Goal: Task Accomplishment & Management: Use online tool/utility

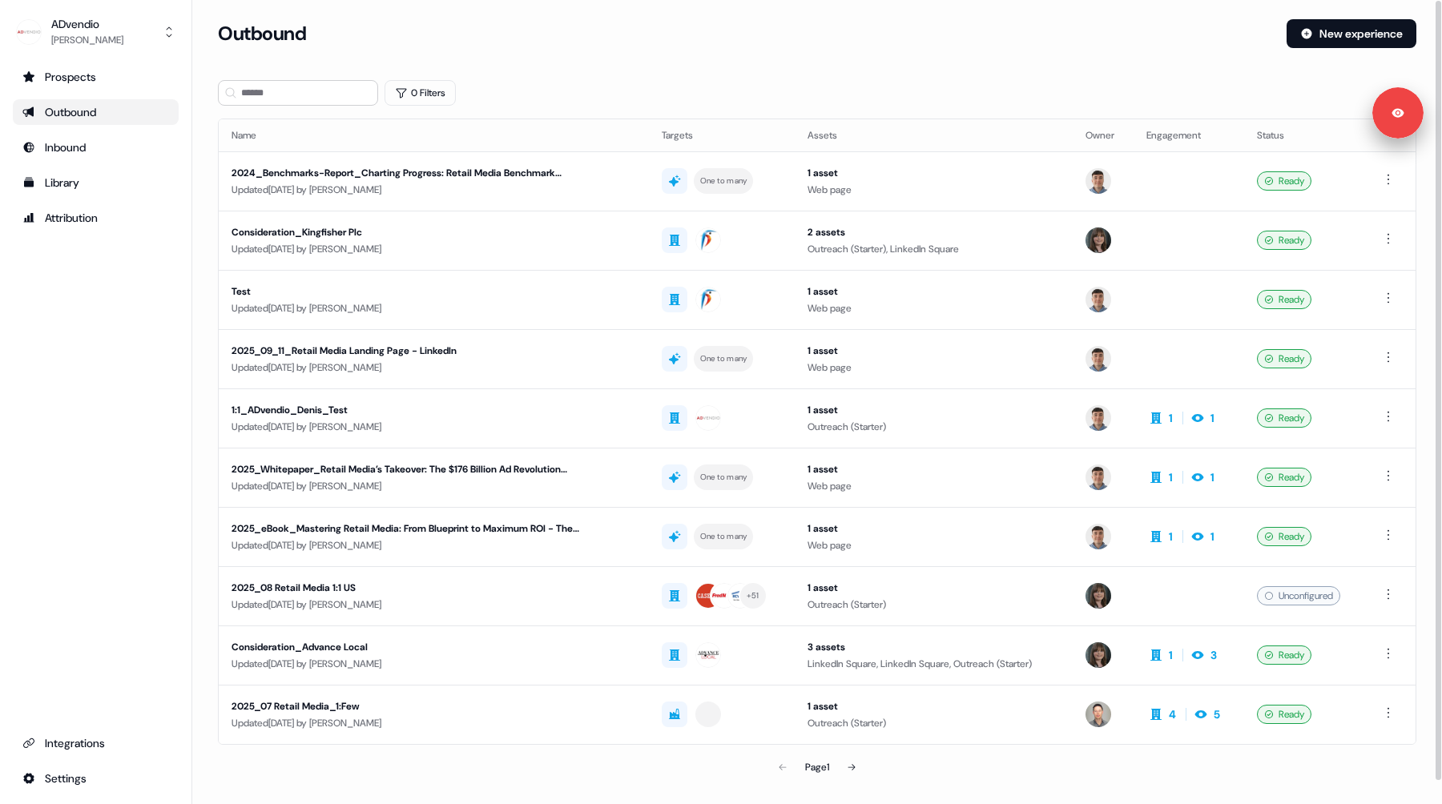
click at [147, 332] on div "Prospects Outbound Inbound Library Attribution Integrations Settings" at bounding box center [96, 427] width 166 height 727
click at [95, 55] on div "ADvendio [PERSON_NAME] Prospects Outbound Inbound Library Attribution Integrati…" at bounding box center [96, 402] width 192 height 804
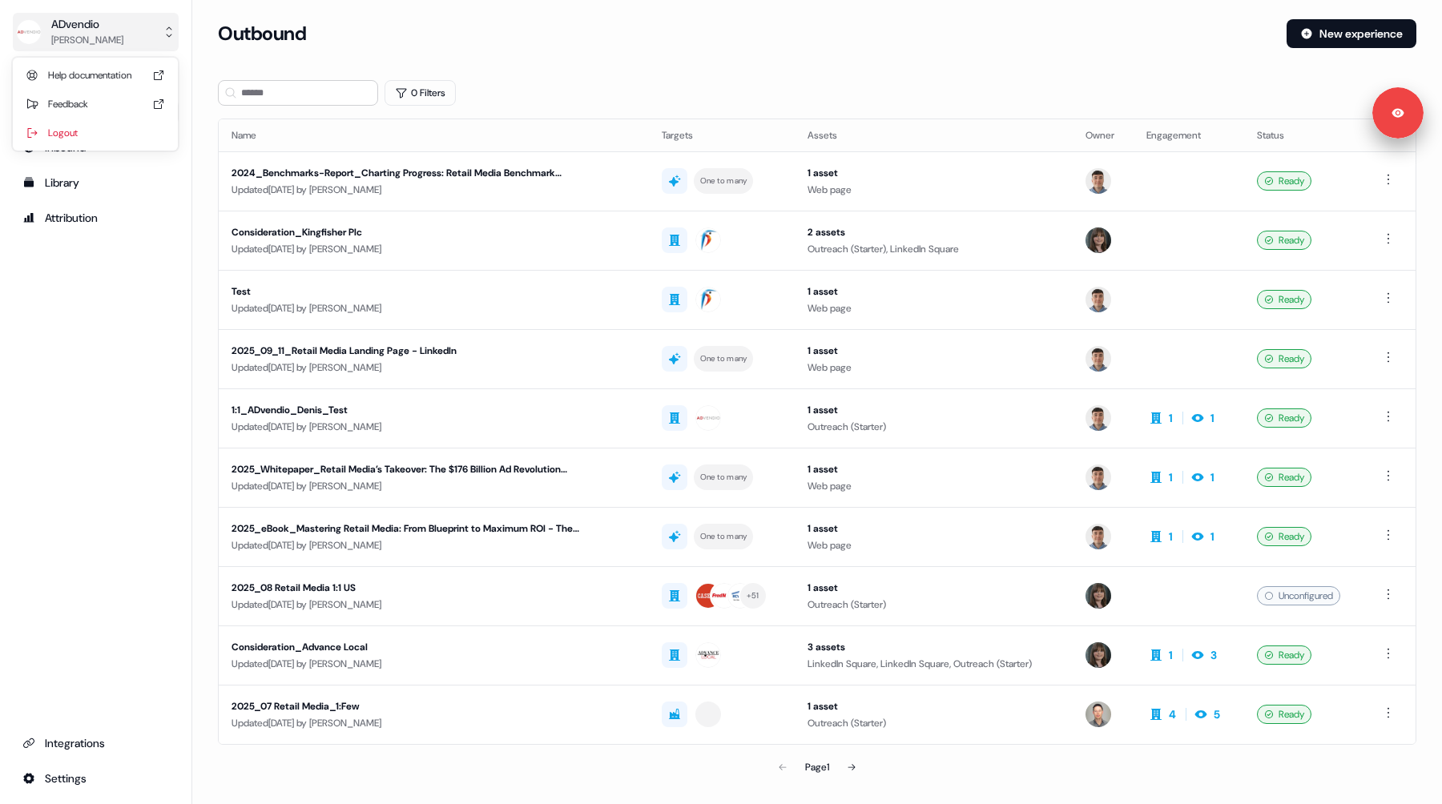
click at [99, 26] on div "ADvendio" at bounding box center [87, 24] width 72 height 16
click at [87, 393] on div "ADvendio [PERSON_NAME] Help documentation Feedback Logout Prospects Outbound In…" at bounding box center [96, 402] width 192 height 804
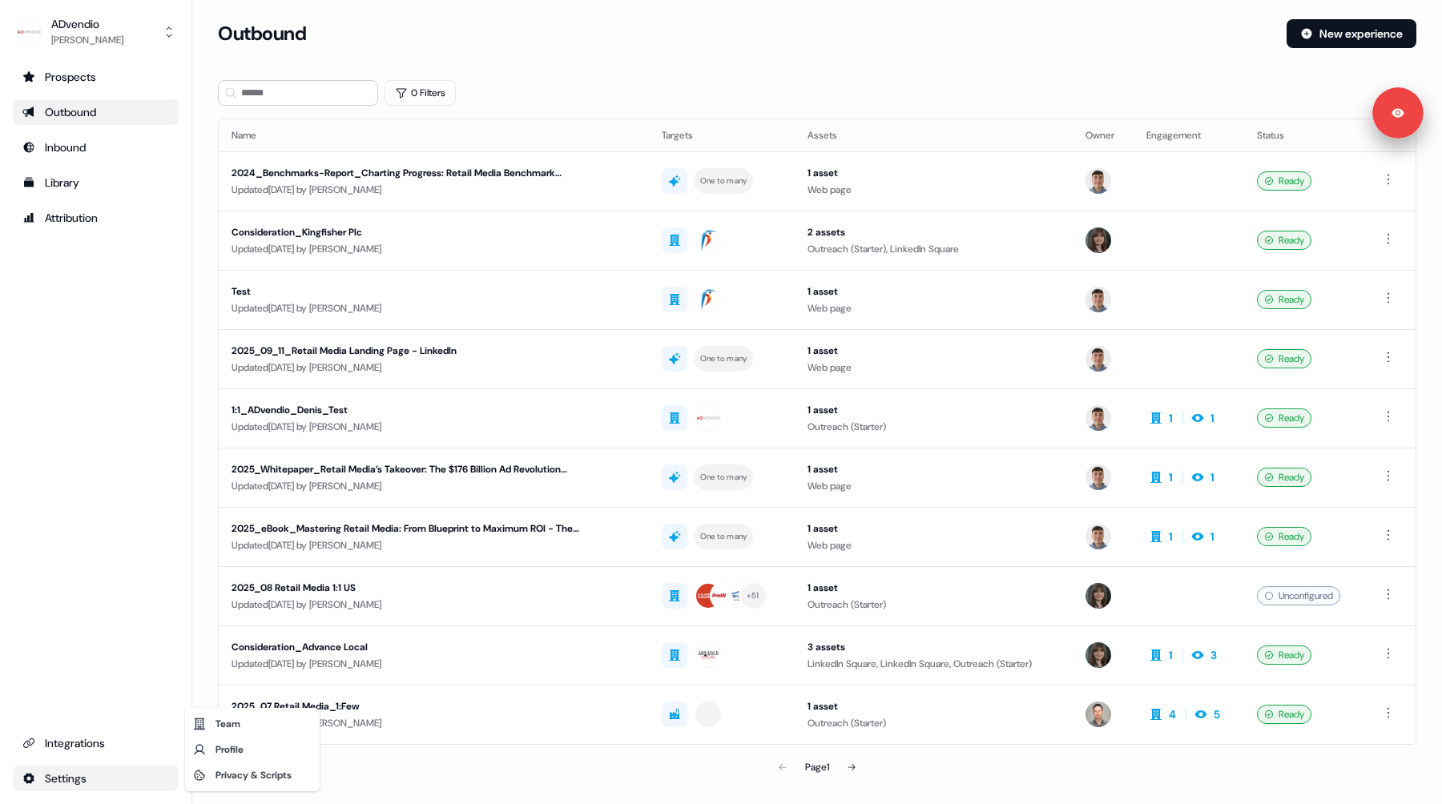
click at [83, 787] on html "Signed in as [PERSON_NAME] Sign out For the best experience switch devices to a…" at bounding box center [721, 402] width 1442 height 804
click at [217, 778] on div "Privacy & Scripts" at bounding box center [252, 776] width 128 height 26
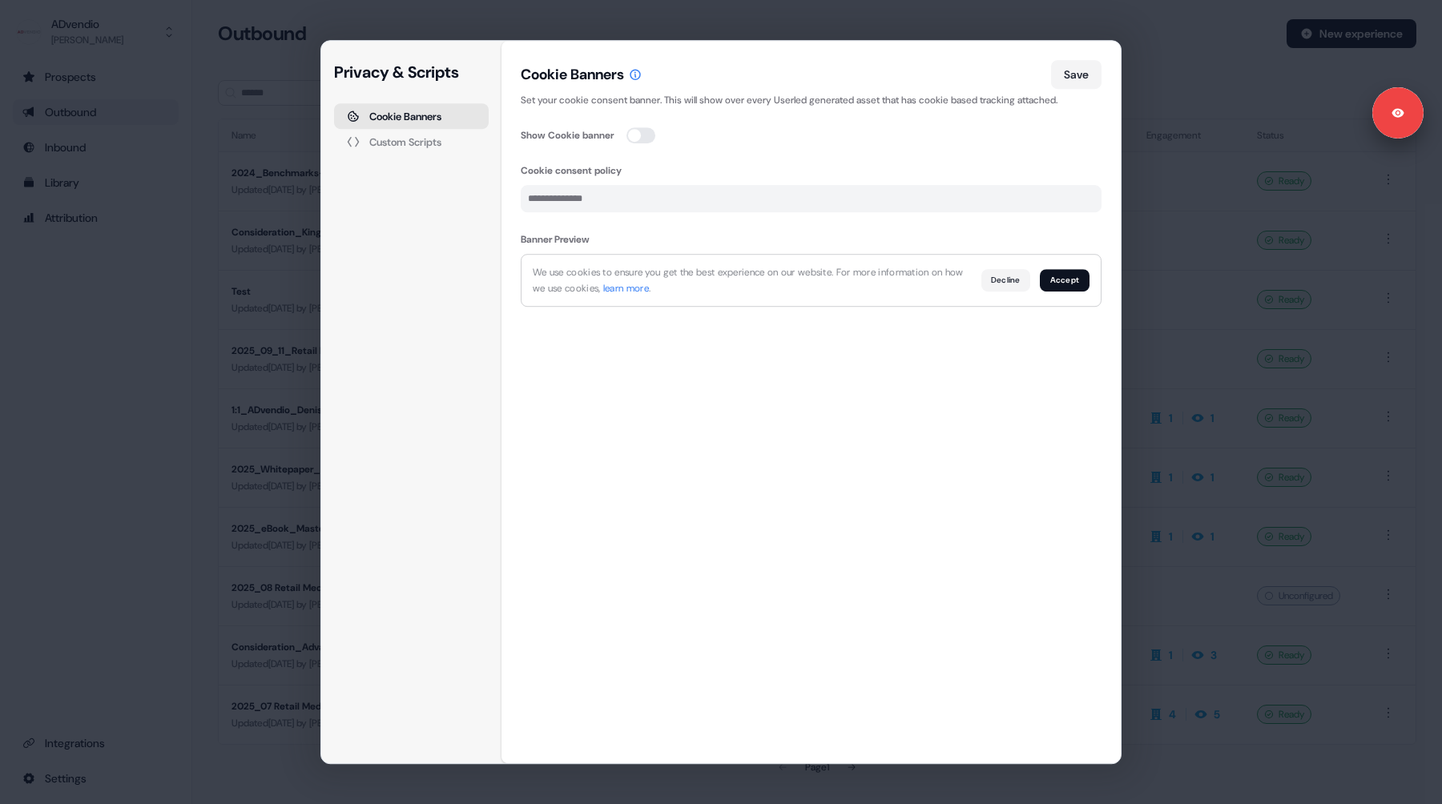
click at [199, 326] on div "Privacy & Scripts Cookie Banners Custom Scripts Cookie Banners Save Set your co…" at bounding box center [721, 402] width 1442 height 804
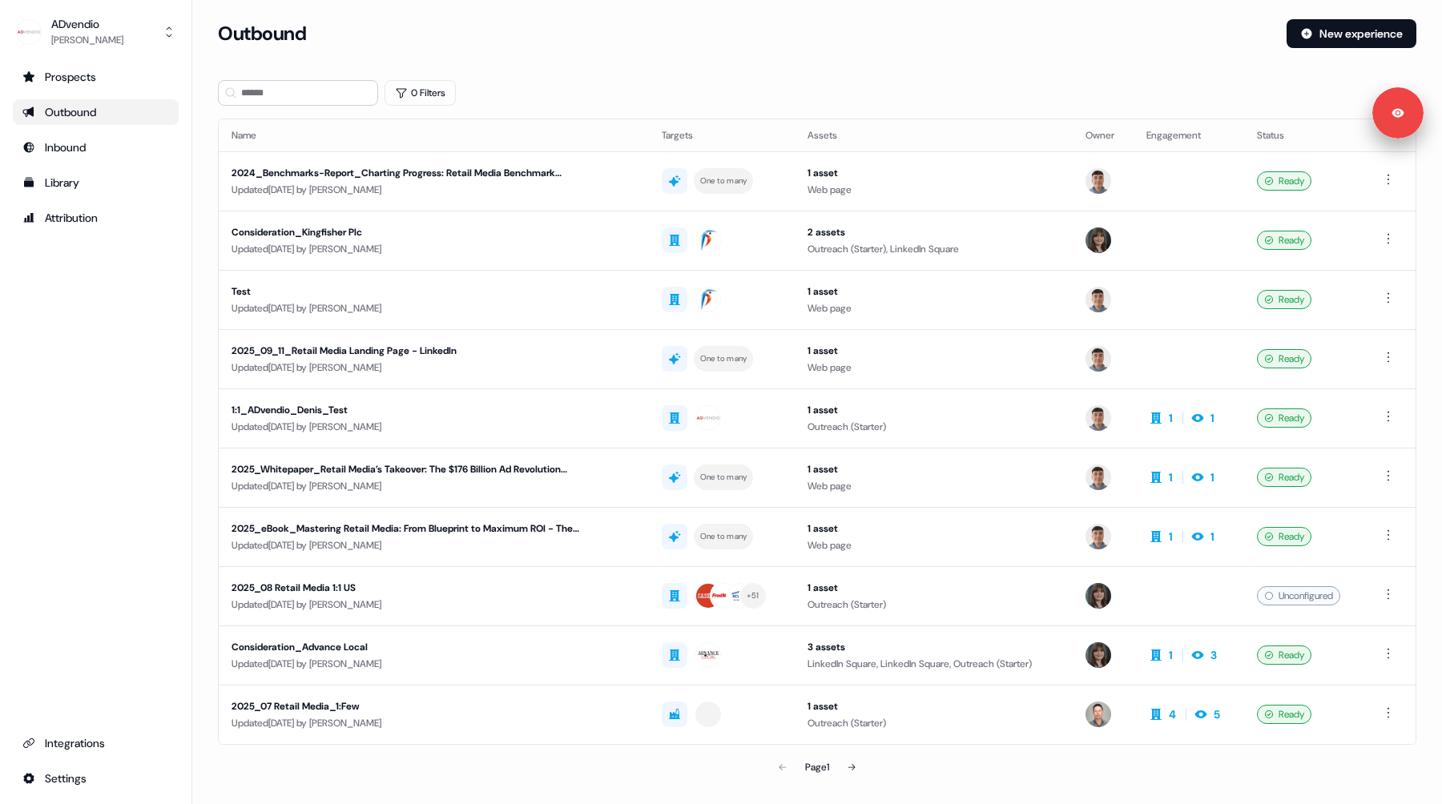
click at [127, 554] on div "Prospects Outbound Inbound Library Attribution Integrations Settings" at bounding box center [96, 427] width 166 height 727
click at [109, 542] on div "Prospects Outbound Inbound Library Attribution Integrations Settings" at bounding box center [96, 427] width 166 height 727
click at [68, 776] on html "Signed in as [PERSON_NAME] Sign out For the best experience switch devices to a…" at bounding box center [721, 402] width 1442 height 804
click at [232, 775] on div "Privacy & Scripts" at bounding box center [252, 776] width 128 height 26
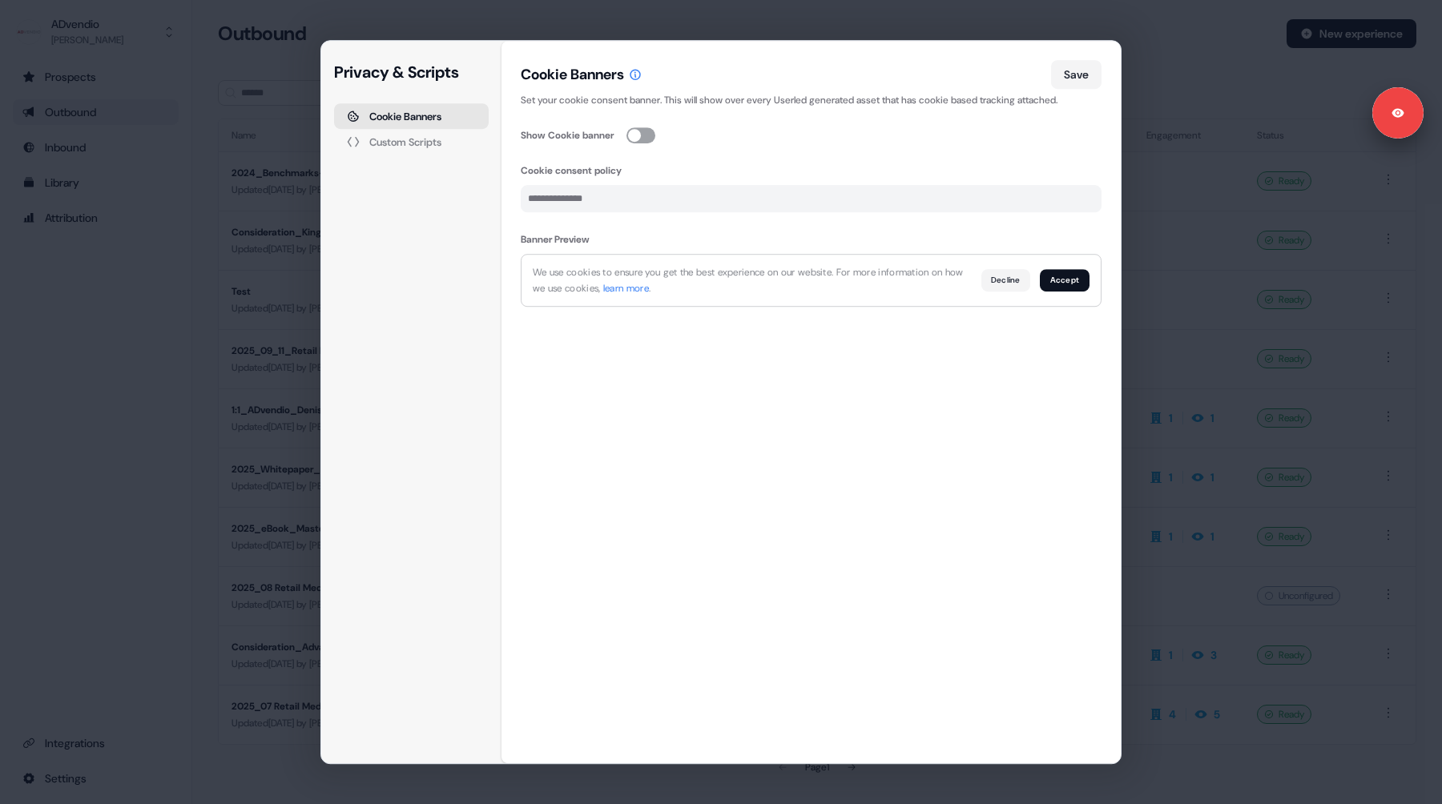
click at [643, 135] on button "button" at bounding box center [640, 135] width 29 height 16
click at [562, 198] on input "Cookie consent policy" at bounding box center [811, 198] width 581 height 27
click at [415, 139] on div "Custom Scripts" at bounding box center [405, 142] width 72 height 10
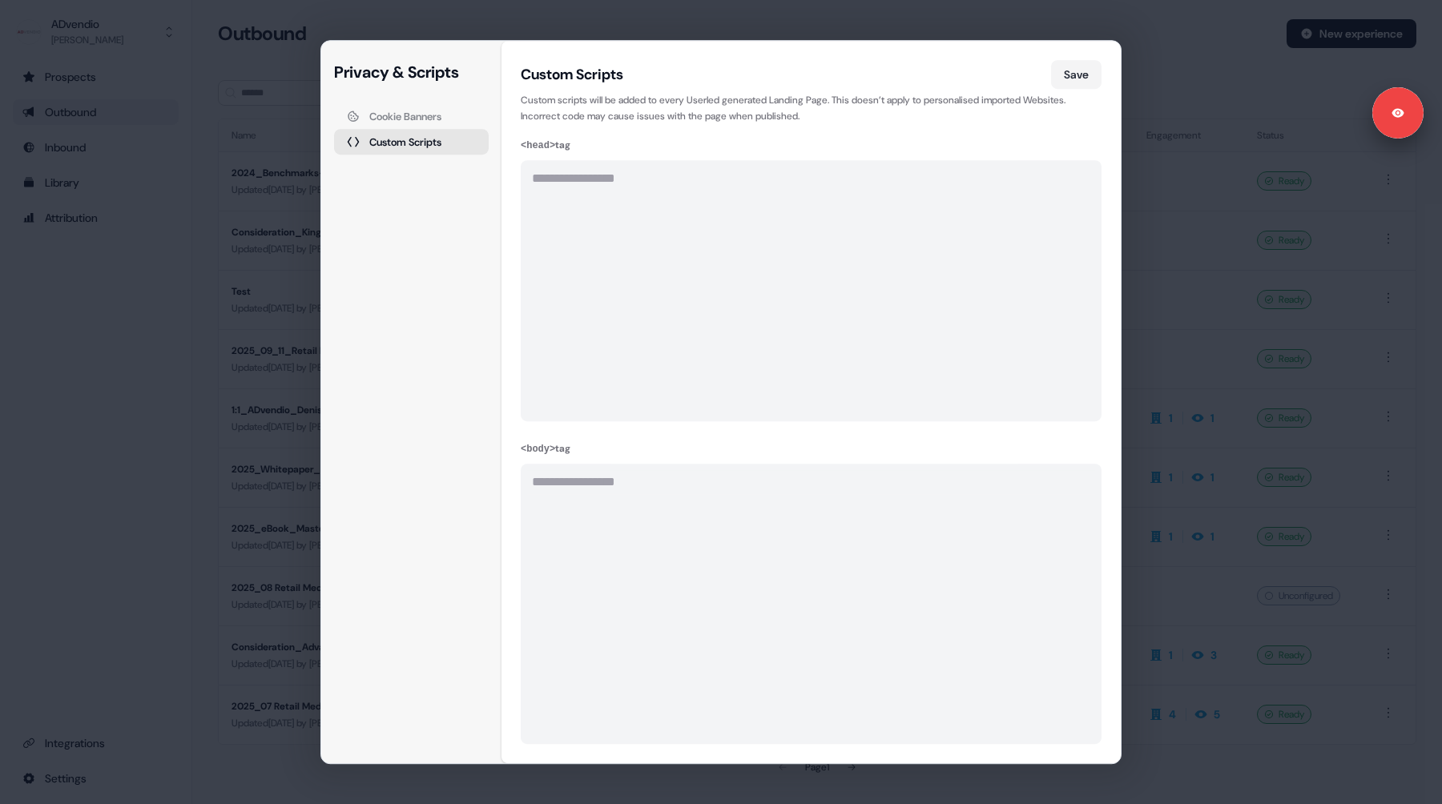
click at [423, 117] on div "Cookie Banners" at bounding box center [405, 116] width 72 height 10
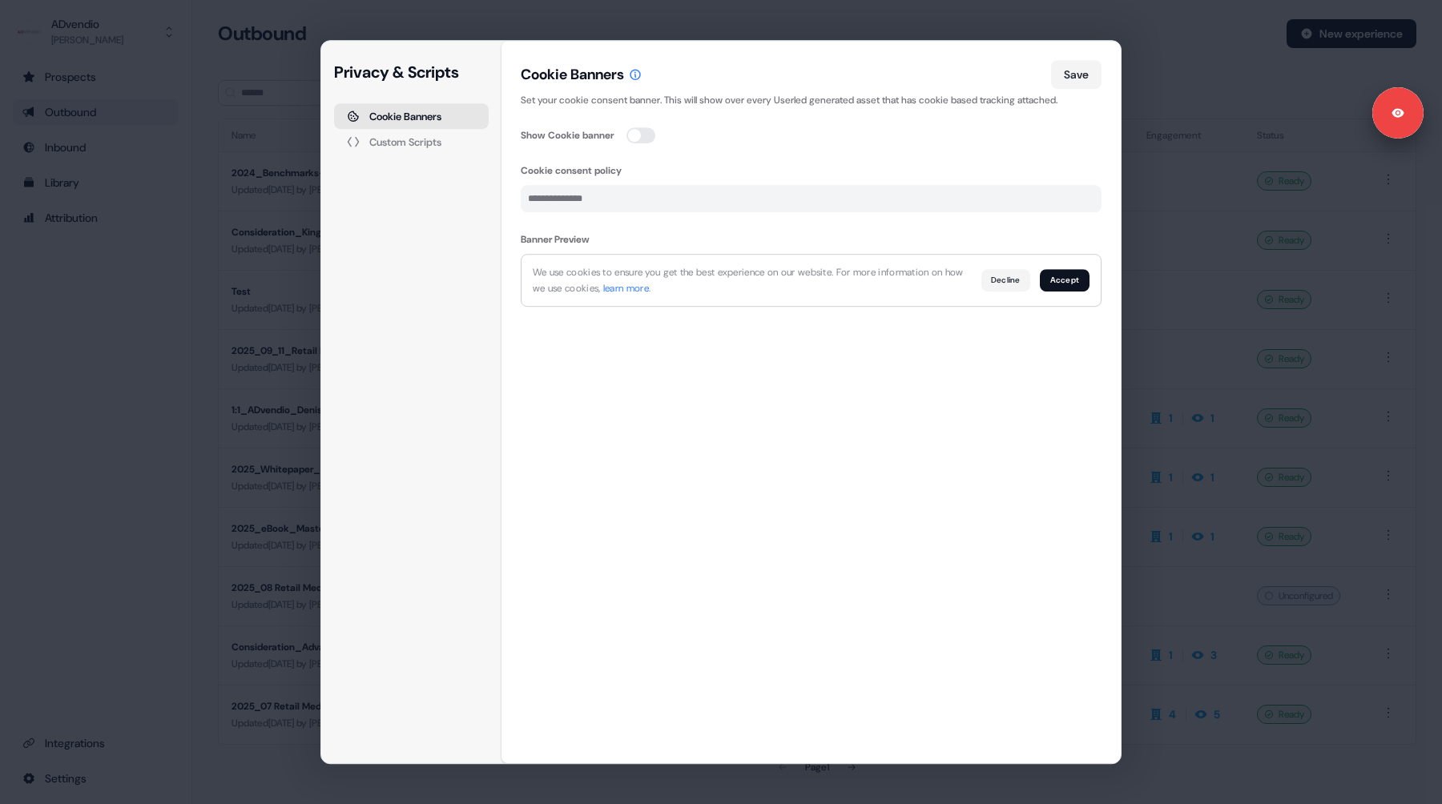
click at [181, 312] on div "Privacy & Scripts Cookie Banners Custom Scripts Cookie Banners Save Set your co…" at bounding box center [721, 402] width 1442 height 804
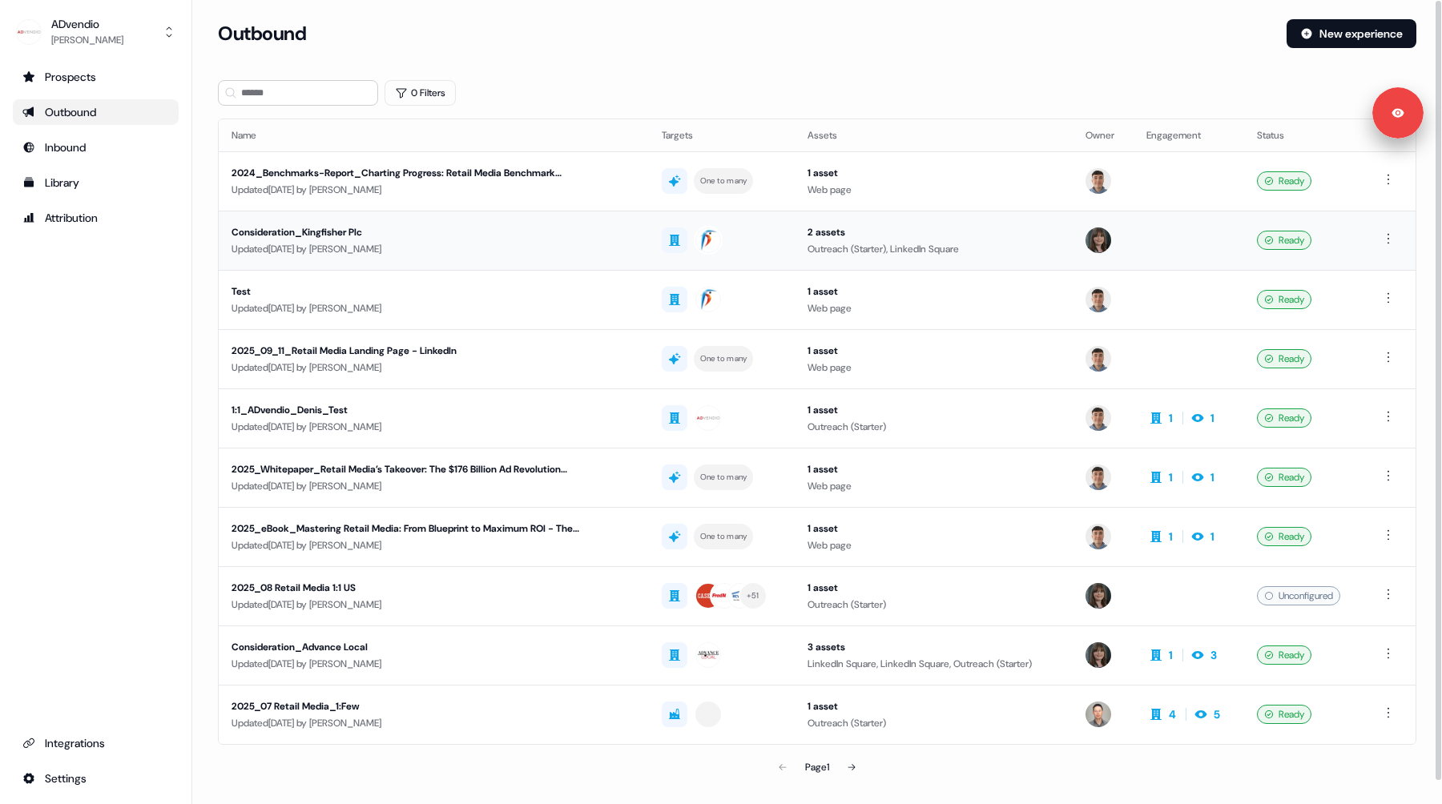
click at [467, 236] on div "Consideration_Kingfisher Plc" at bounding box center [411, 232] width 360 height 16
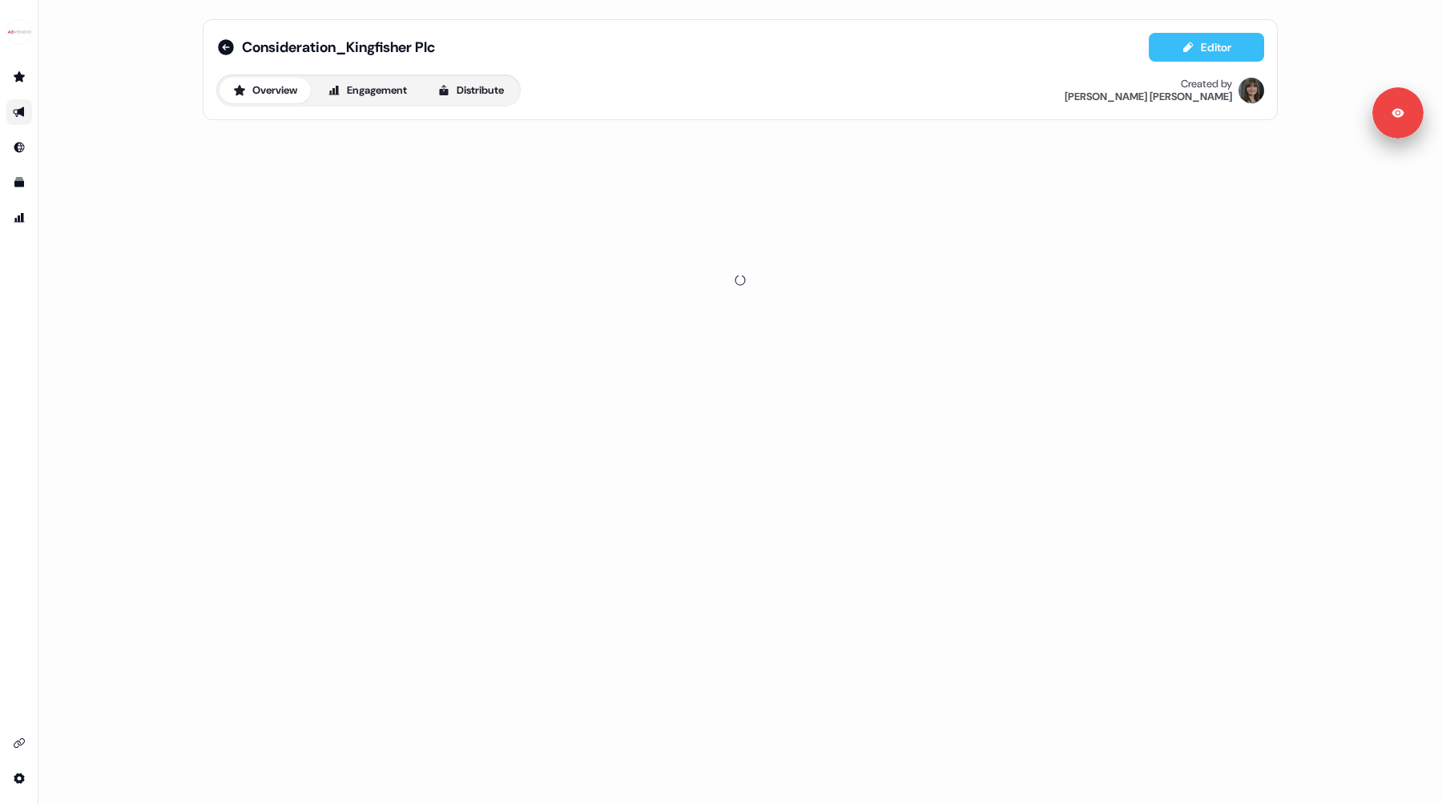
click at [1192, 50] on icon at bounding box center [1188, 47] width 13 height 13
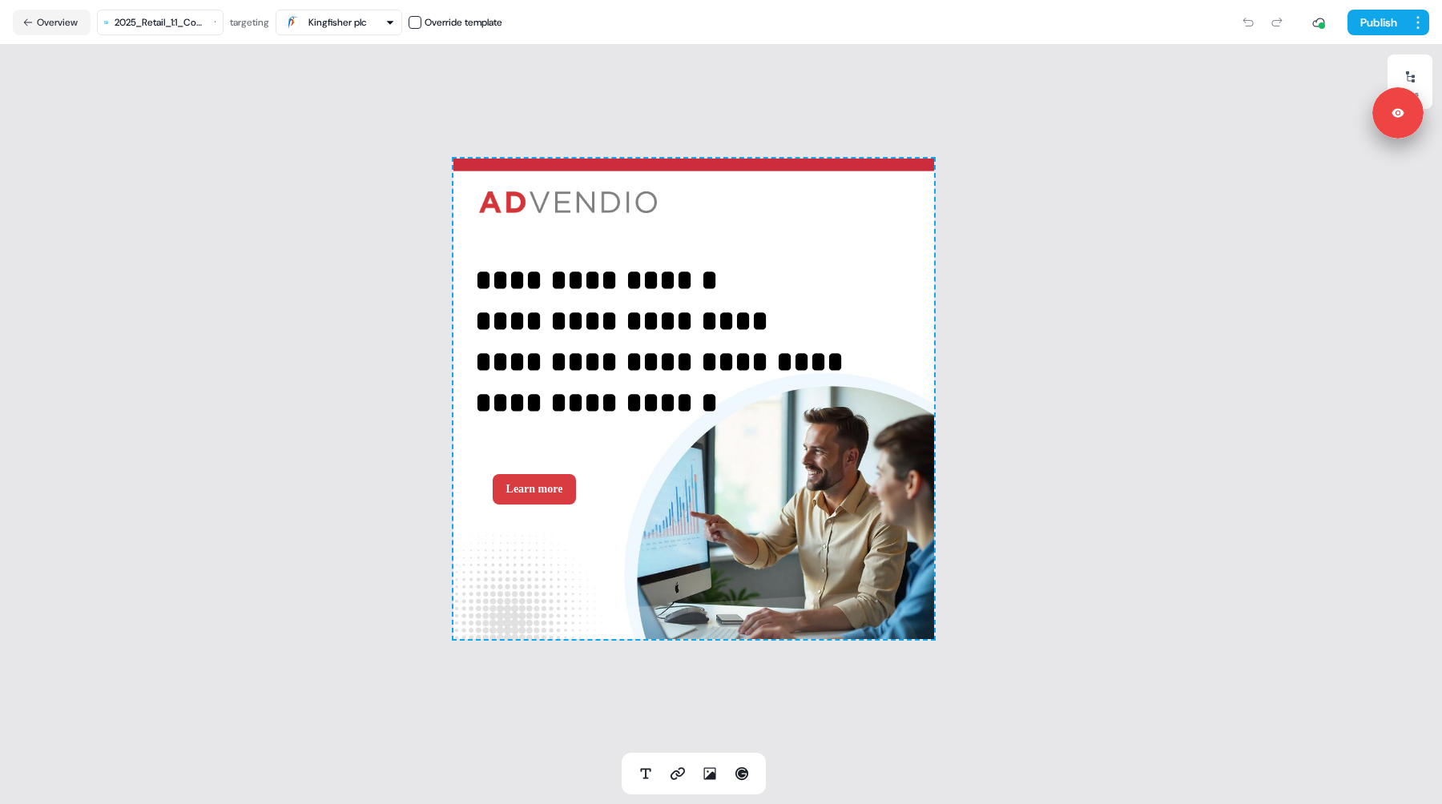
click at [172, 18] on html "**********" at bounding box center [721, 402] width 1442 height 804
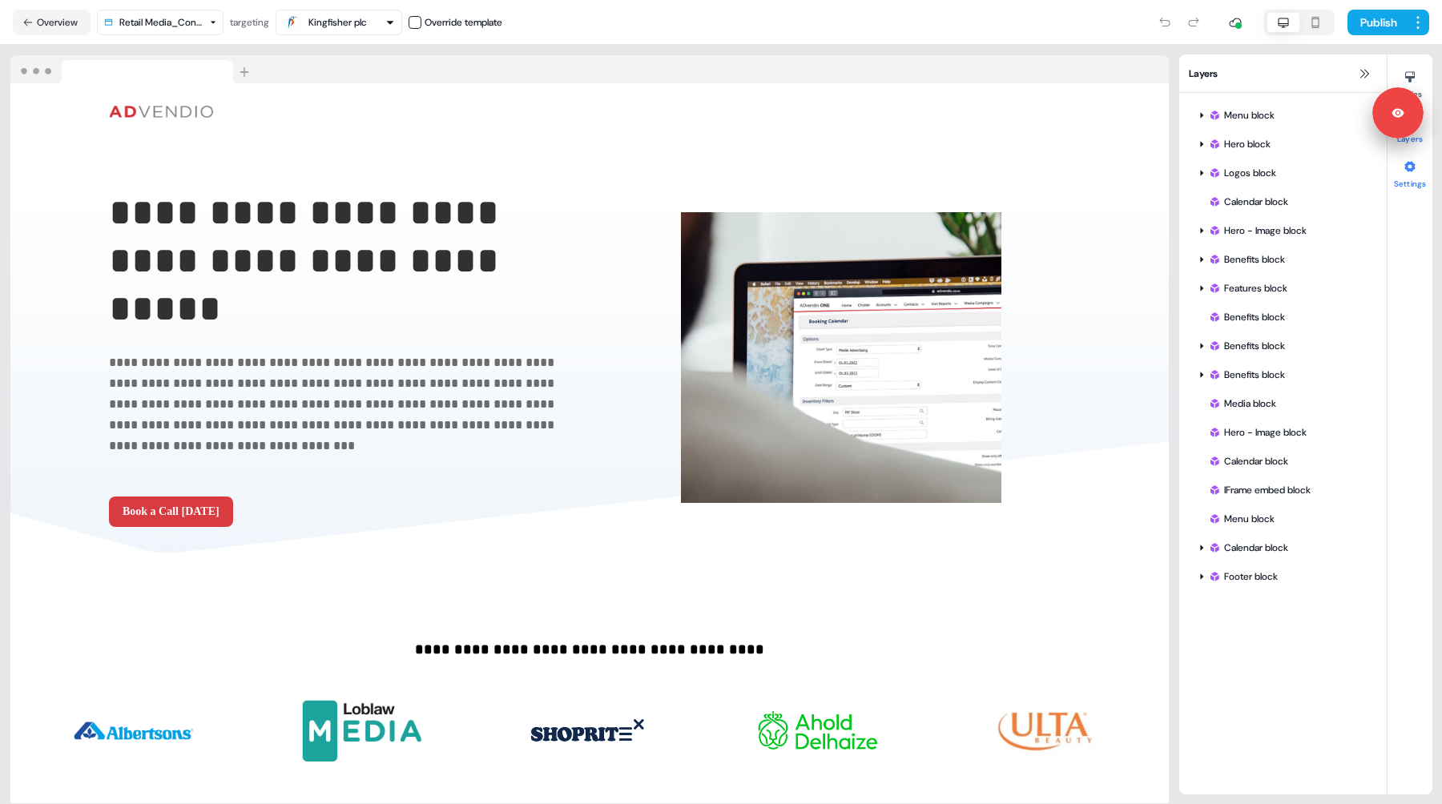
click at [1405, 175] on div at bounding box center [1410, 167] width 26 height 26
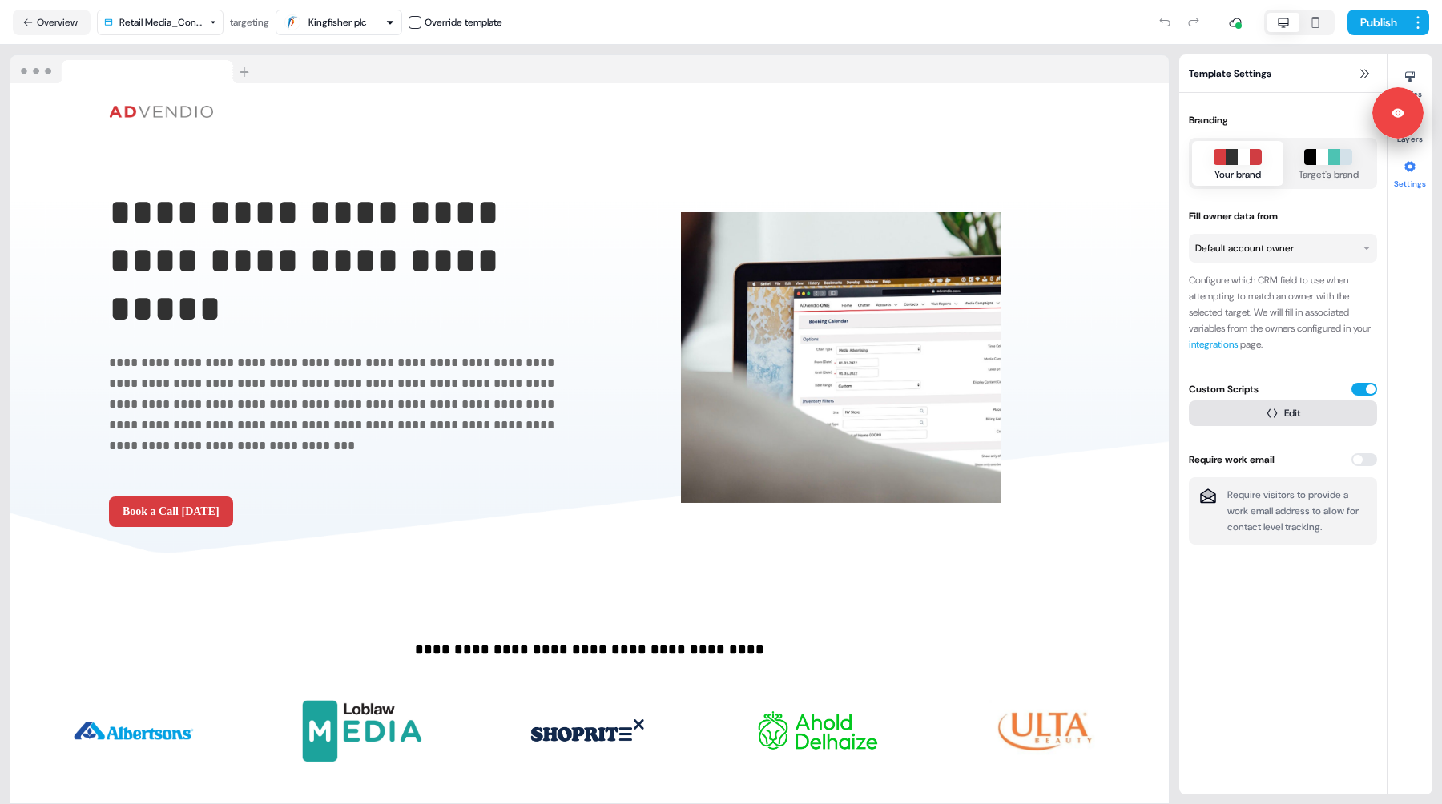
click at [1304, 413] on button "Edit" at bounding box center [1283, 414] width 188 height 26
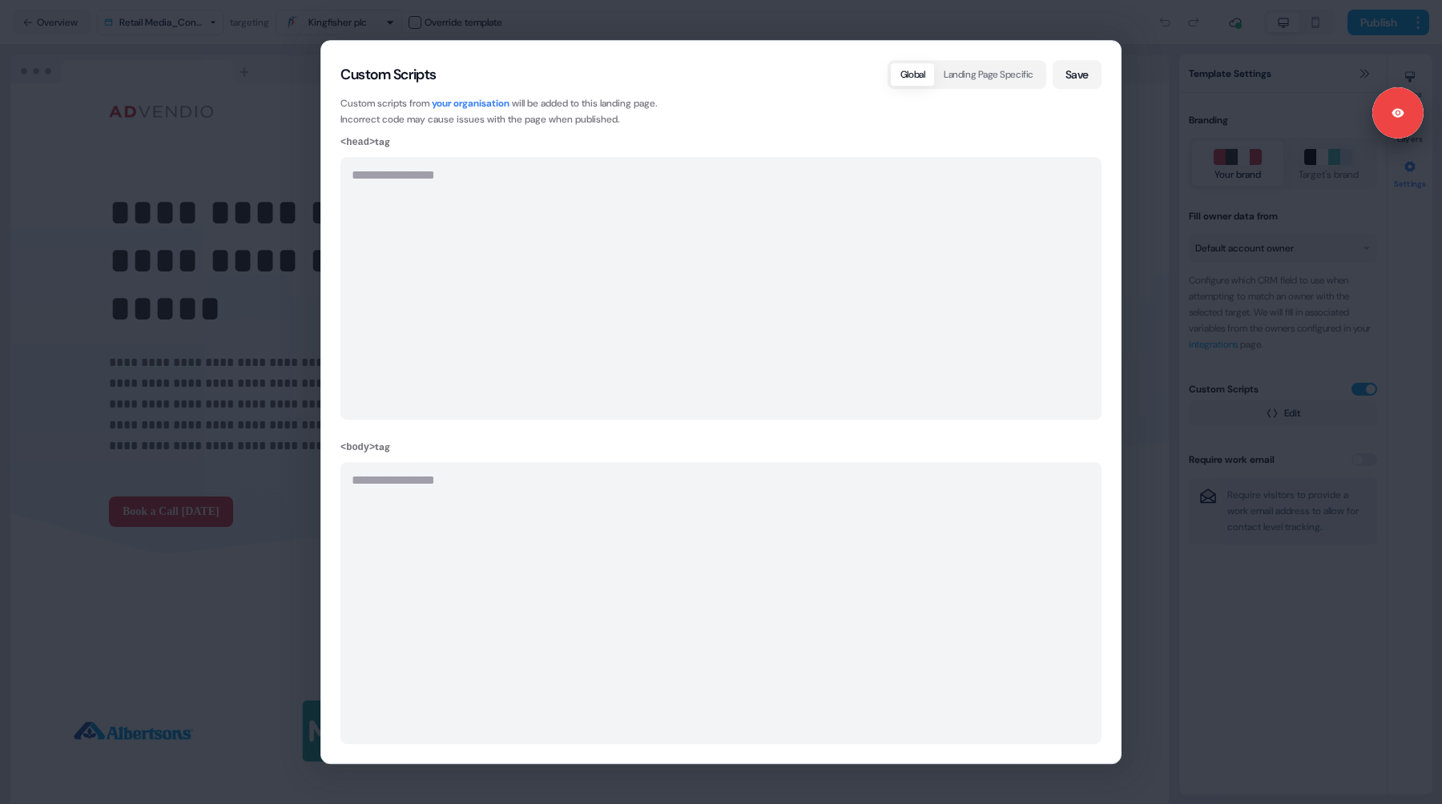
click at [1286, 380] on div "**********" at bounding box center [721, 402] width 1442 height 804
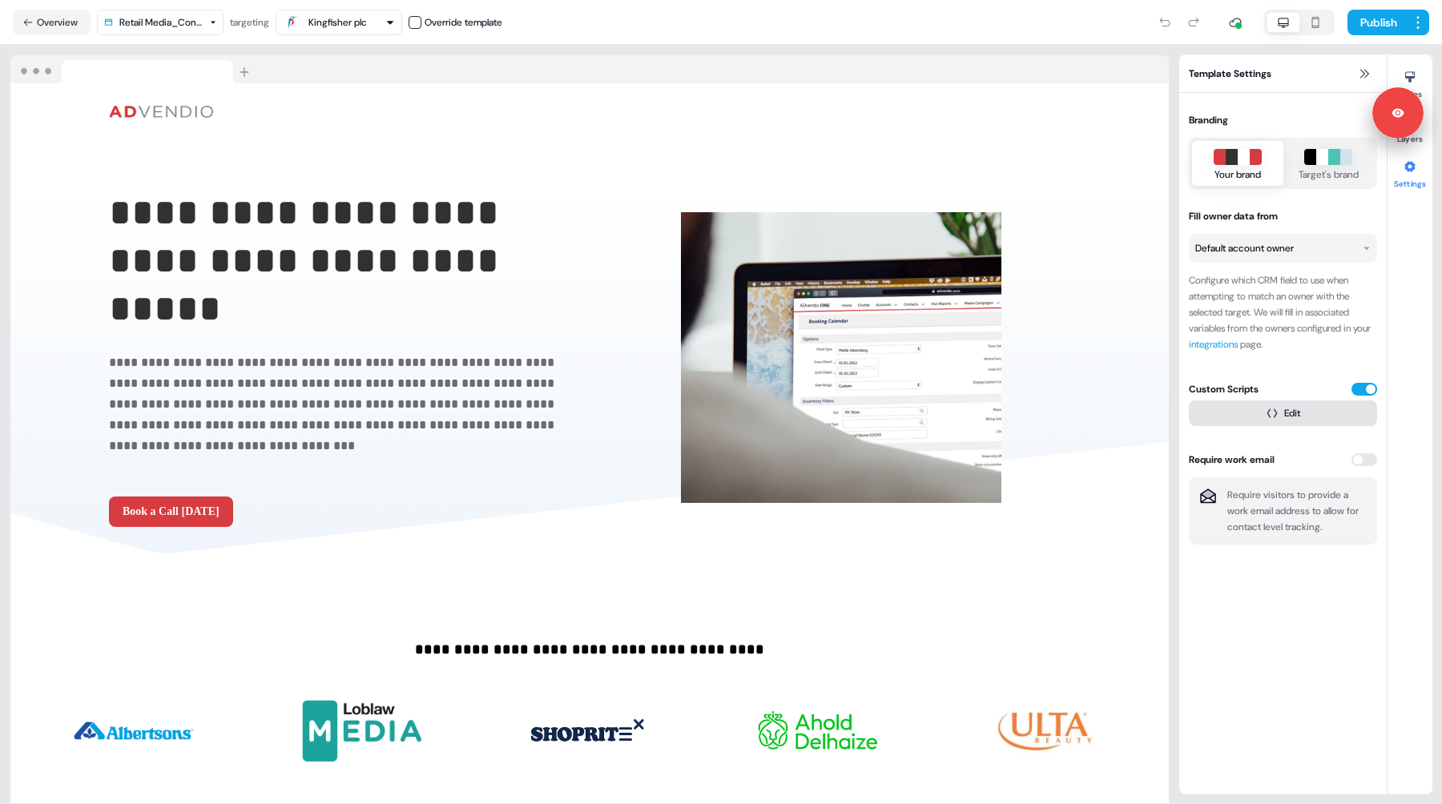
click at [1287, 413] on button "Edit" at bounding box center [1283, 414] width 188 height 26
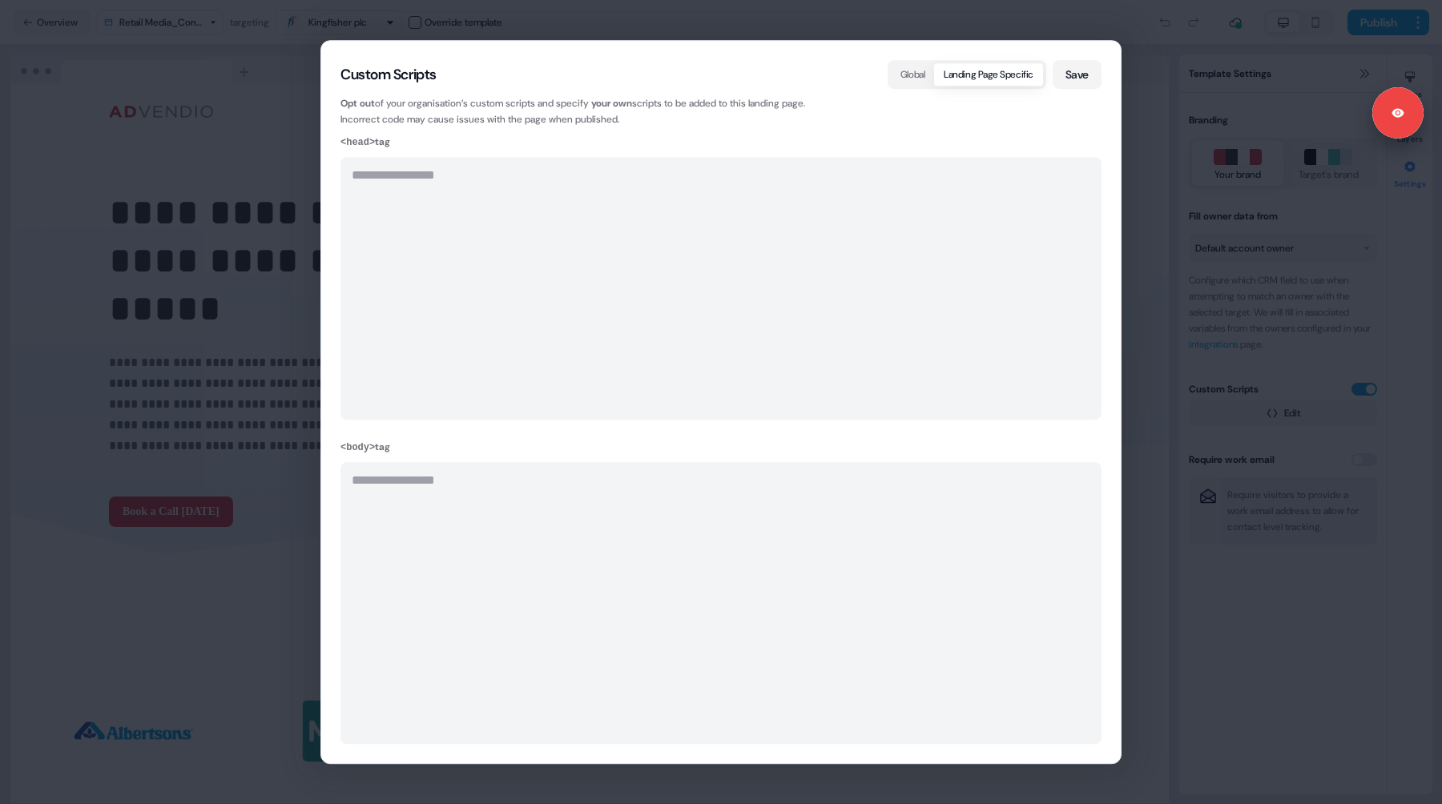
click at [973, 80] on button "Landing Page Specific" at bounding box center [988, 74] width 109 height 22
click at [912, 80] on button "Global" at bounding box center [912, 74] width 43 height 22
click at [975, 80] on button "Landing Page Specific" at bounding box center [988, 74] width 109 height 22
click at [924, 79] on button "Global" at bounding box center [912, 74] width 43 height 22
click at [1140, 95] on div "**********" at bounding box center [721, 402] width 1442 height 804
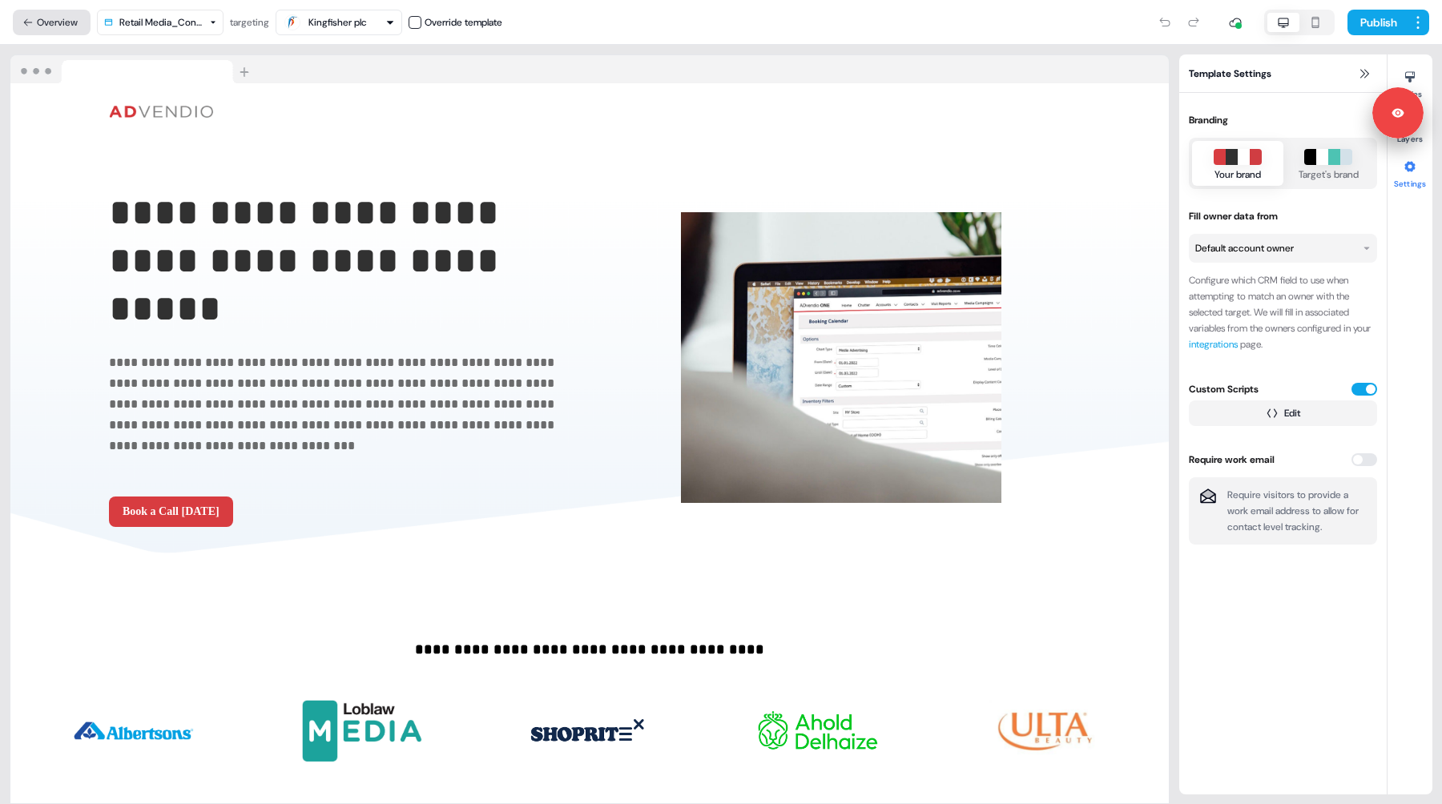
click at [50, 19] on button "Overview" at bounding box center [52, 23] width 78 height 26
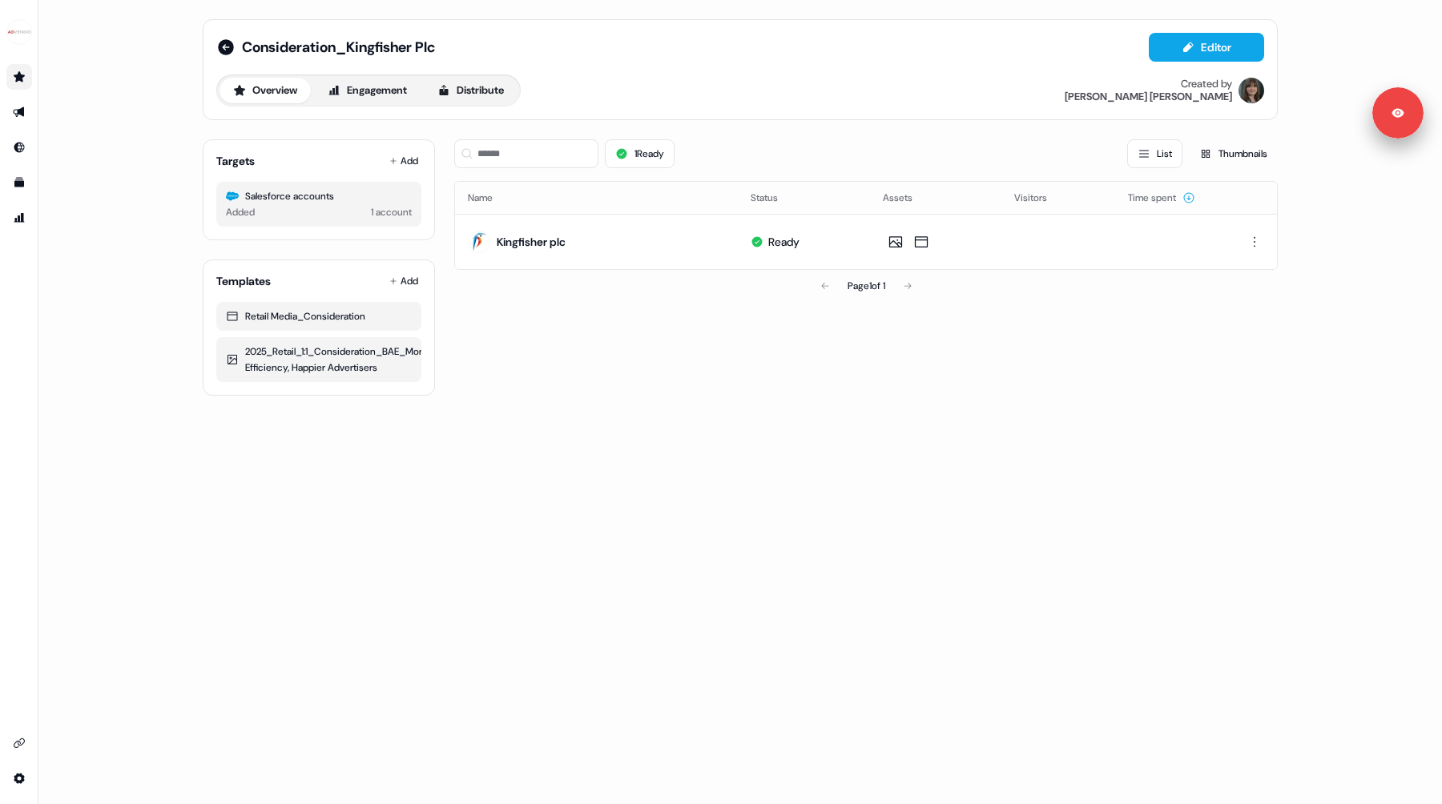
click at [15, 83] on icon "Go to prospects" at bounding box center [19, 76] width 13 height 13
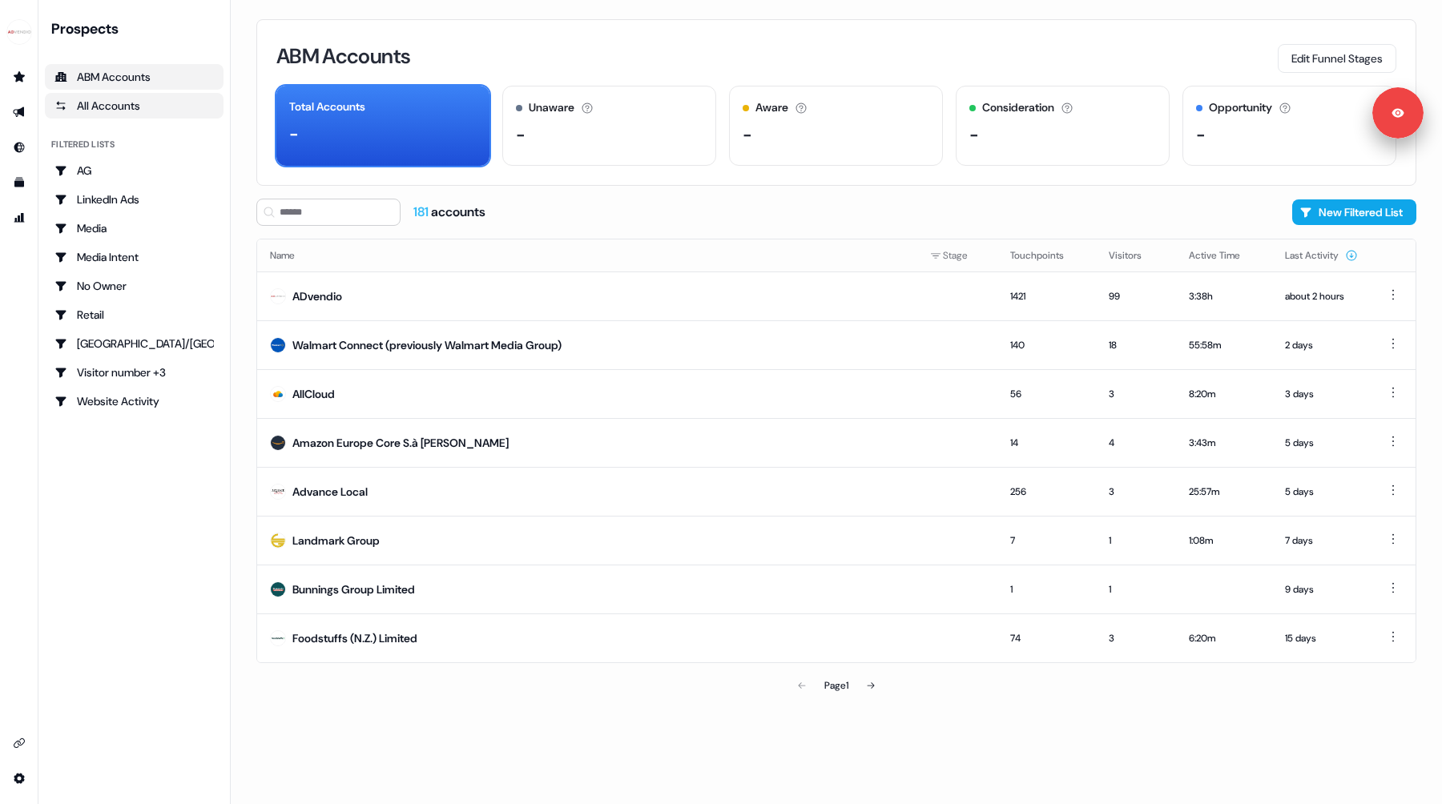
click at [121, 113] on div "All Accounts" at bounding box center [133, 106] width 159 height 16
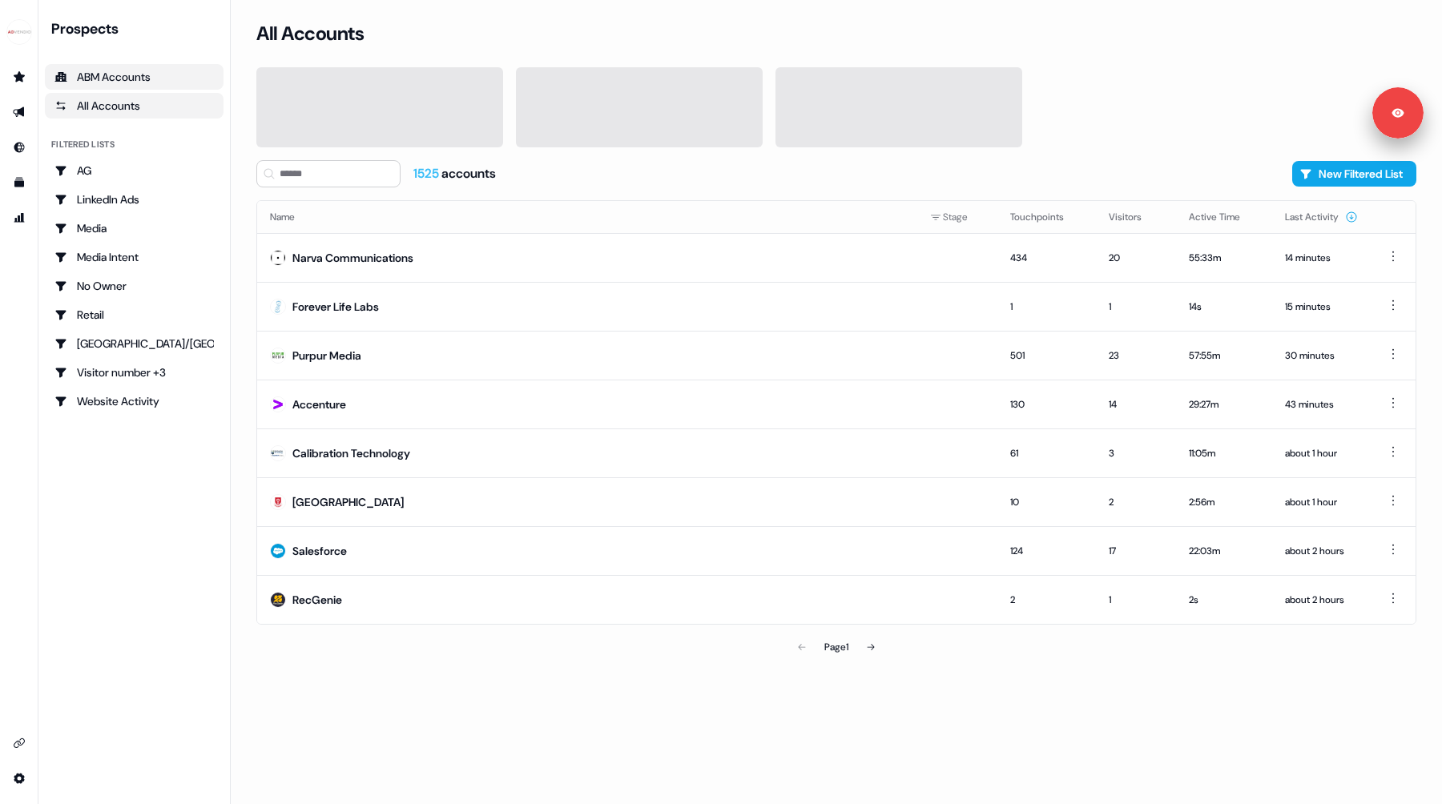
click at [121, 80] on div "ABM Accounts" at bounding box center [133, 77] width 159 height 16
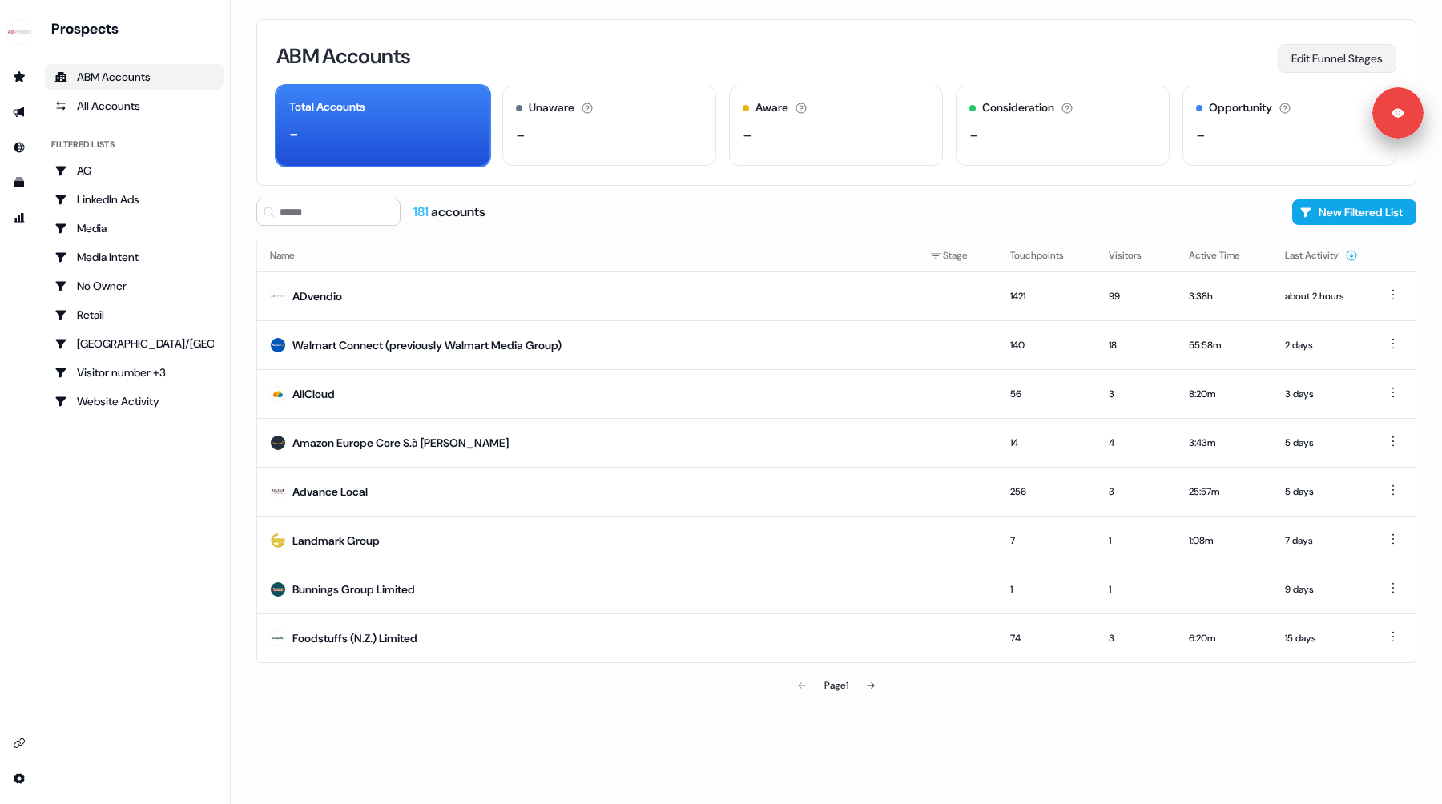
click at [1339, 58] on button "Edit Funnel Stages" at bounding box center [1337, 58] width 119 height 29
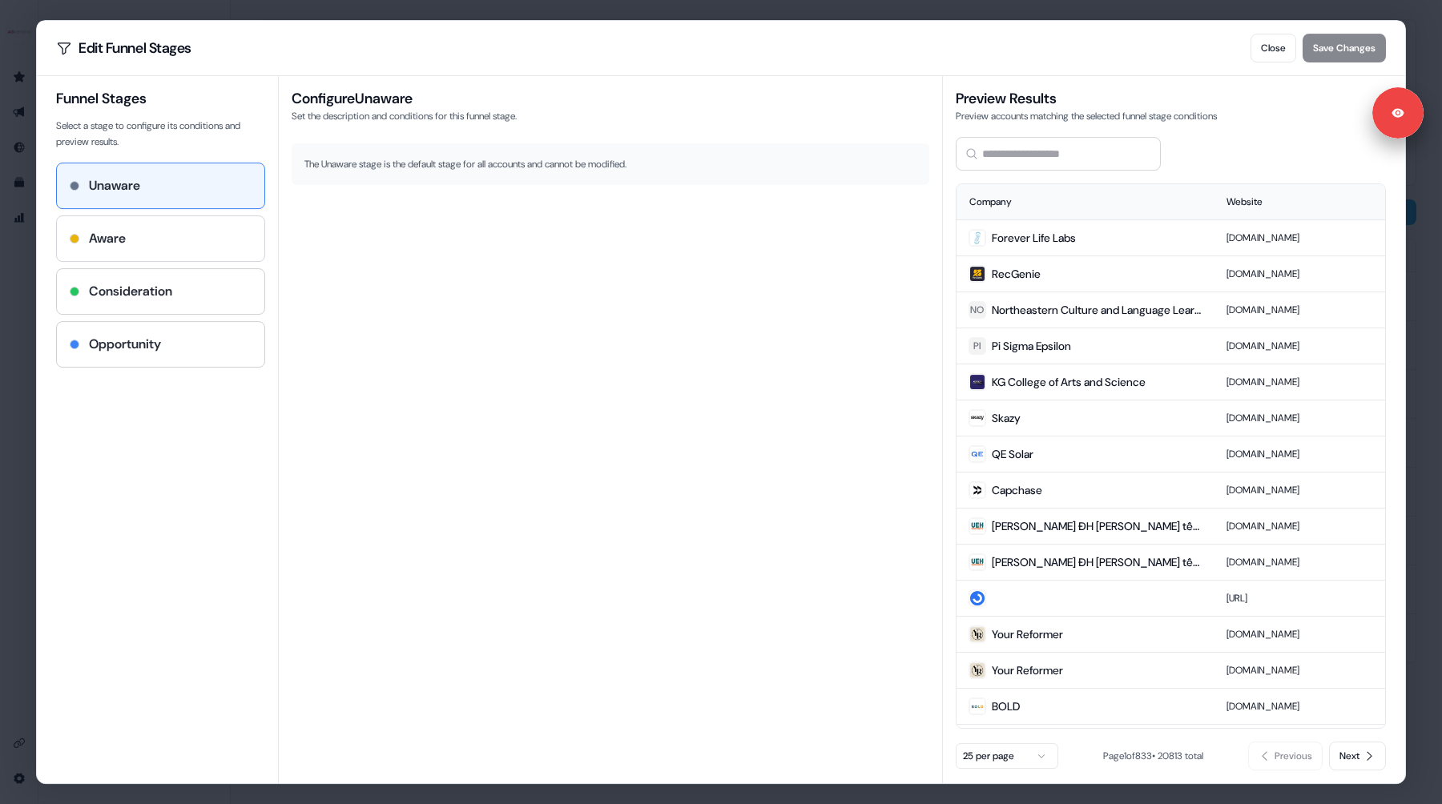
click at [152, 236] on div "Aware" at bounding box center [161, 238] width 182 height 19
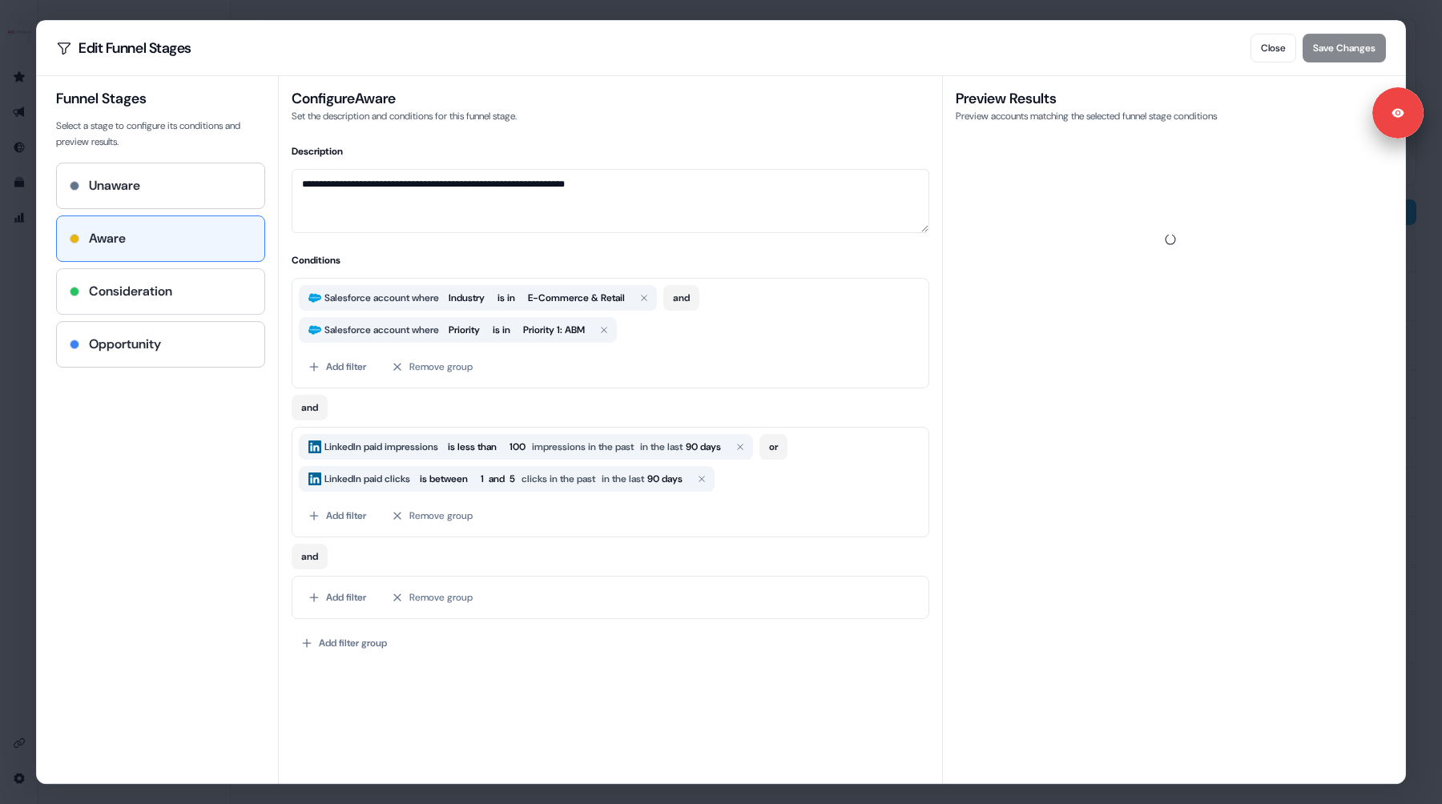
click at [159, 293] on h4 "Consideration" at bounding box center [130, 291] width 83 height 19
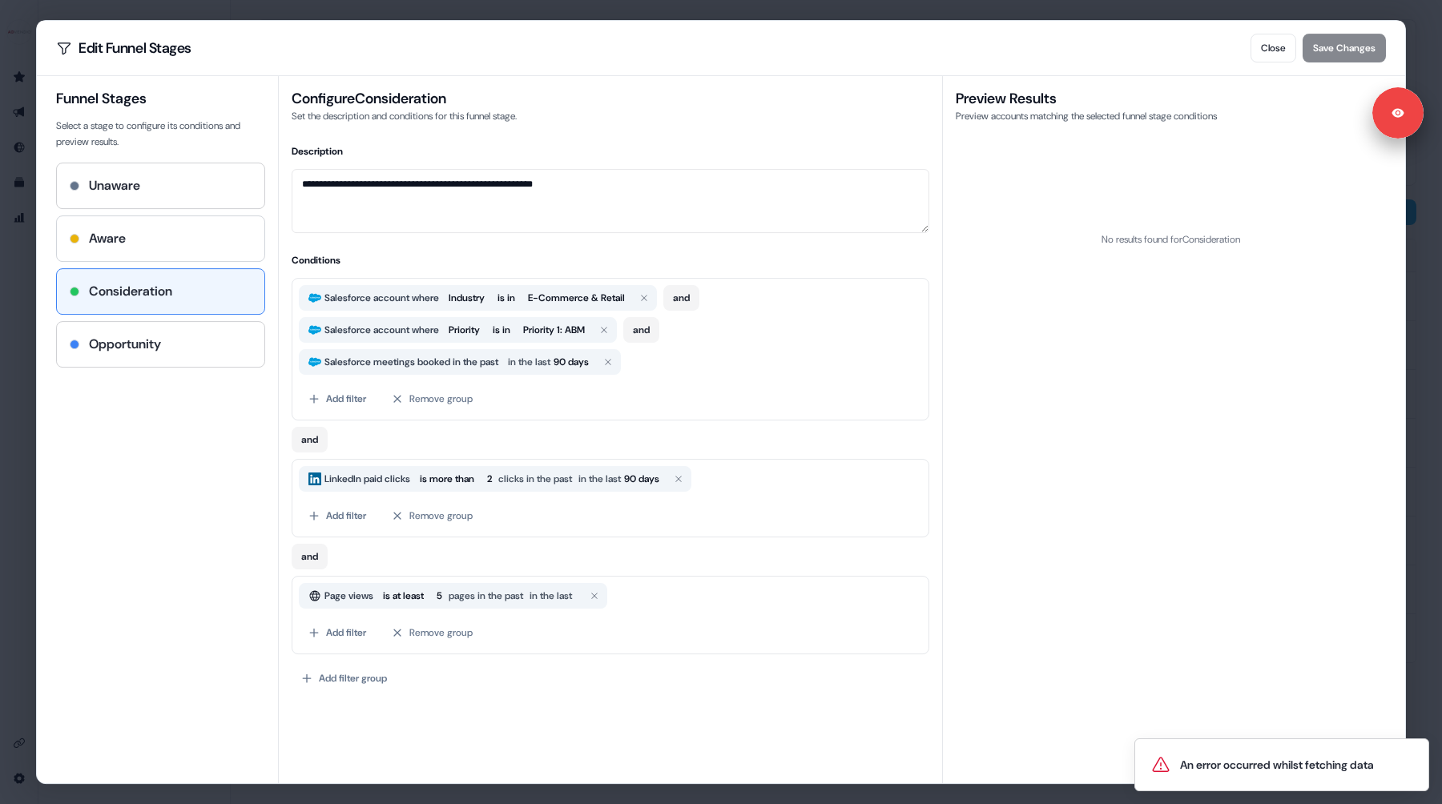
click at [163, 244] on div "Aware" at bounding box center [161, 238] width 182 height 19
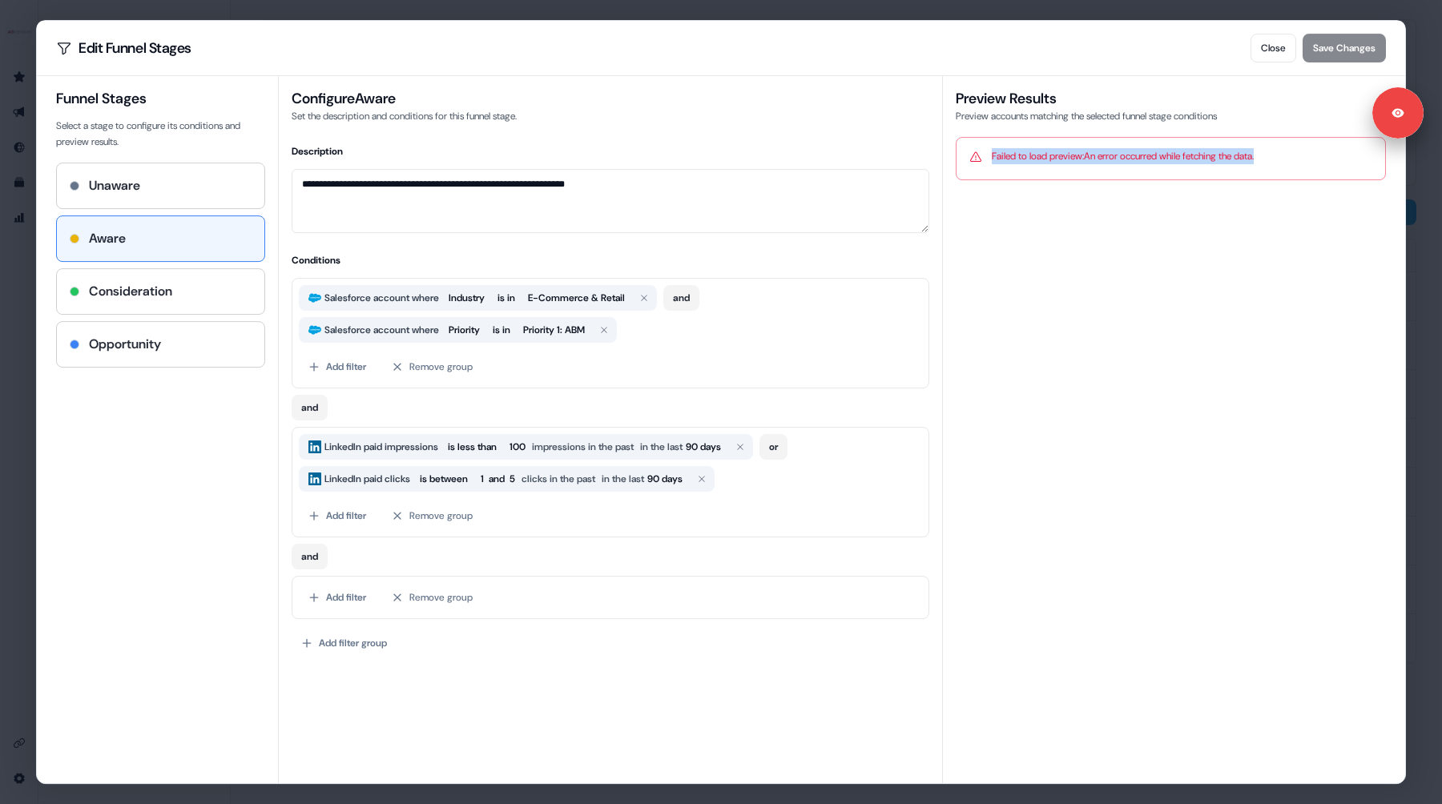
drag, startPoint x: 992, startPoint y: 155, endPoint x: 1278, endPoint y: 174, distance: 286.6
click at [1278, 174] on div "Failed to load preview: An error occurred while fetching the data." at bounding box center [1171, 158] width 430 height 43
click at [382, 665] on div "**********" at bounding box center [610, 429] width 665 height 707
click at [429, 600] on button "Remove group" at bounding box center [432, 597] width 100 height 29
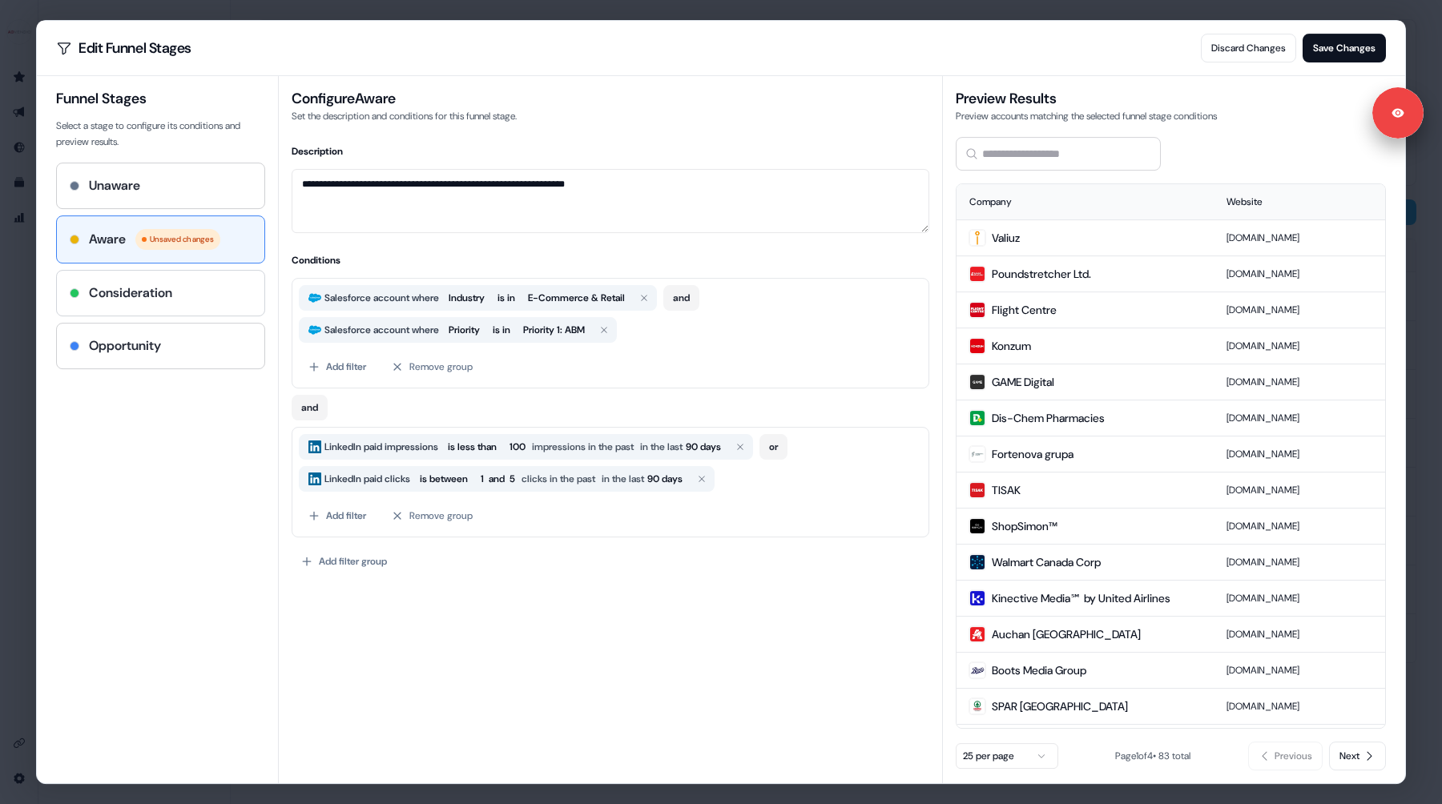
click at [148, 293] on h4 "Consideration" at bounding box center [130, 293] width 83 height 19
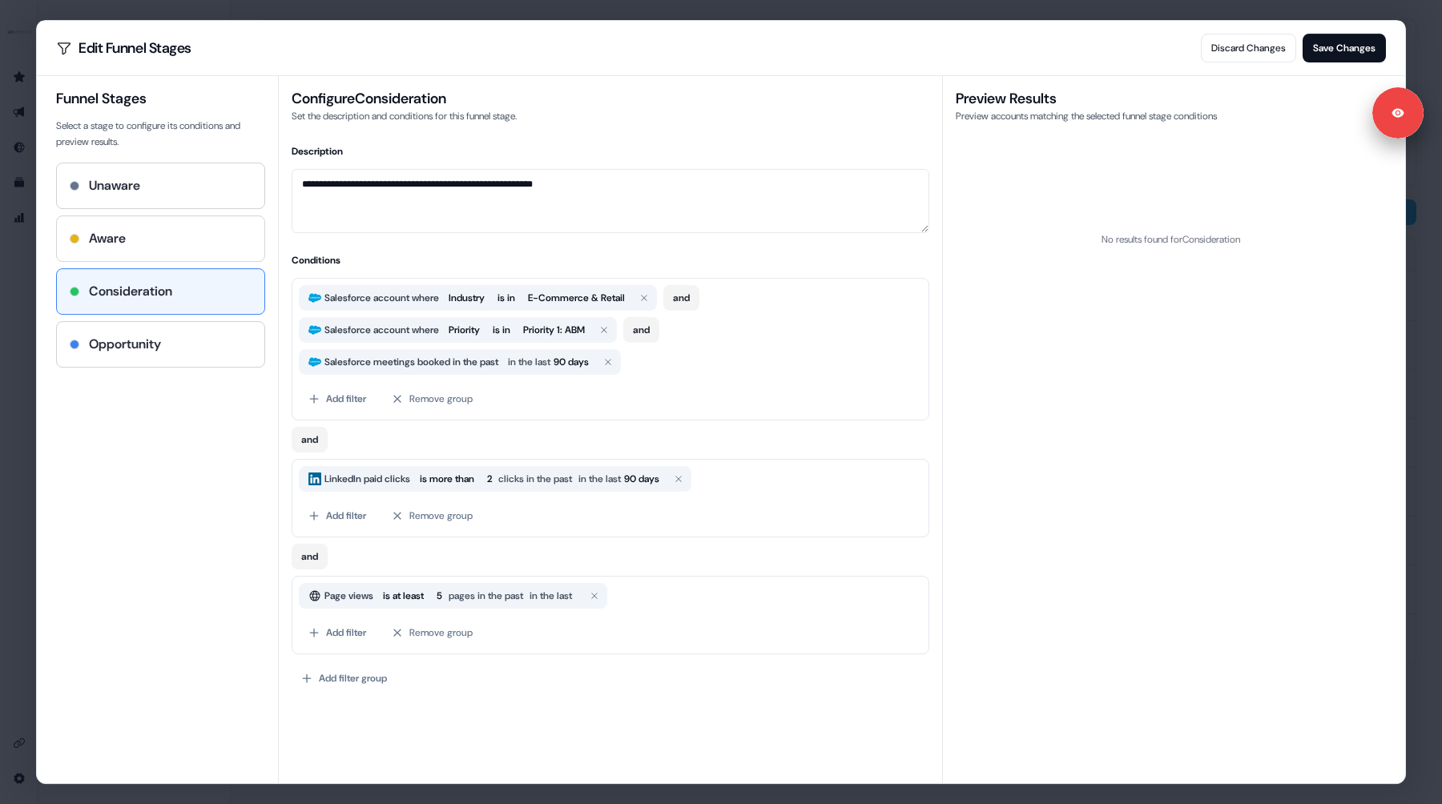
click at [124, 240] on h4 "Aware" at bounding box center [107, 238] width 37 height 19
type textarea "**********"
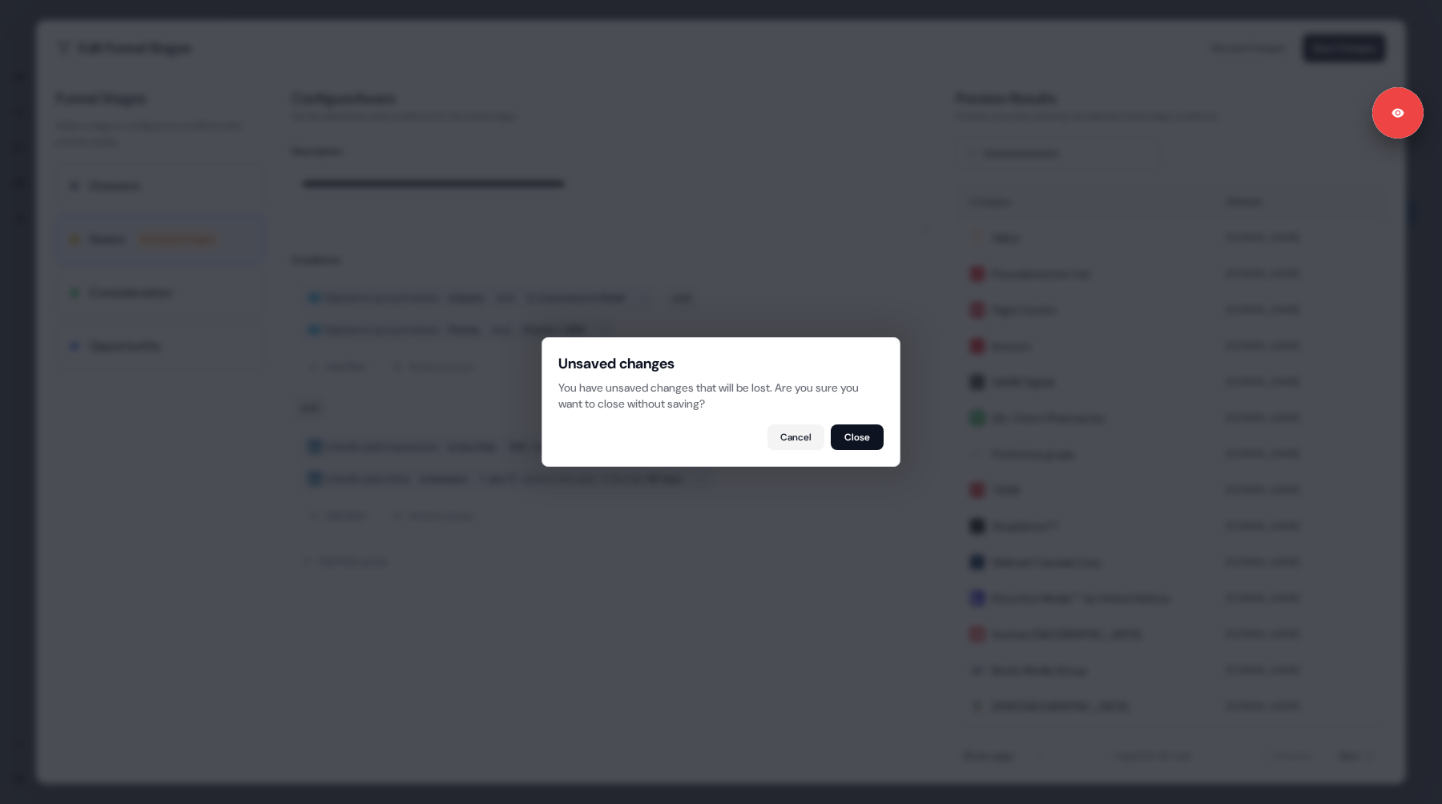
click at [30, 272] on body "Signed in as [PERSON_NAME] Sign out For the best experience switch devices to a…" at bounding box center [721, 402] width 1442 height 804
click at [844, 437] on button "Close" at bounding box center [857, 438] width 53 height 26
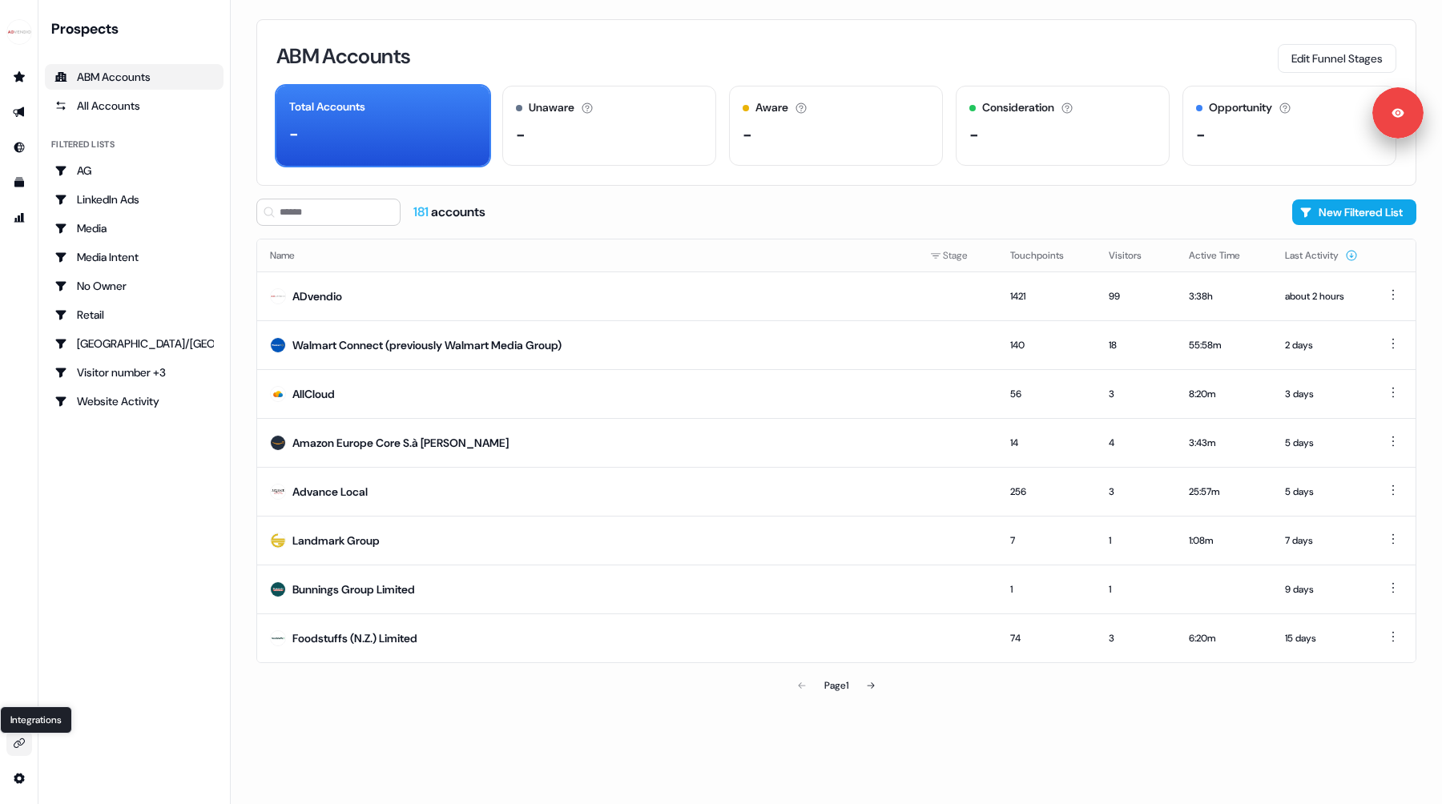
click at [21, 742] on icon "Go to integrations" at bounding box center [19, 743] width 13 height 13
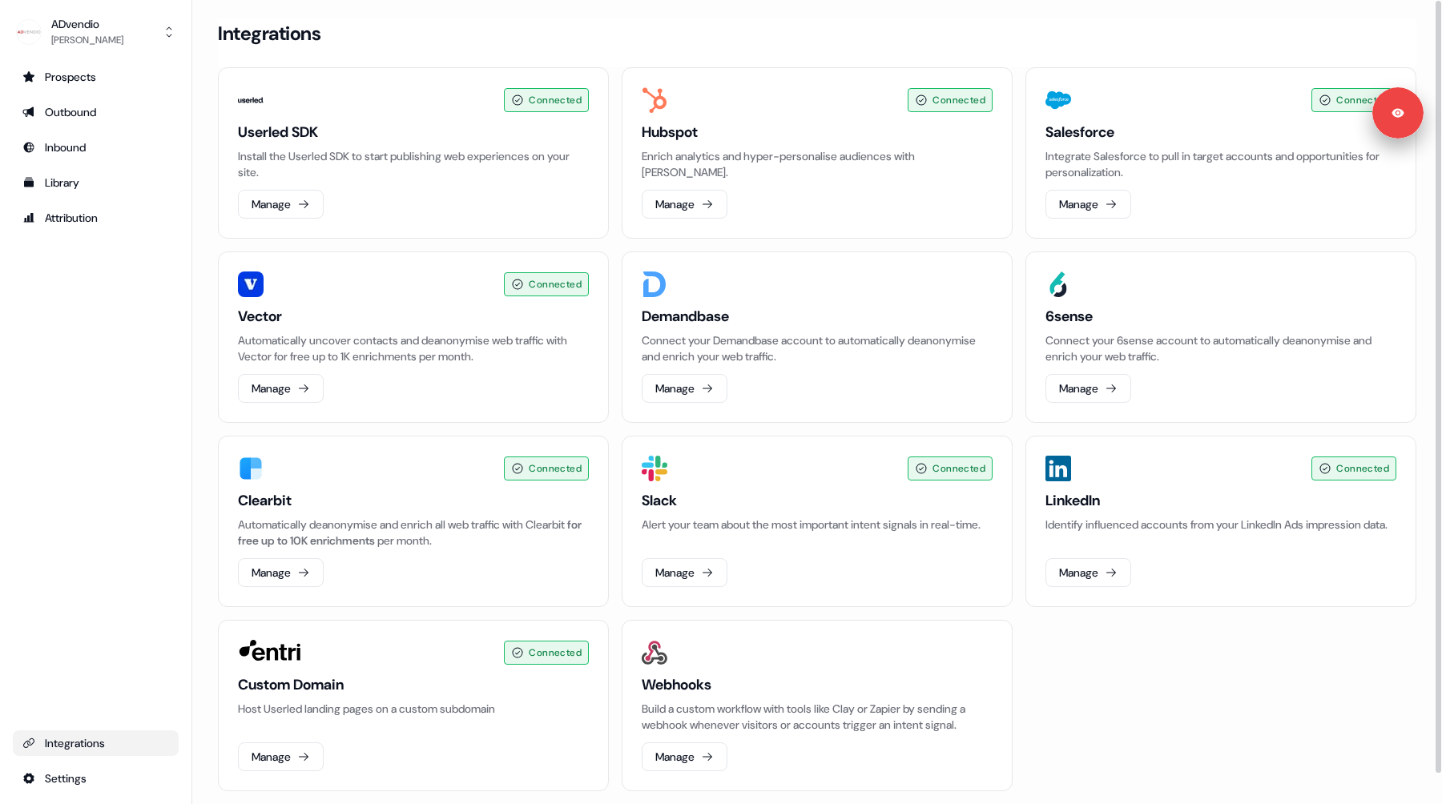
scroll to position [32, 0]
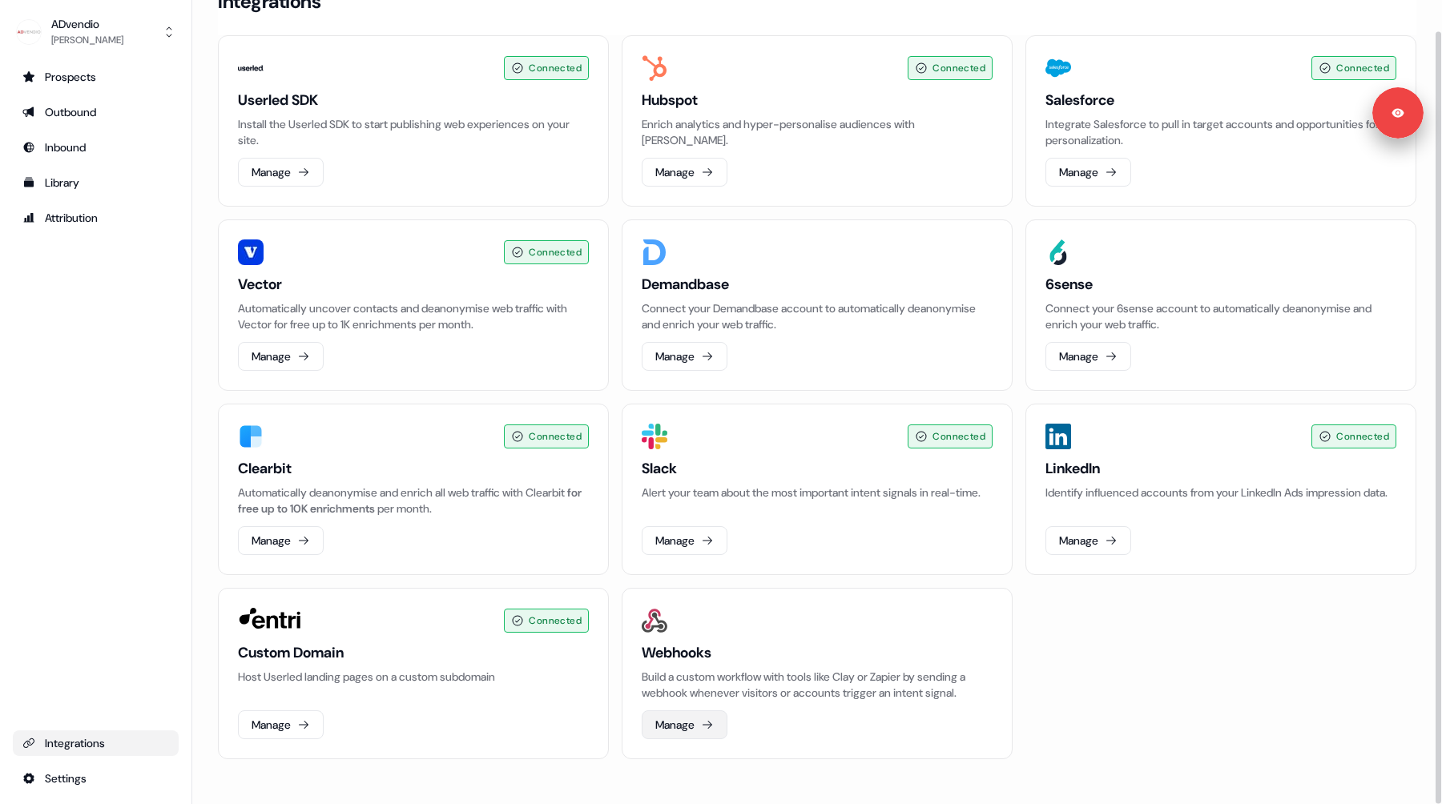
click at [673, 726] on button "Manage" at bounding box center [685, 725] width 86 height 29
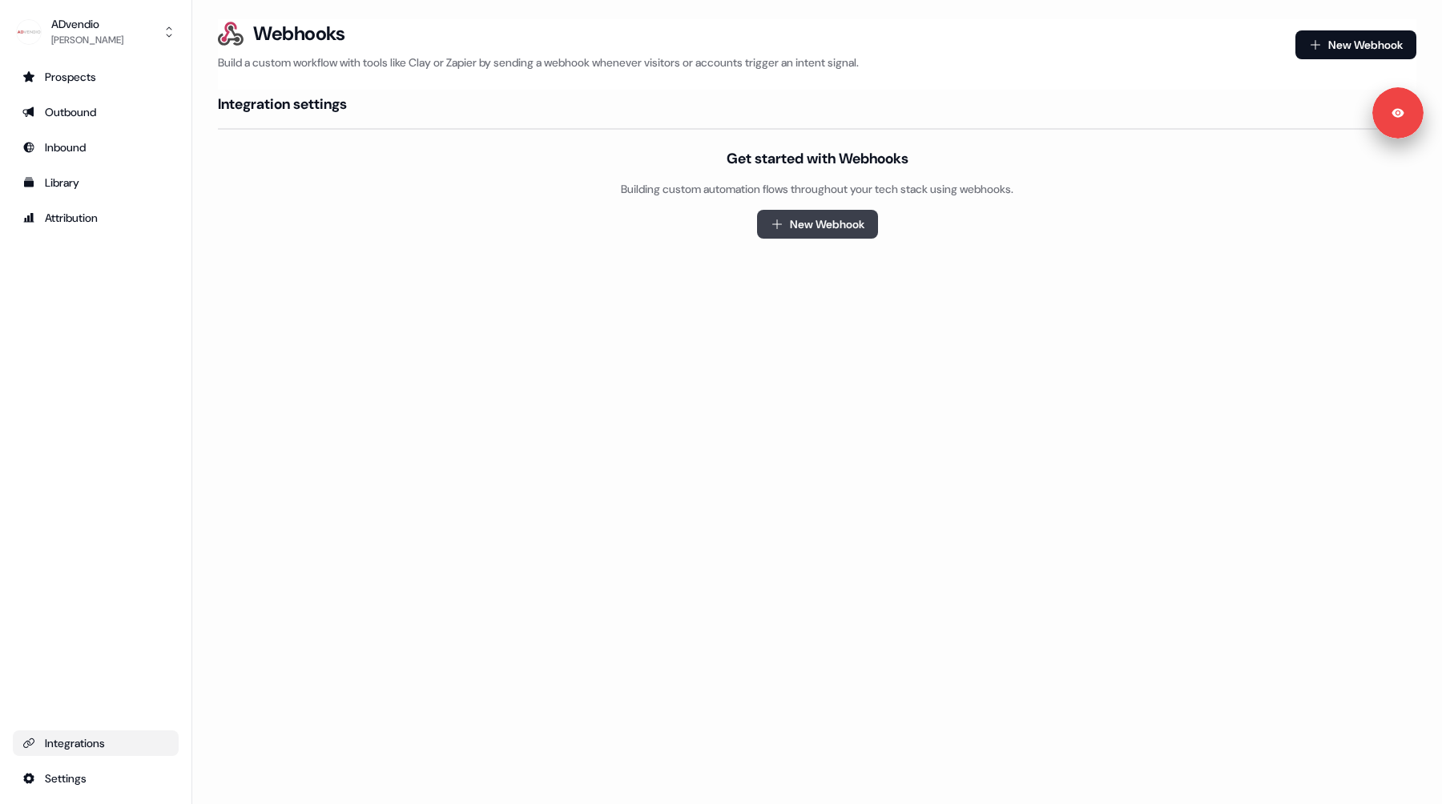
click at [829, 227] on button "New Webhook" at bounding box center [817, 224] width 121 height 29
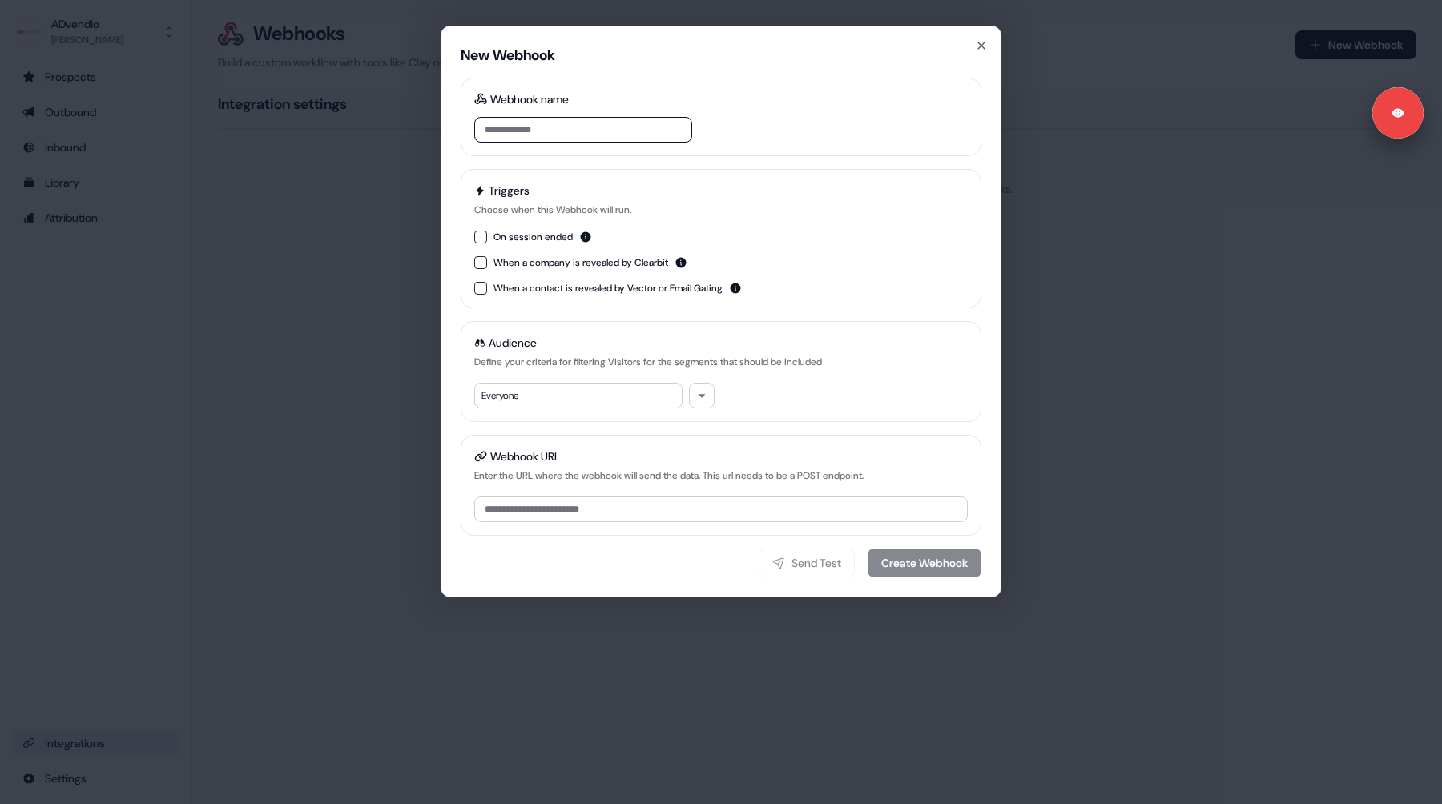
click at [541, 135] on input at bounding box center [583, 130] width 218 height 26
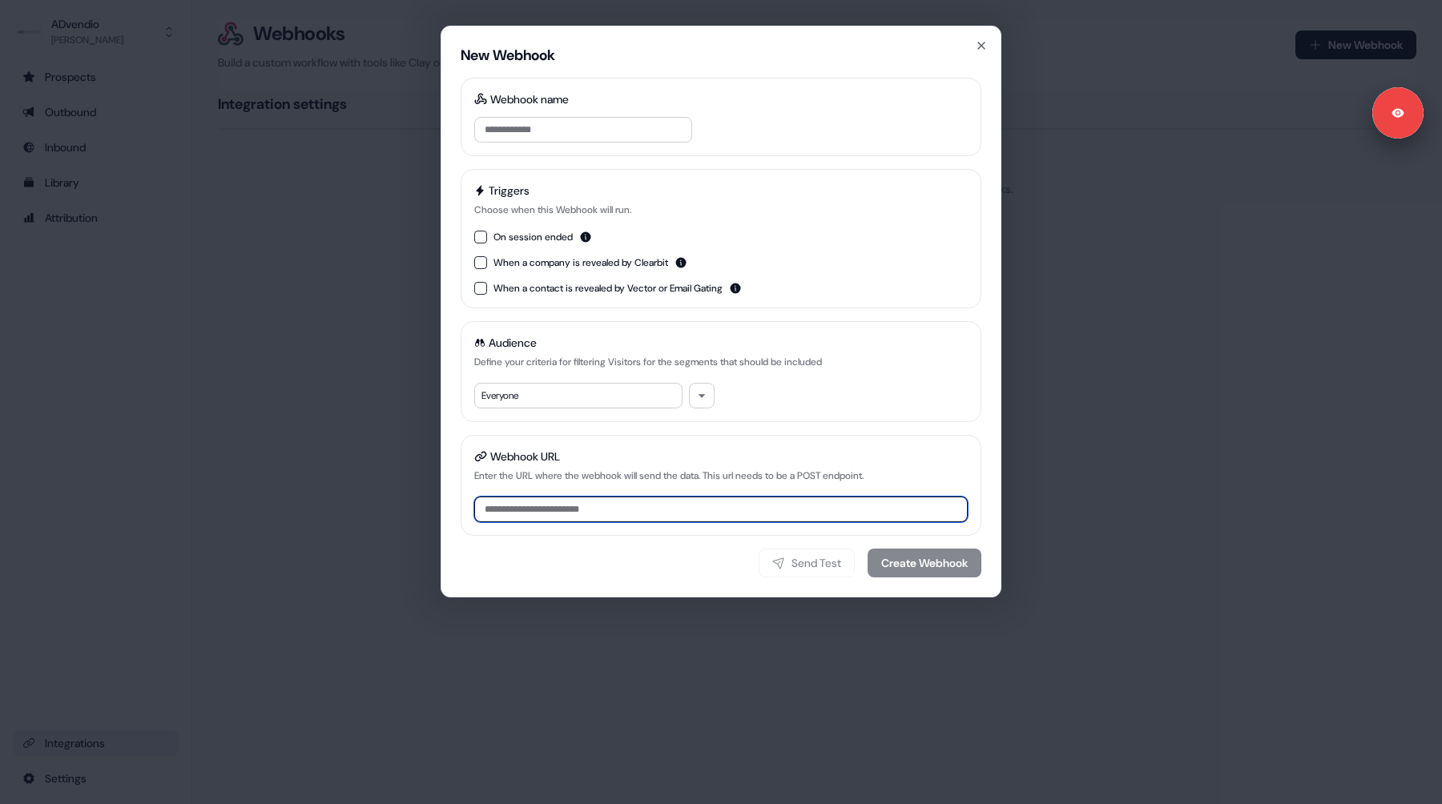
click at [550, 516] on input "Webhook URL" at bounding box center [720, 510] width 493 height 26
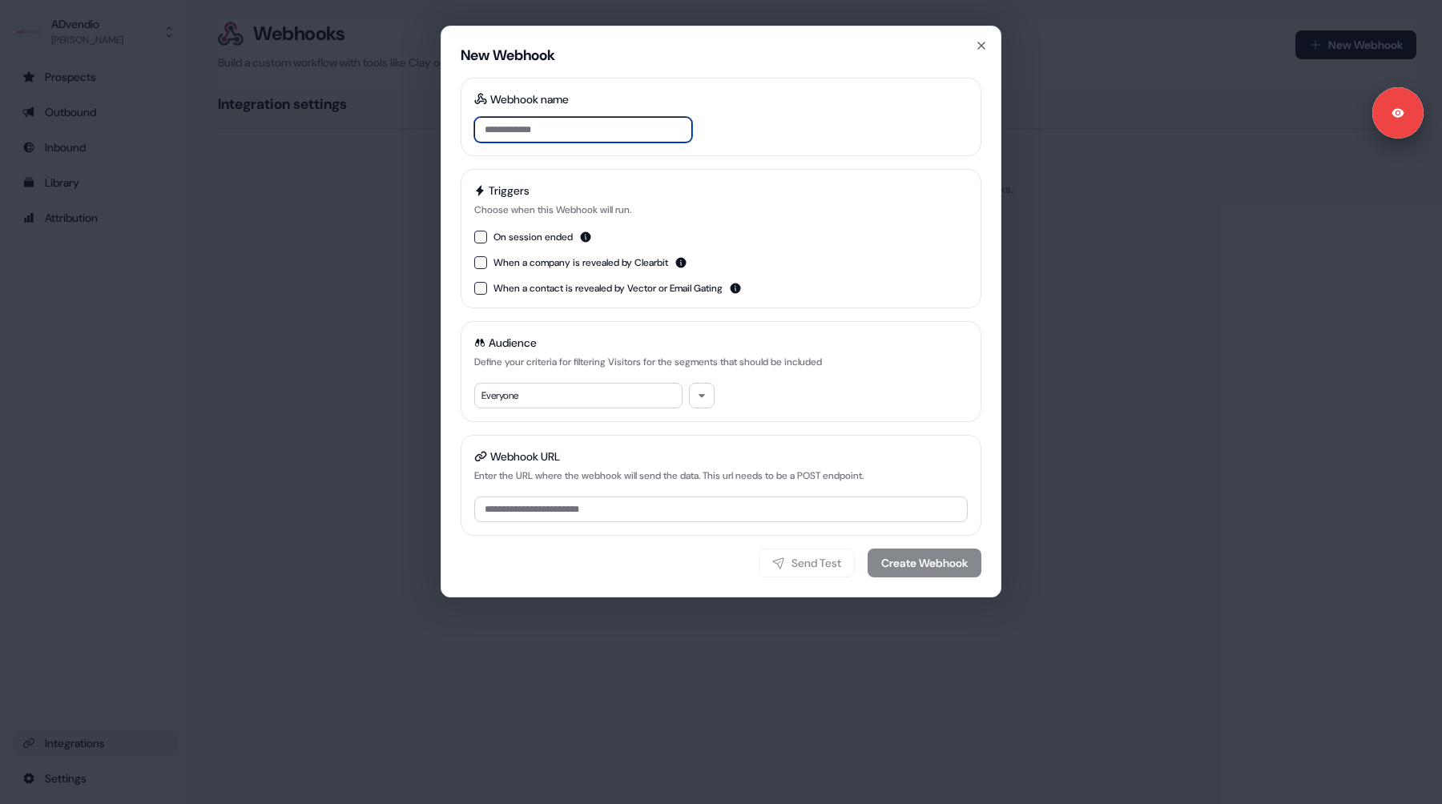
click at [527, 133] on input at bounding box center [583, 130] width 218 height 26
click at [513, 398] on div "Everyone" at bounding box center [578, 396] width 208 height 26
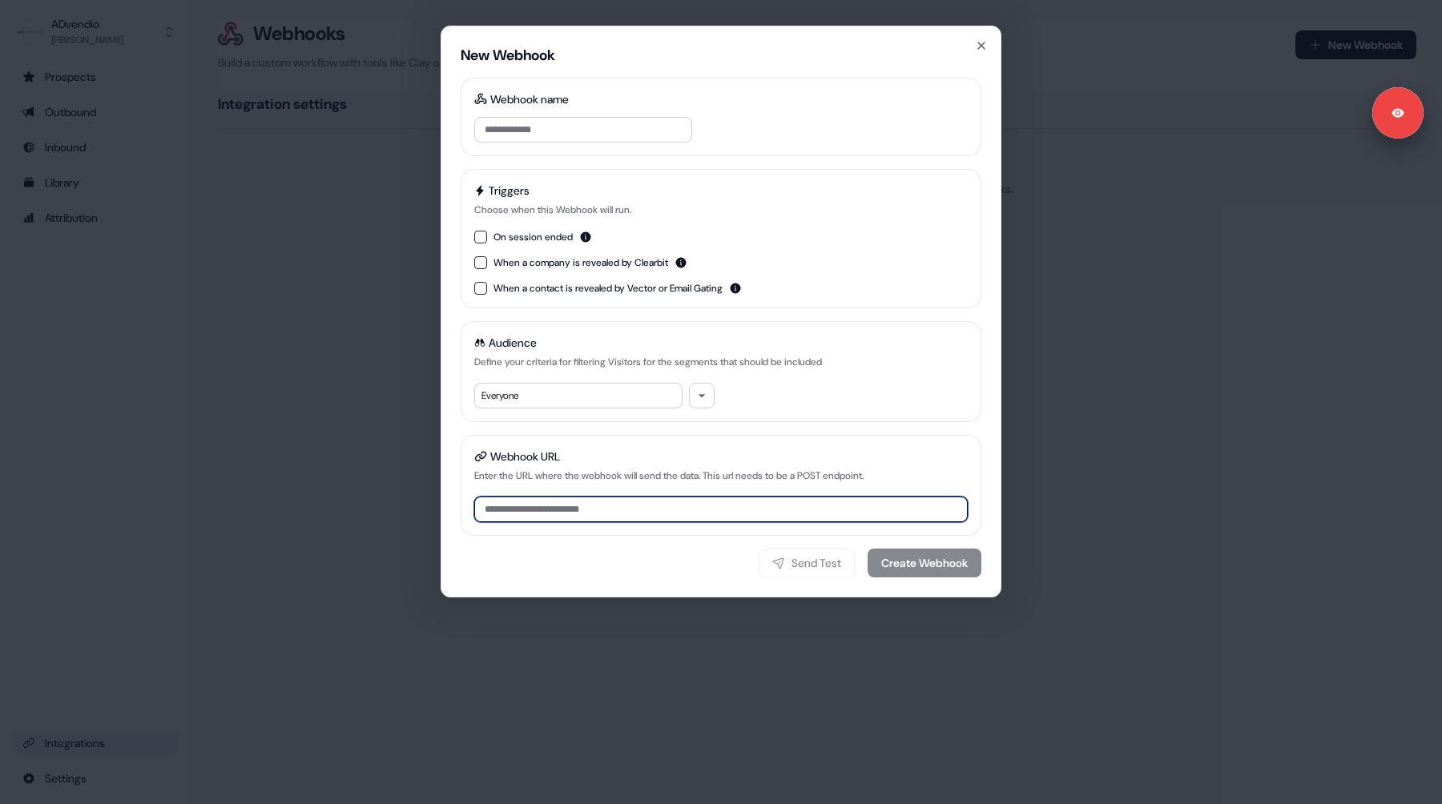
click at [549, 511] on input "Webhook URL" at bounding box center [720, 510] width 493 height 26
click at [278, 248] on div "New Webhook Webhook name Triggers Choose when this Webhook will run. On session…" at bounding box center [721, 402] width 1442 height 804
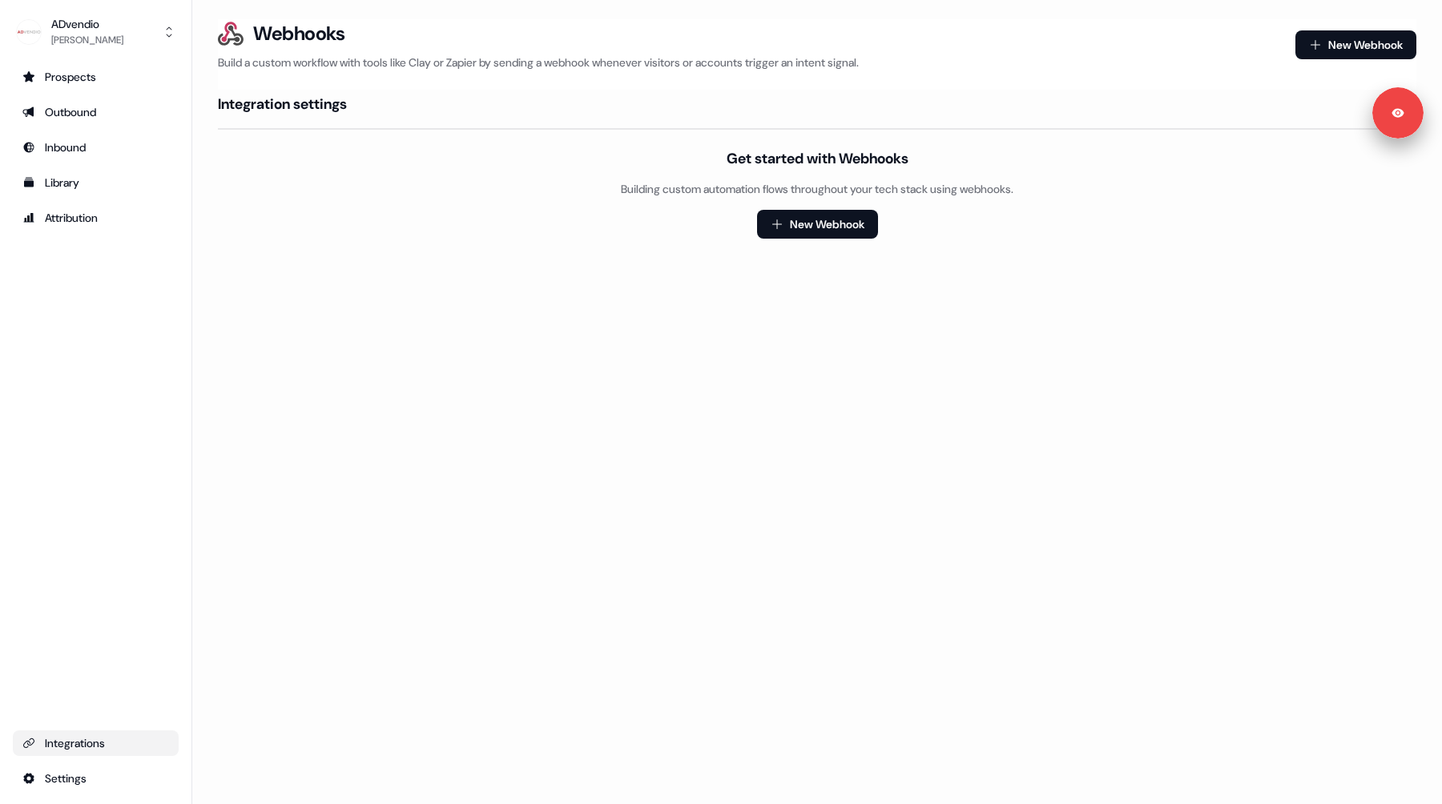
click at [78, 738] on div "Integrations" at bounding box center [95, 743] width 147 height 16
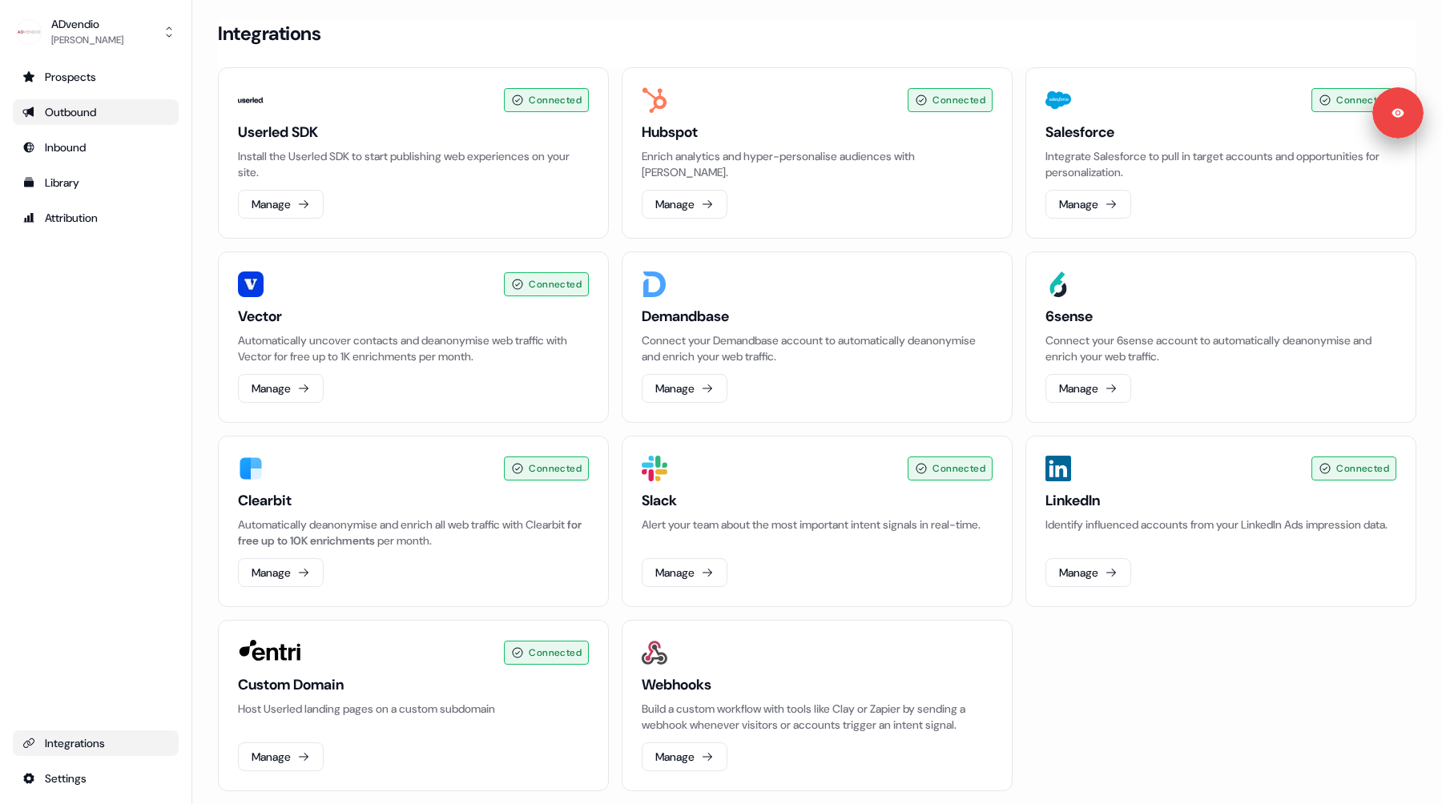
click at [100, 116] on div "Outbound" at bounding box center [95, 112] width 147 height 16
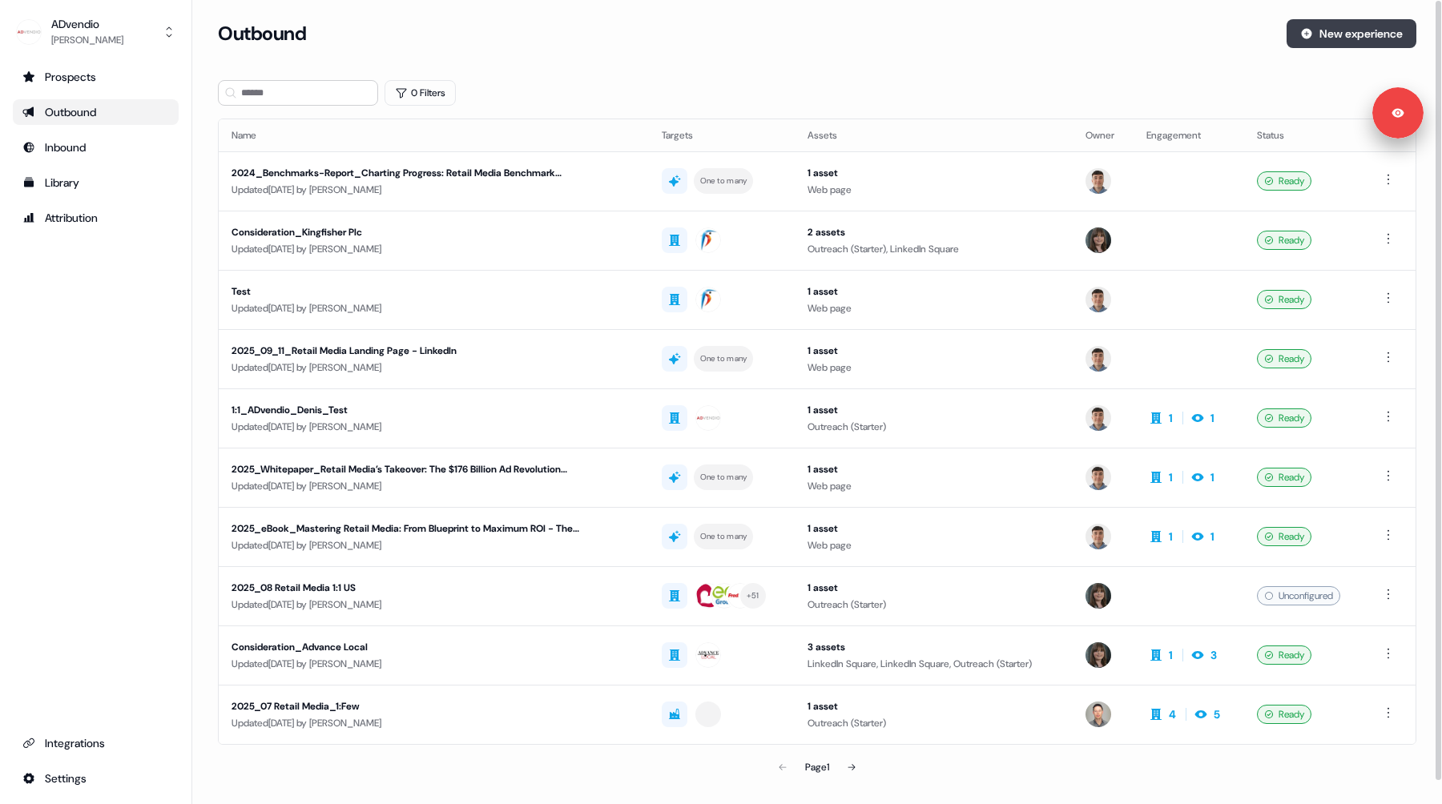
click at [1294, 34] on button "New experience" at bounding box center [1351, 33] width 130 height 29
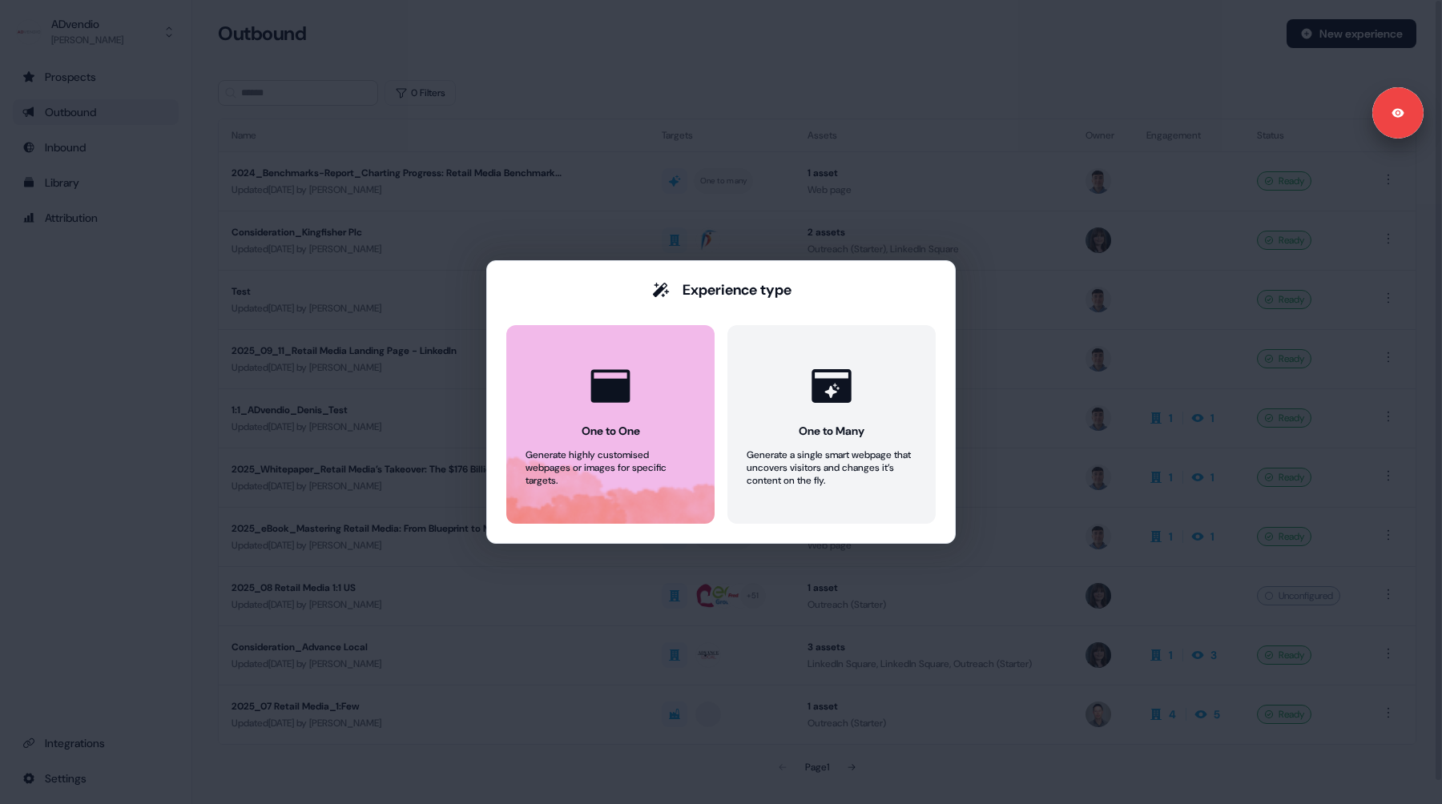
click at [655, 415] on button "One to One Generate highly customised webpages or images for specific targets." at bounding box center [610, 424] width 208 height 199
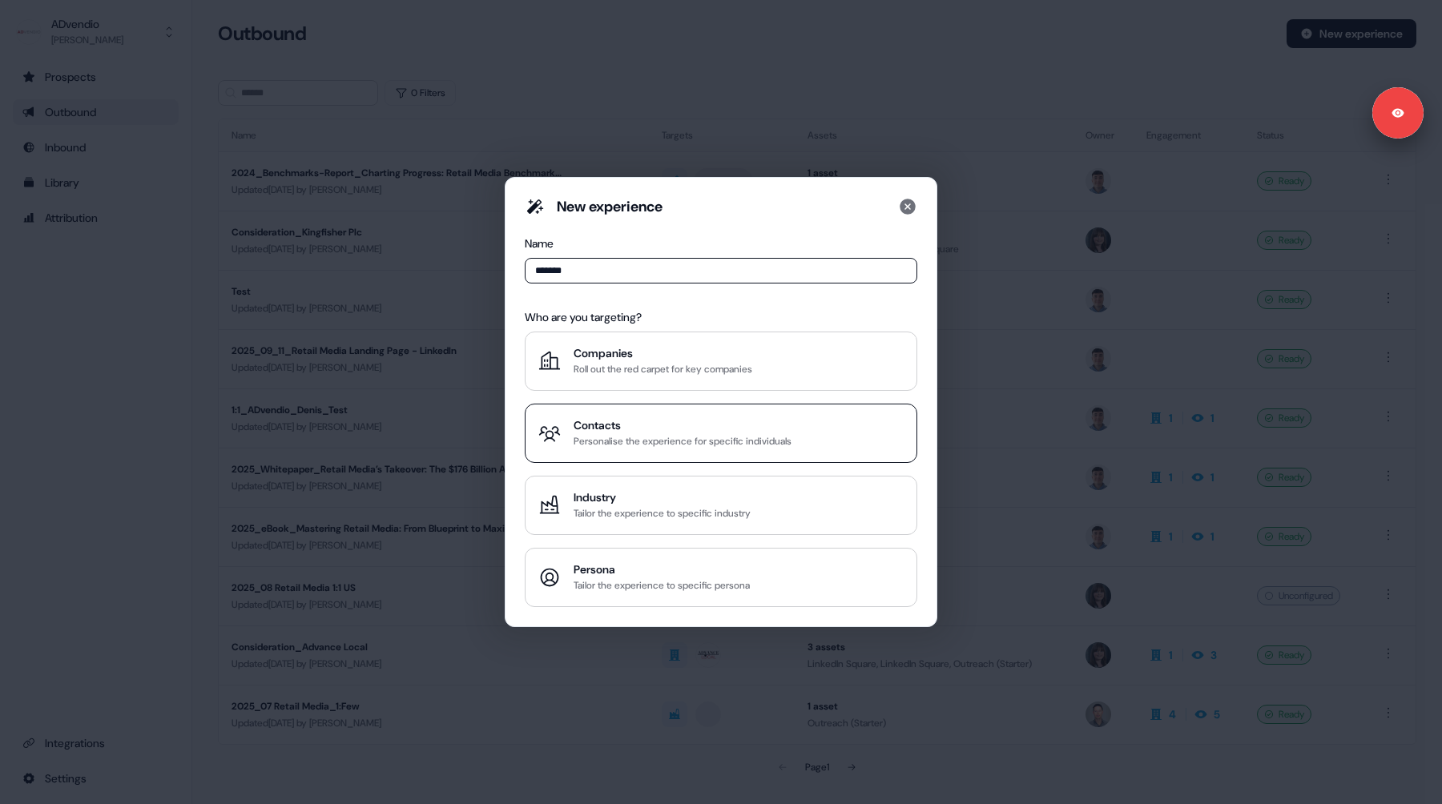
type input "*******"
click at [704, 443] on div "Personalise the experience for specific individuals" at bounding box center [683, 441] width 218 height 16
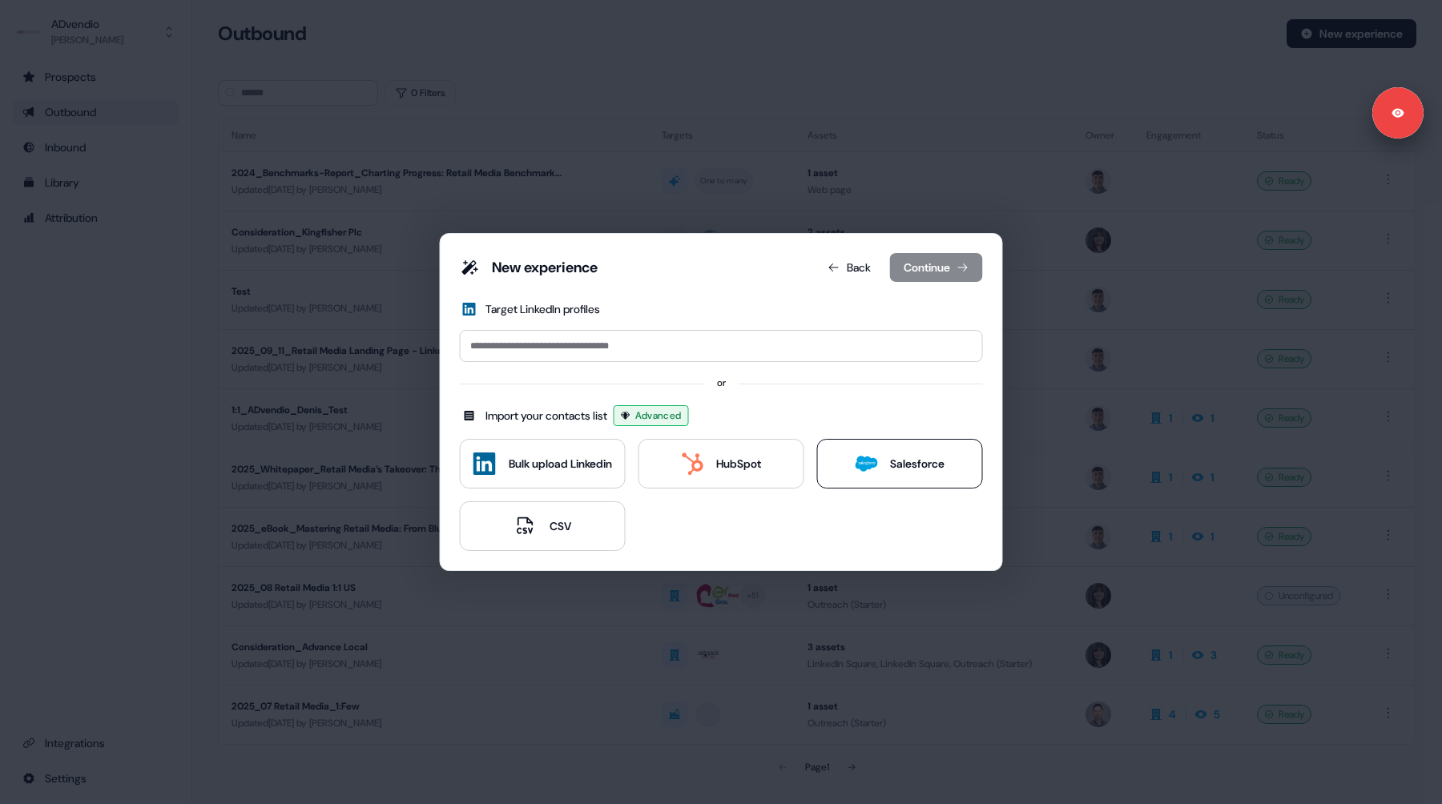
click at [864, 466] on icon at bounding box center [866, 464] width 22 height 16
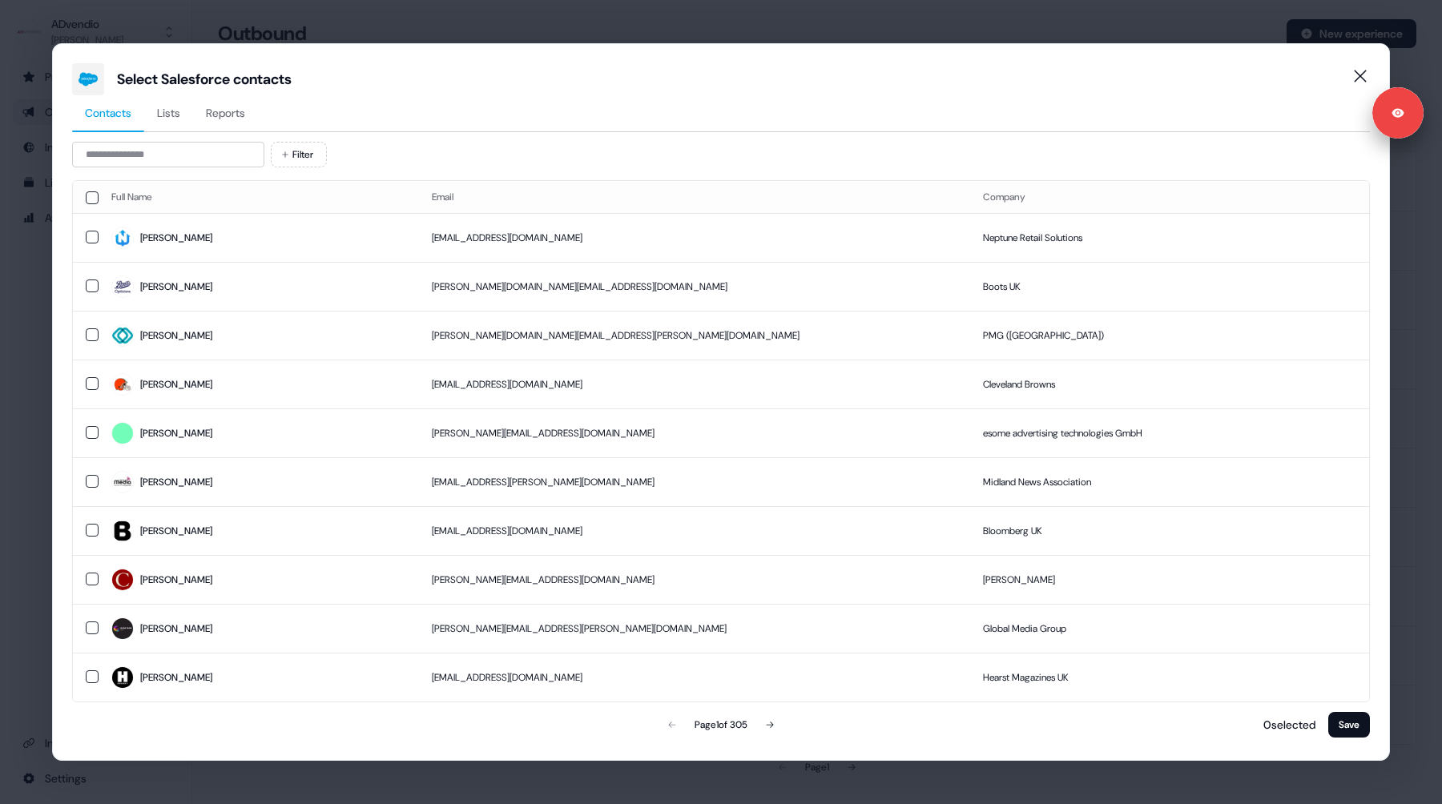
click at [174, 114] on span "Lists" at bounding box center [168, 113] width 23 height 16
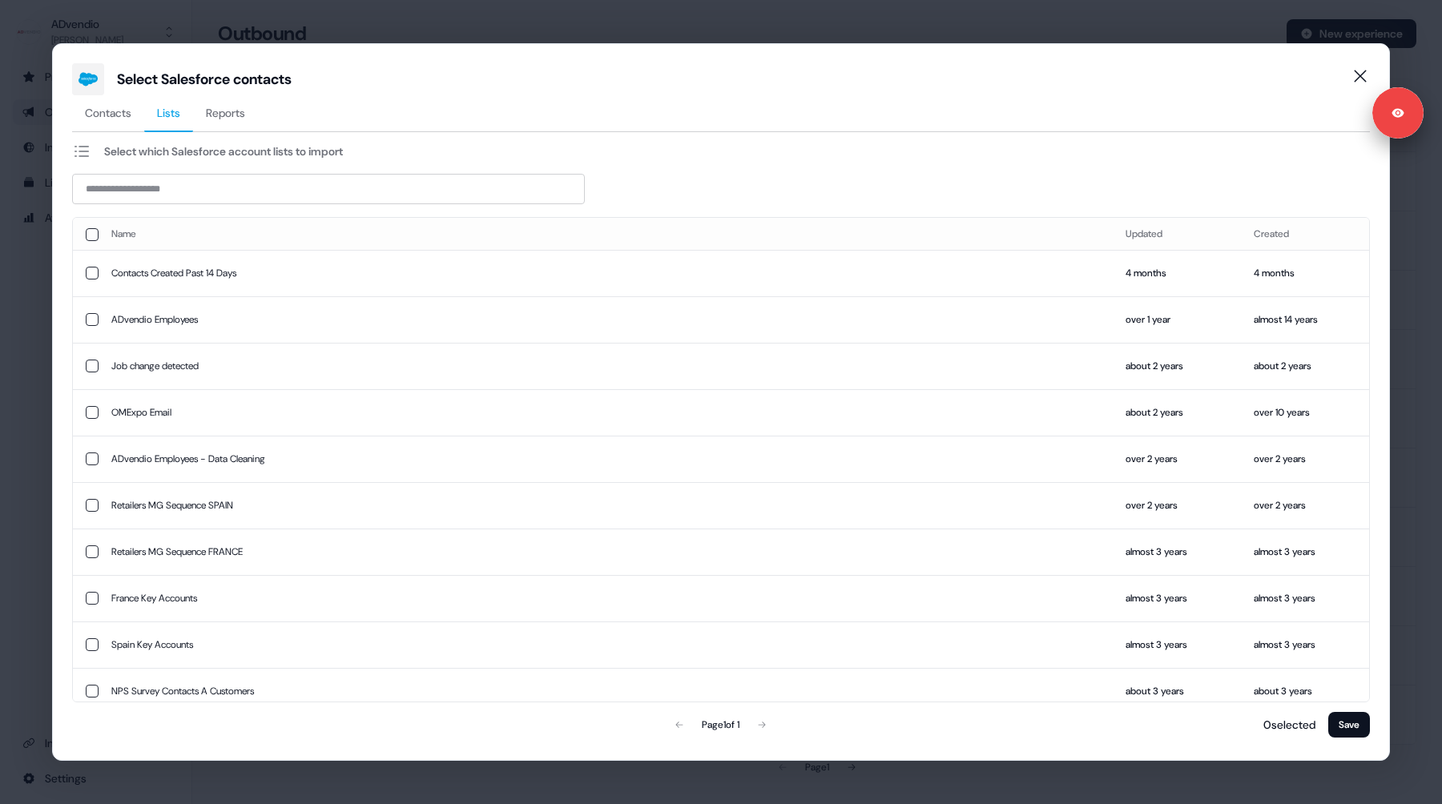
click at [232, 116] on span "Reports" at bounding box center [225, 113] width 39 height 16
click at [176, 125] on button "Lists" at bounding box center [168, 113] width 49 height 37
click at [92, 414] on button "button" at bounding box center [92, 412] width 13 height 13
click at [91, 508] on button "button" at bounding box center [92, 504] width 13 height 13
click at [92, 413] on button "button" at bounding box center [92, 412] width 13 height 13
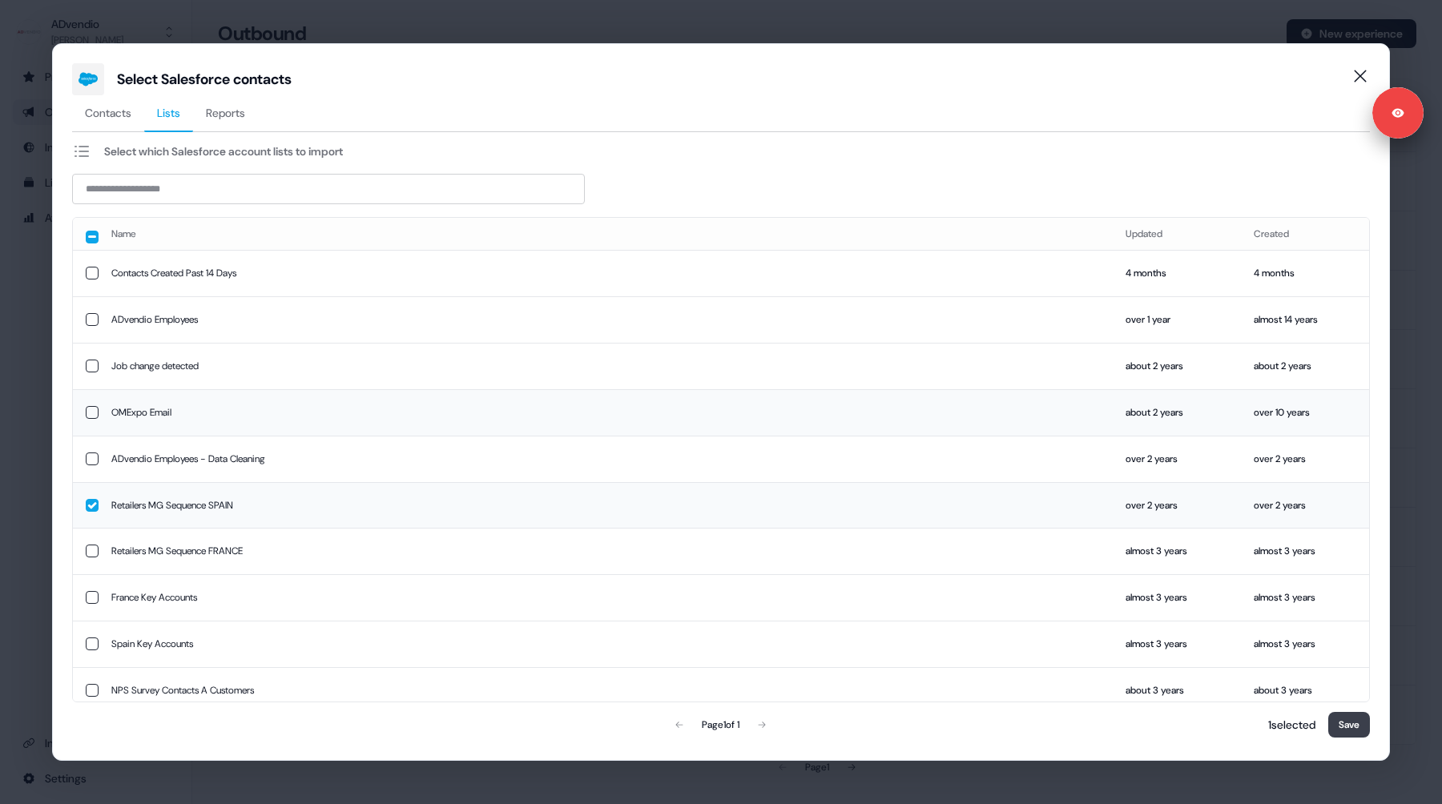
click at [1335, 735] on button "Save" at bounding box center [1349, 725] width 42 height 26
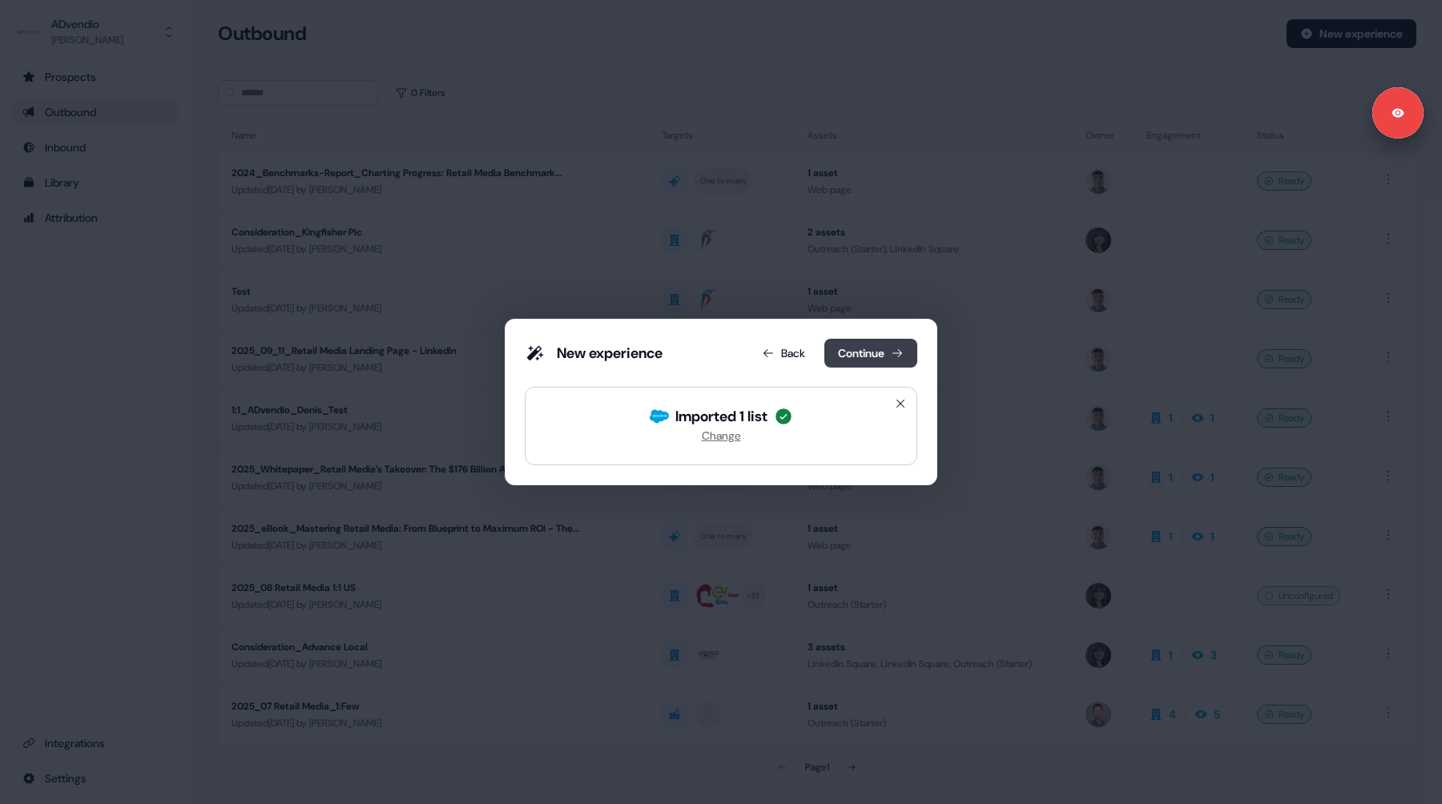
click at [861, 349] on button "Continue" at bounding box center [870, 353] width 93 height 29
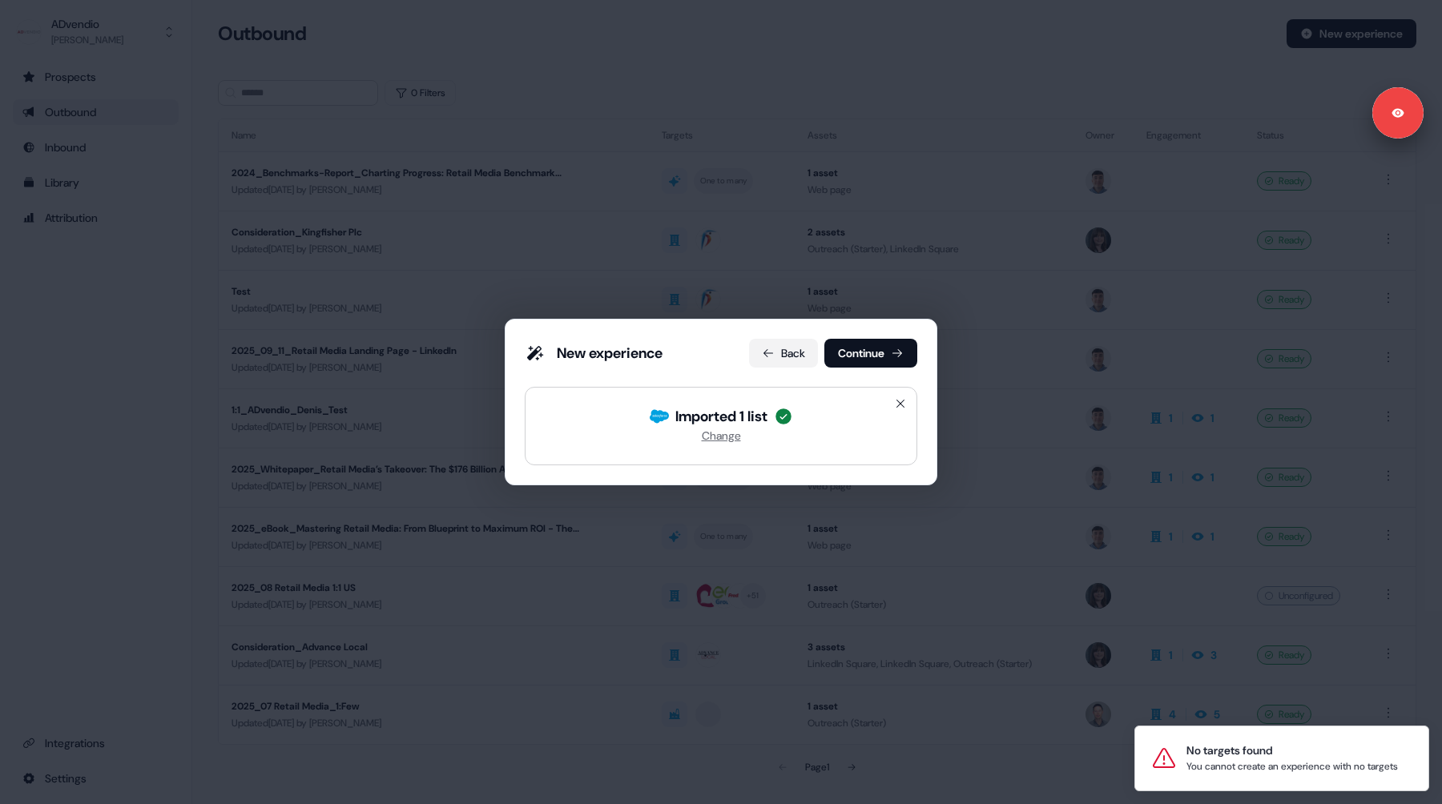
click at [786, 352] on button "Back" at bounding box center [783, 353] width 69 height 29
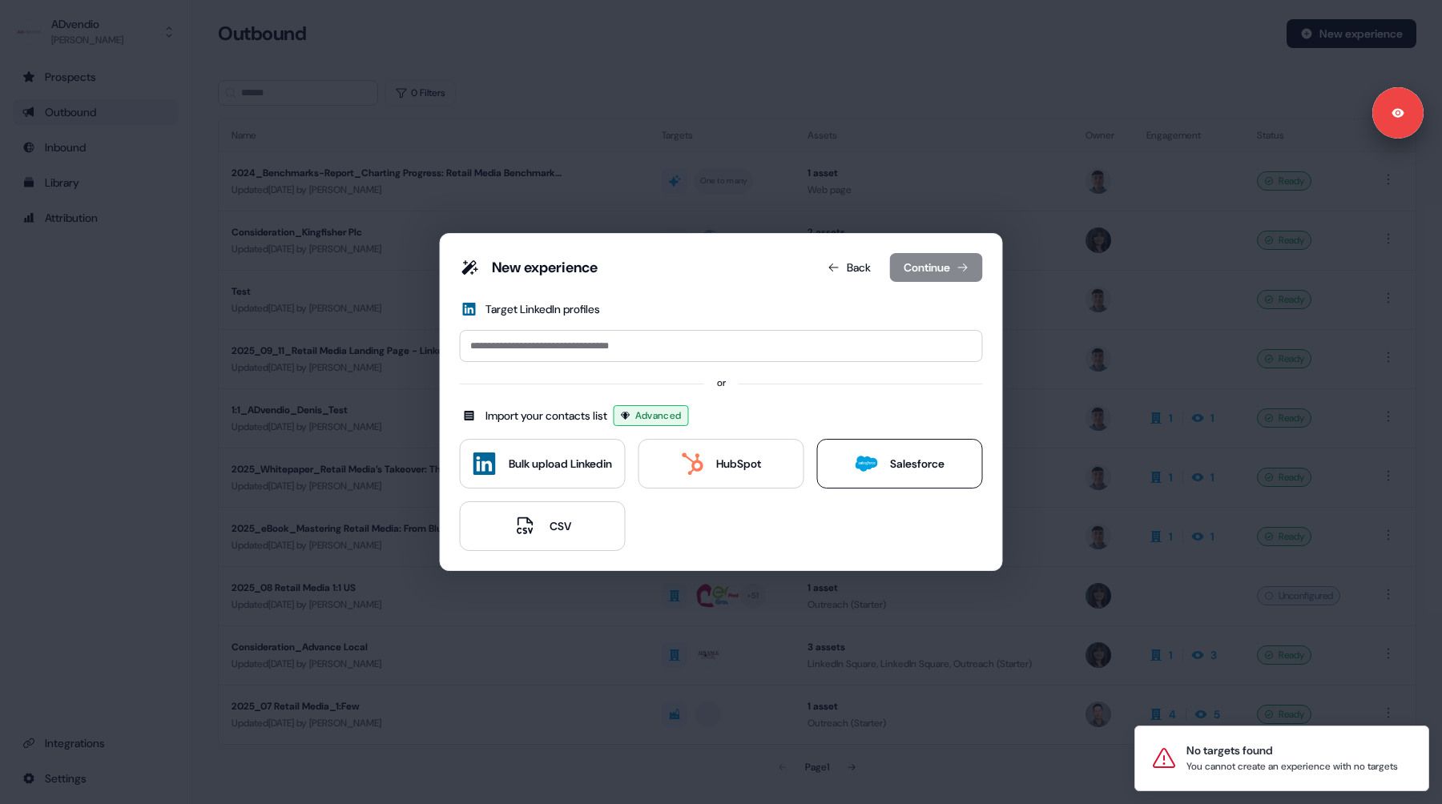
click at [920, 474] on div "Salesforce" at bounding box center [900, 464] width 90 height 22
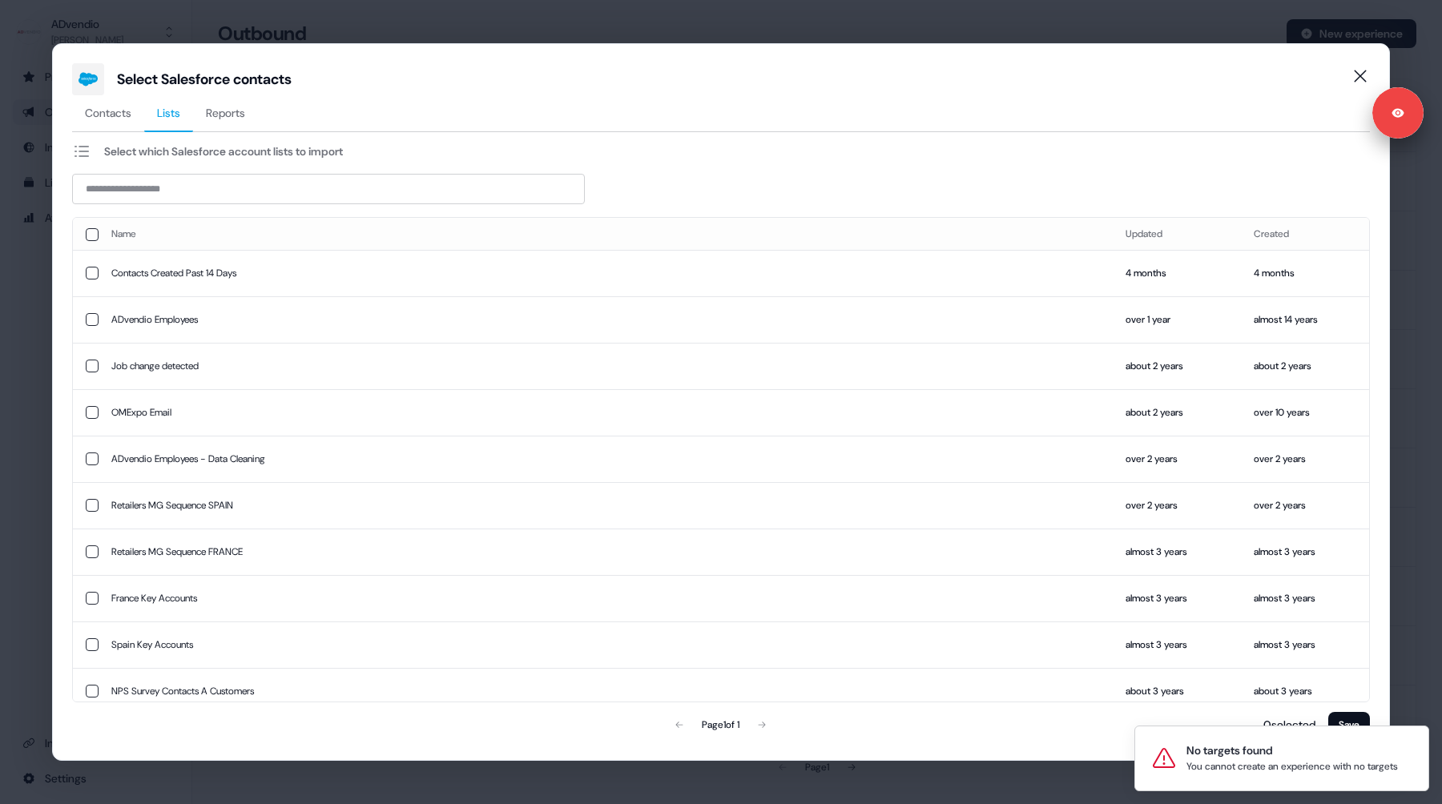
click at [176, 124] on button "Lists" at bounding box center [168, 113] width 49 height 37
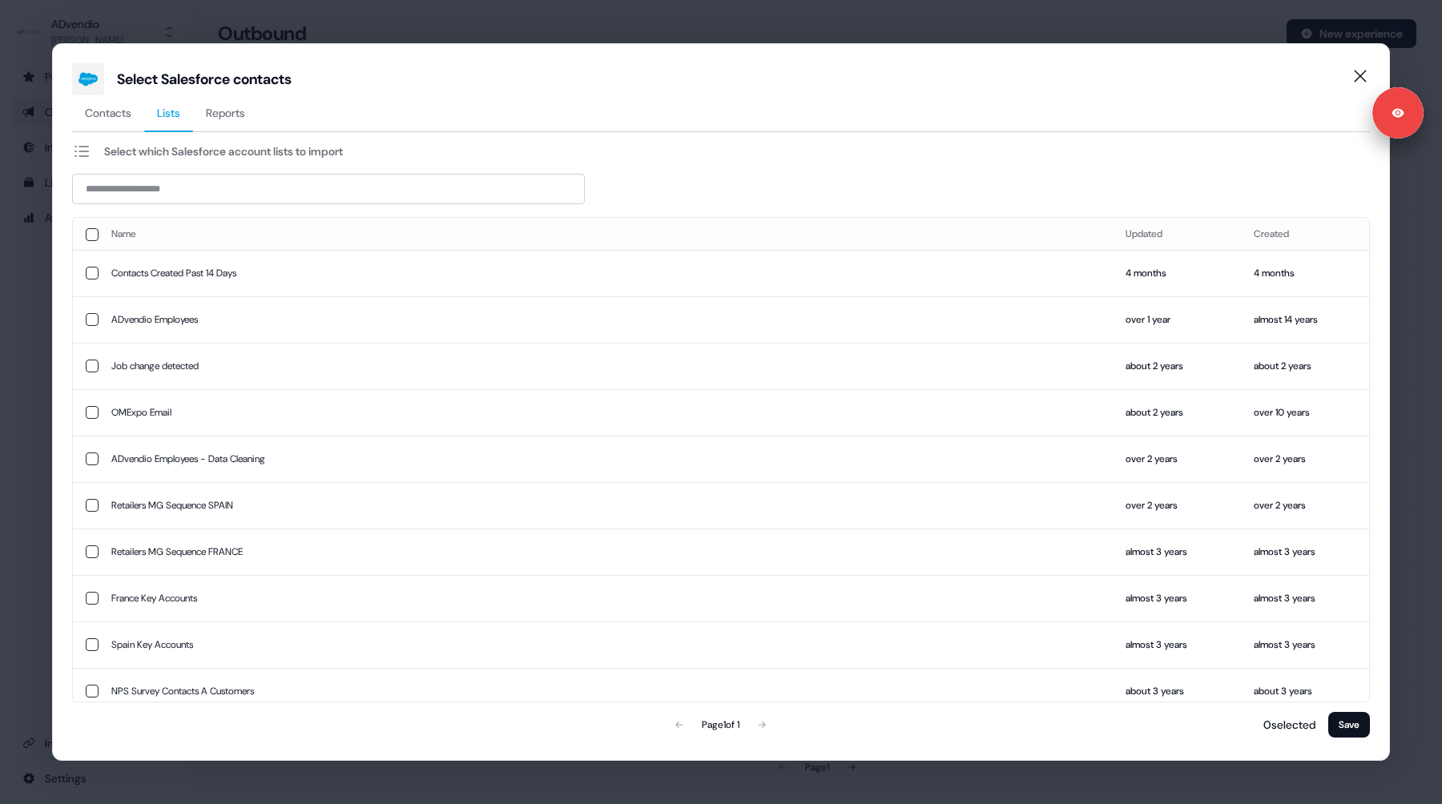
click at [91, 272] on button "button" at bounding box center [92, 273] width 13 height 13
click at [1347, 727] on button "Save" at bounding box center [1349, 725] width 42 height 26
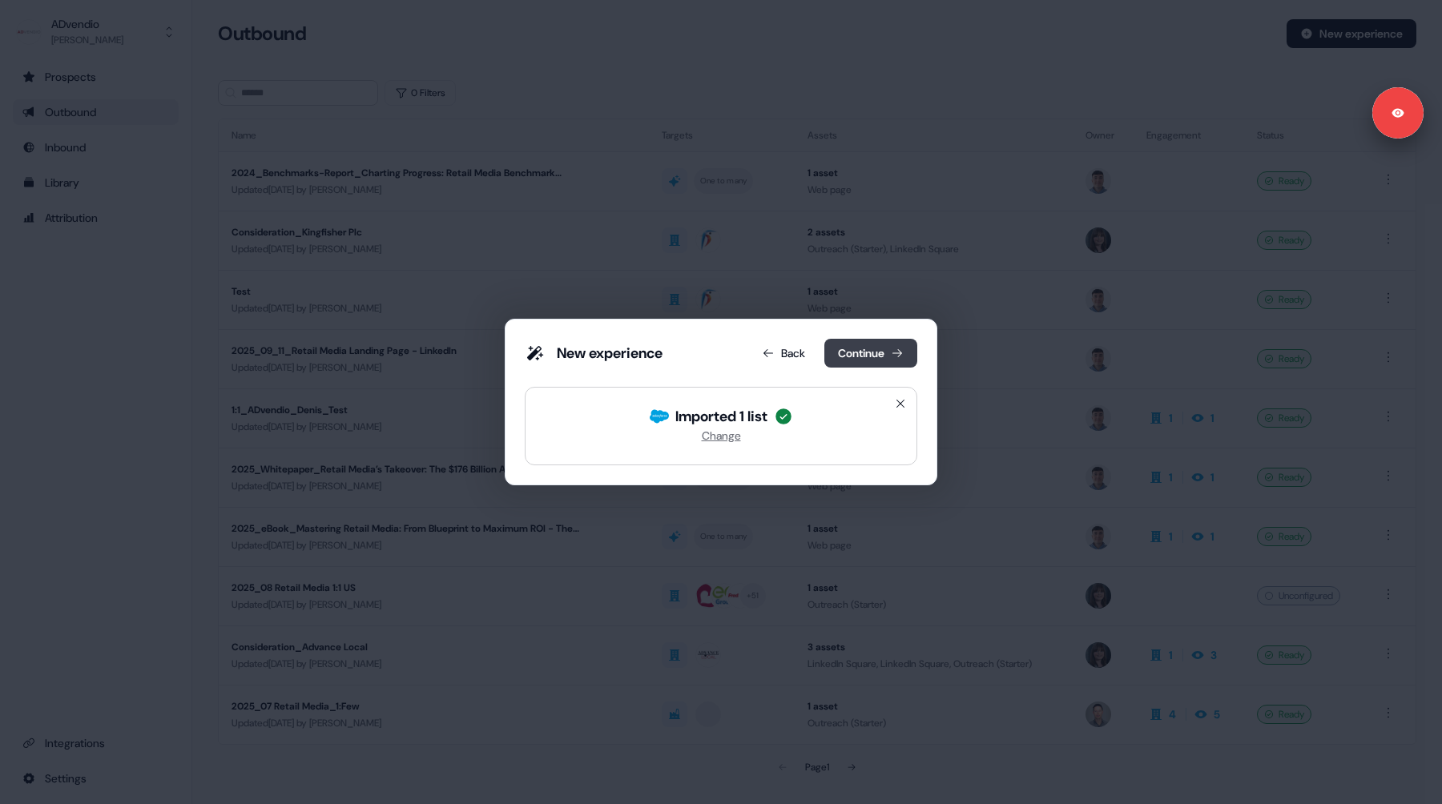
click at [836, 352] on button "Continue" at bounding box center [870, 353] width 93 height 29
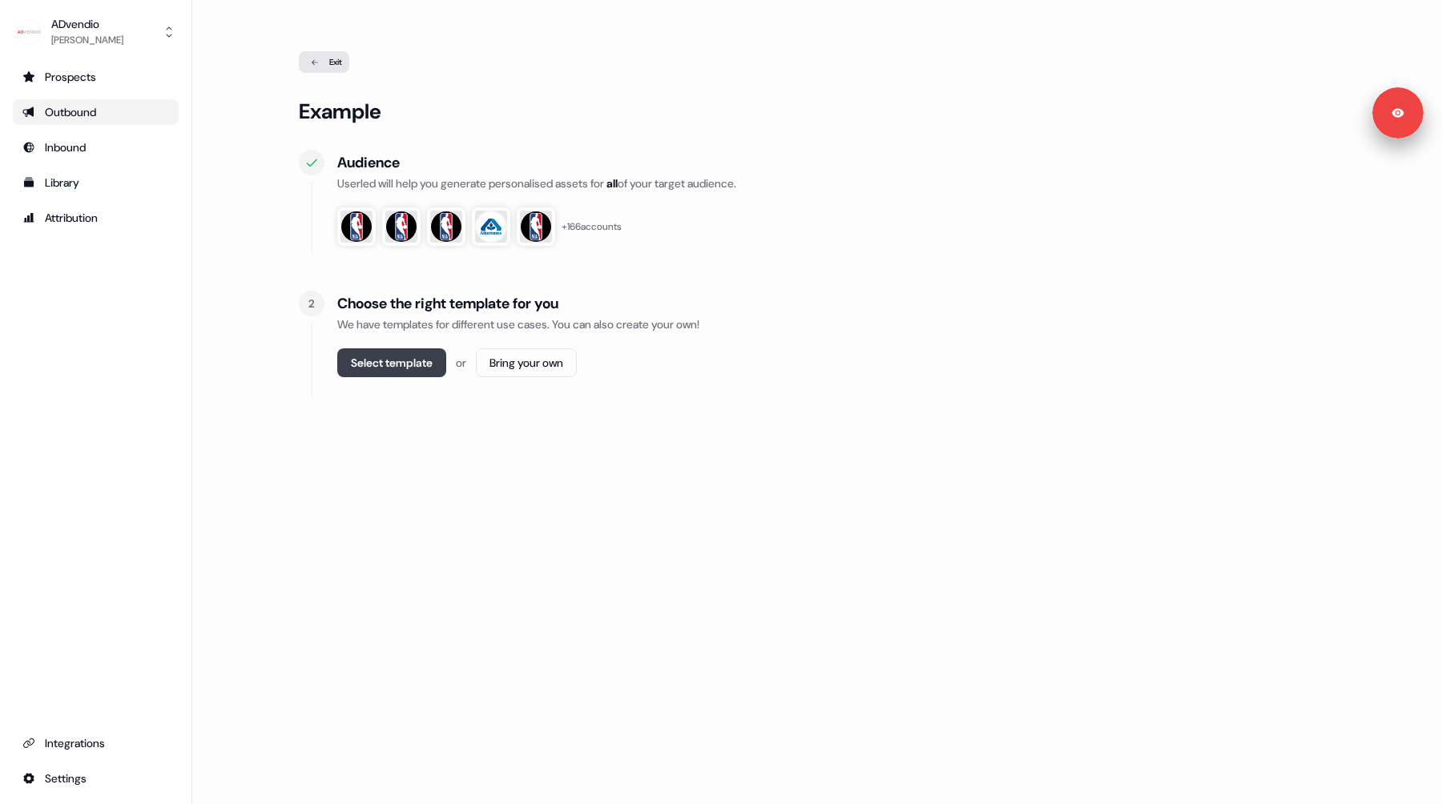
click at [402, 364] on button "Select template" at bounding box center [391, 362] width 109 height 29
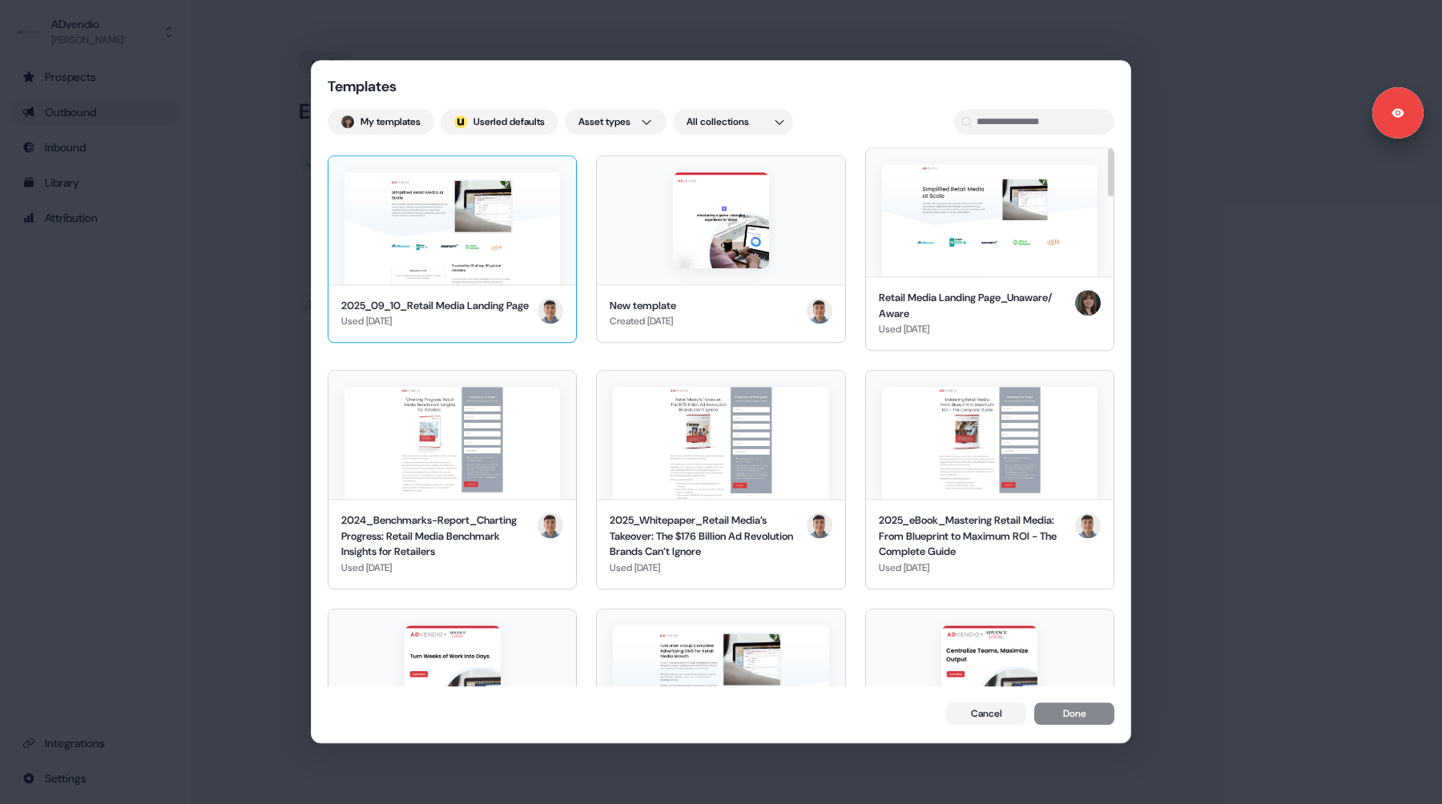
click at [385, 236] on img at bounding box center [451, 228] width 215 height 112
click at [1061, 718] on button "Done" at bounding box center [1074, 716] width 80 height 22
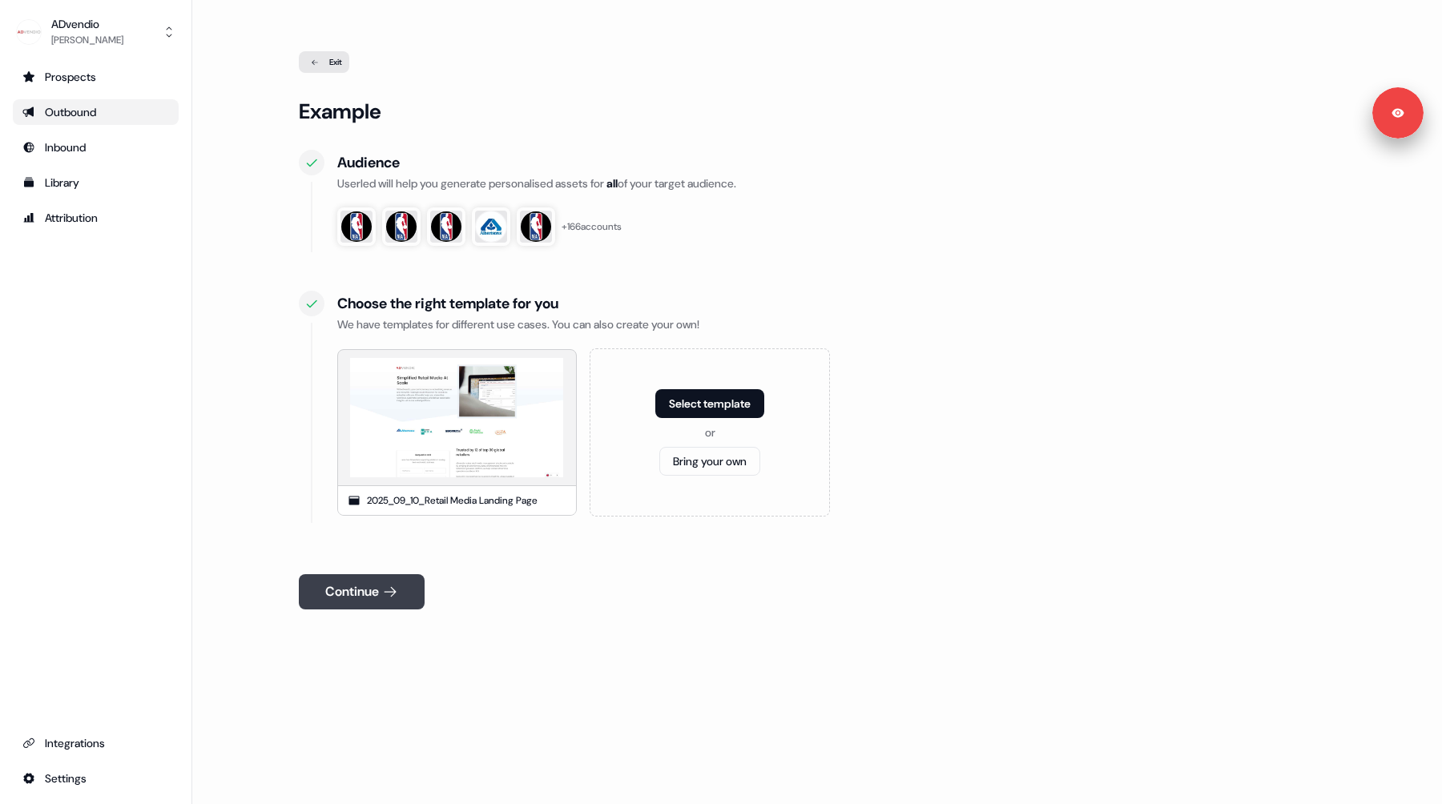
click at [347, 592] on button "Continue" at bounding box center [362, 591] width 126 height 35
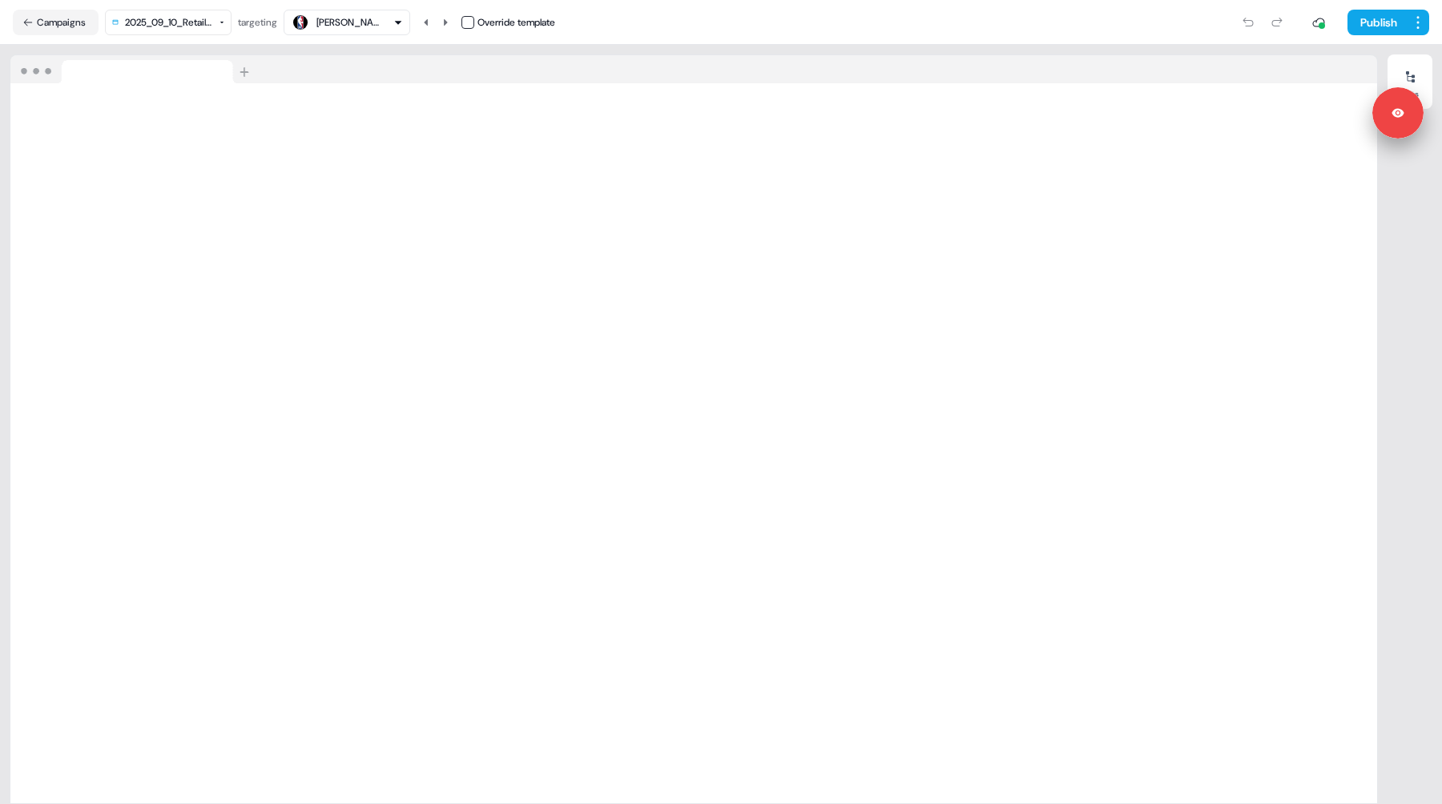
click at [347, 26] on div "[PERSON_NAME]" at bounding box center [348, 22] width 64 height 16
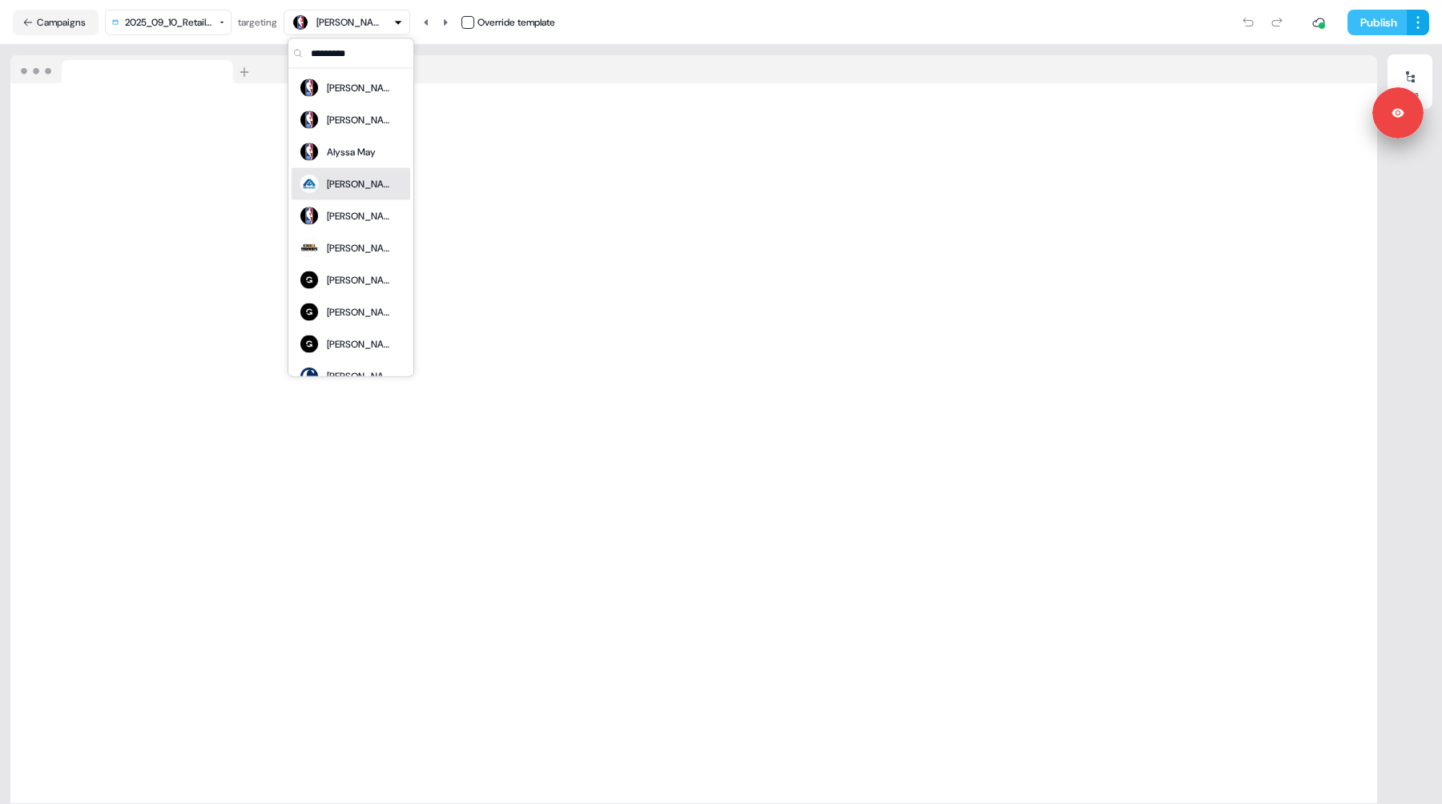
click at [1365, 28] on button "Publish" at bounding box center [1376, 23] width 59 height 26
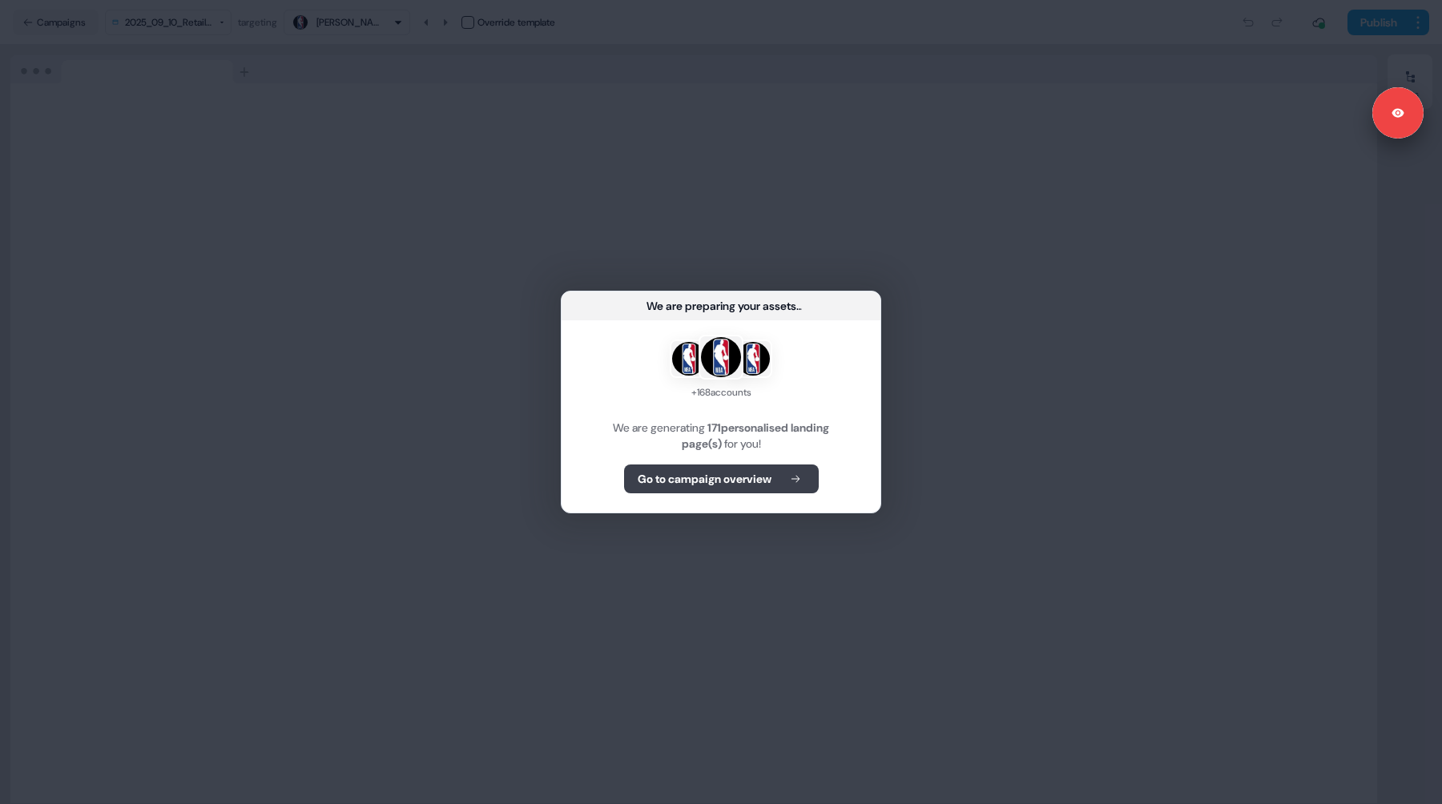
click at [712, 480] on b "Go to campaign overview" at bounding box center [705, 479] width 134 height 16
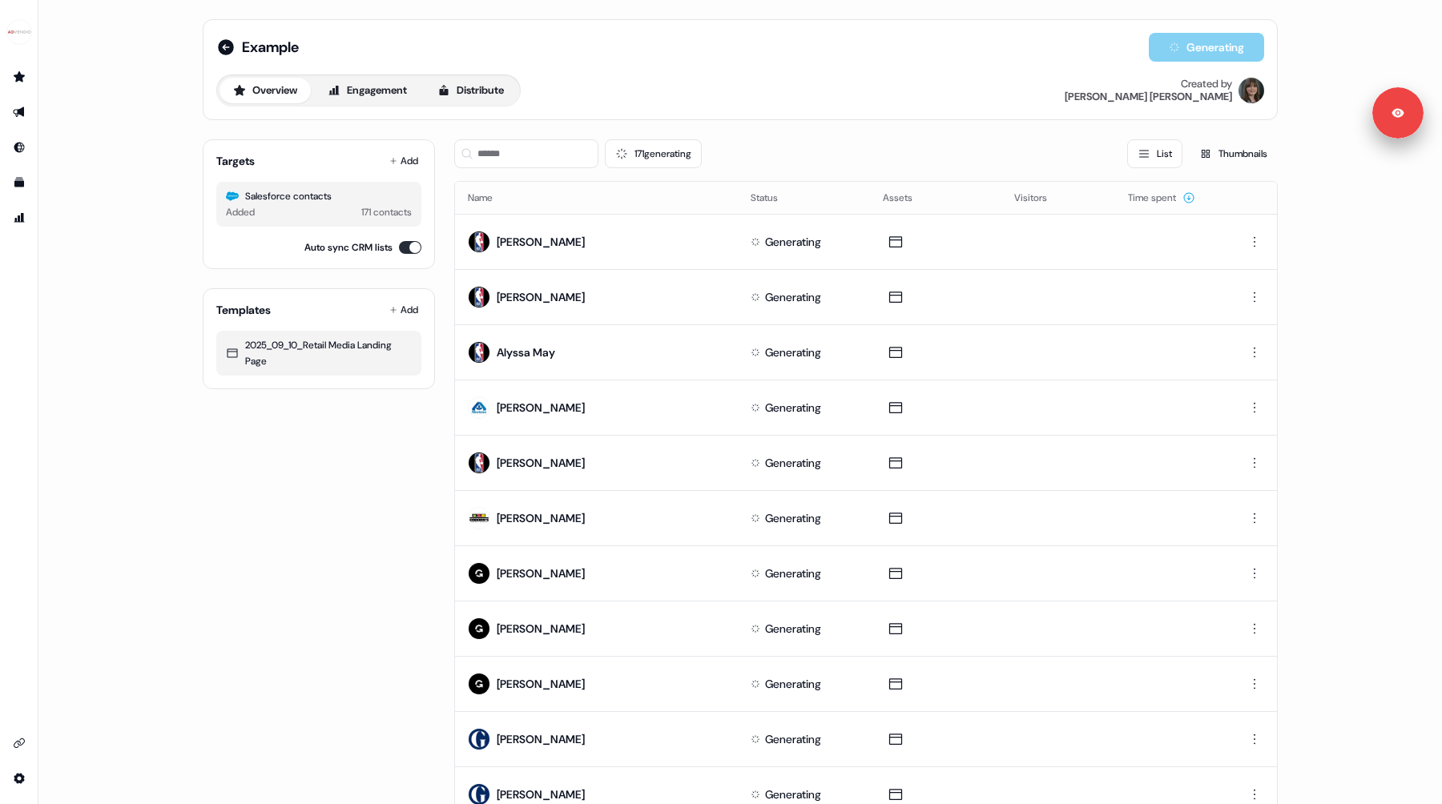
click at [809, 144] on div "171 generating List Thumbnails" at bounding box center [865, 153] width 823 height 29
click at [652, 87] on div "Overview Engagement Distribute Created by [PERSON_NAME]" at bounding box center [740, 90] width 1048 height 32
click at [735, 145] on div "171 generating List Thumbnails" at bounding box center [865, 153] width 823 height 29
click at [686, 104] on div "Overview Engagement Distribute Created by [PERSON_NAME]" at bounding box center [740, 90] width 1048 height 32
click at [661, 87] on div "Overview Engagement Distribute Created by [PERSON_NAME]" at bounding box center [740, 90] width 1048 height 32
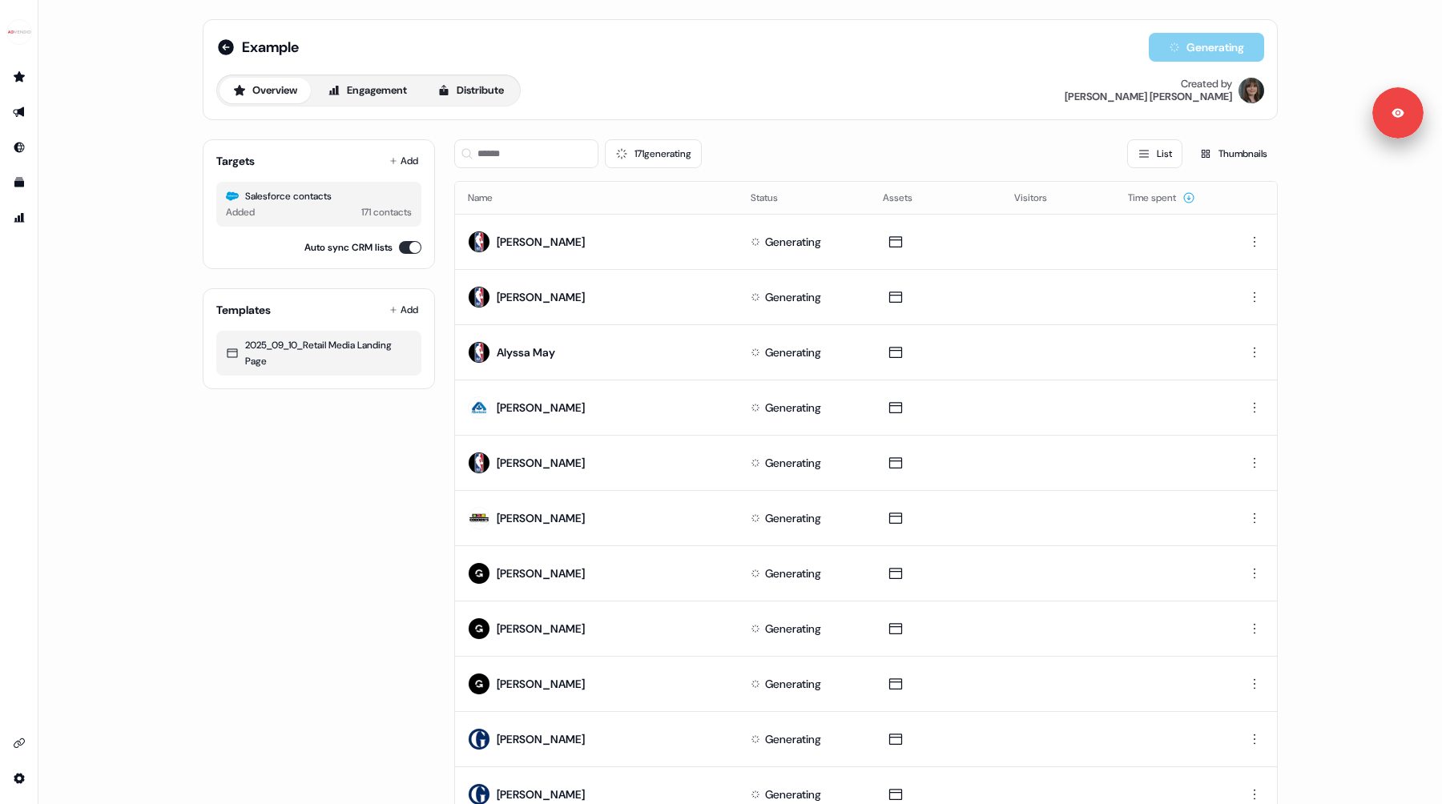
click at [732, 160] on div "171 generating List Thumbnails" at bounding box center [865, 153] width 823 height 29
click at [714, 109] on div "Example Generating Overview Engagement Distribute Created by [PERSON_NAME]" at bounding box center [740, 69] width 1075 height 101
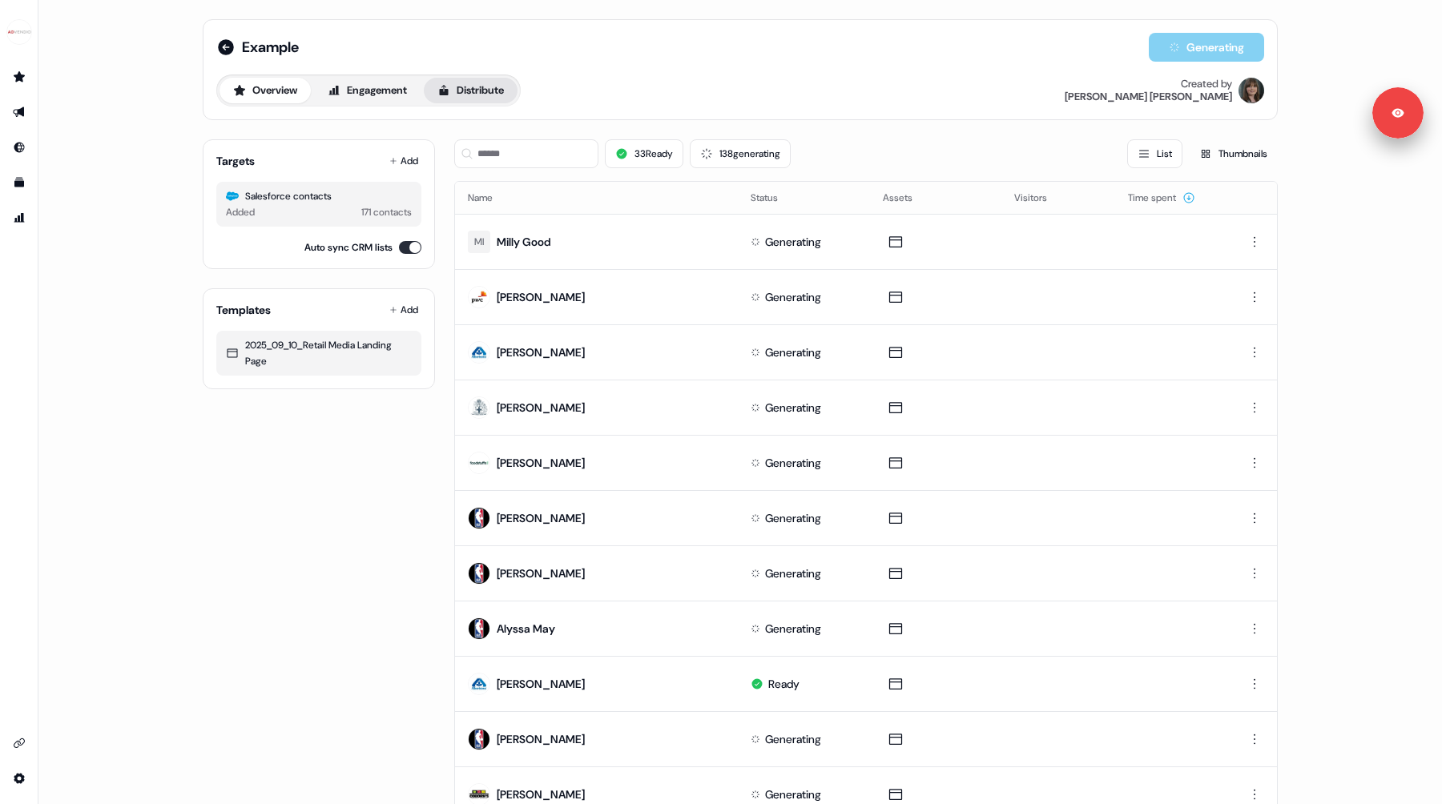
click at [457, 95] on button "Distribute" at bounding box center [471, 91] width 94 height 26
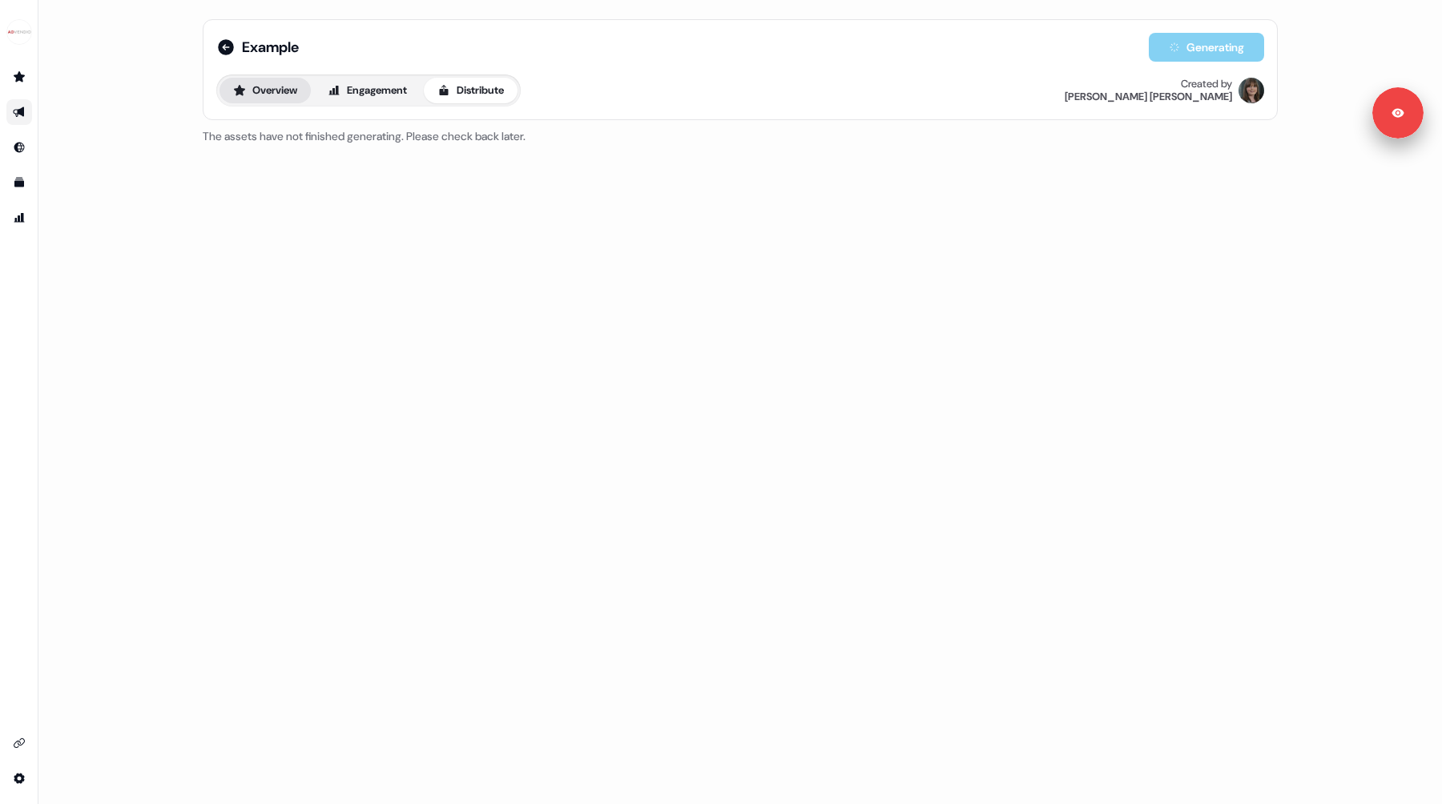
click at [234, 86] on icon at bounding box center [239, 90] width 13 height 13
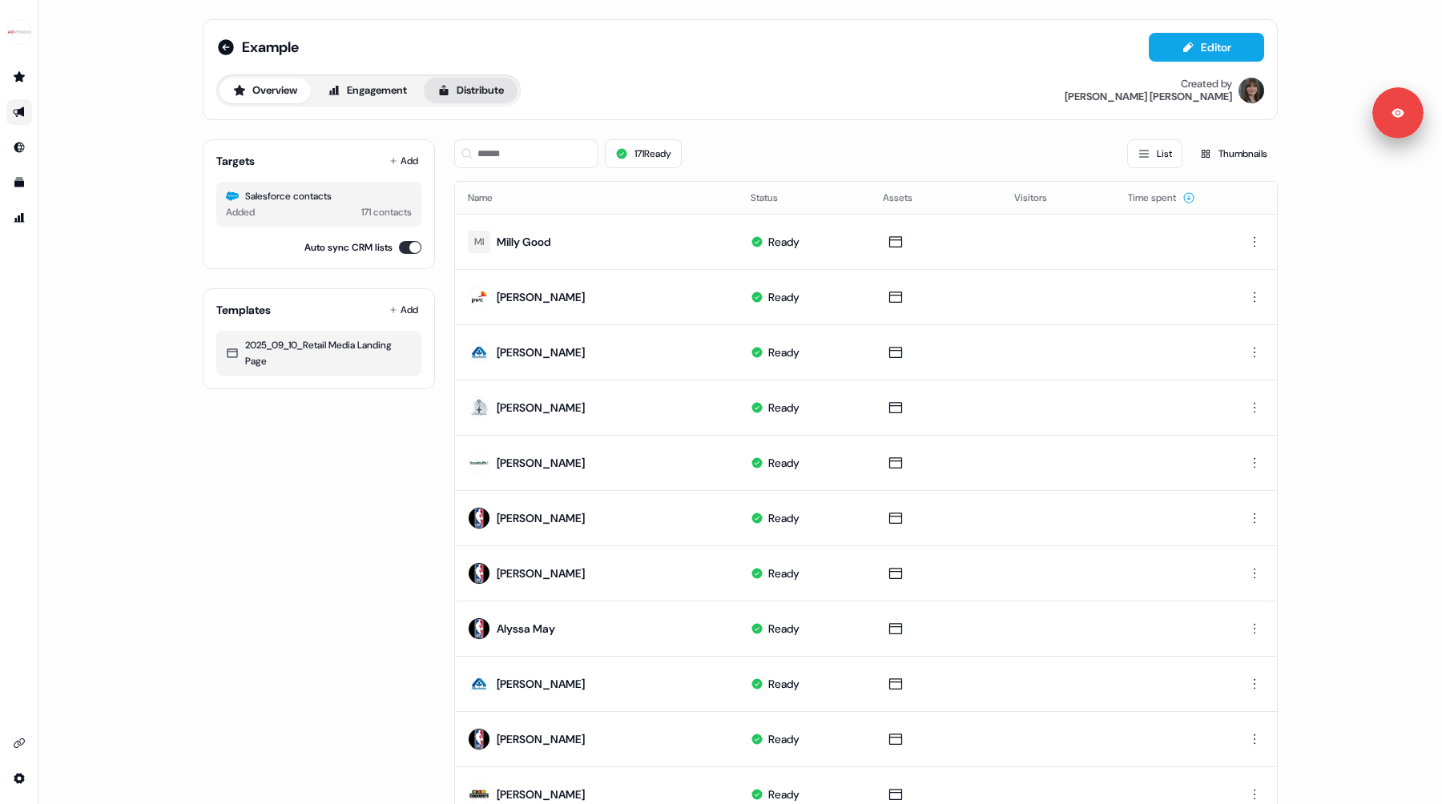
click at [476, 92] on button "Distribute" at bounding box center [471, 91] width 94 height 26
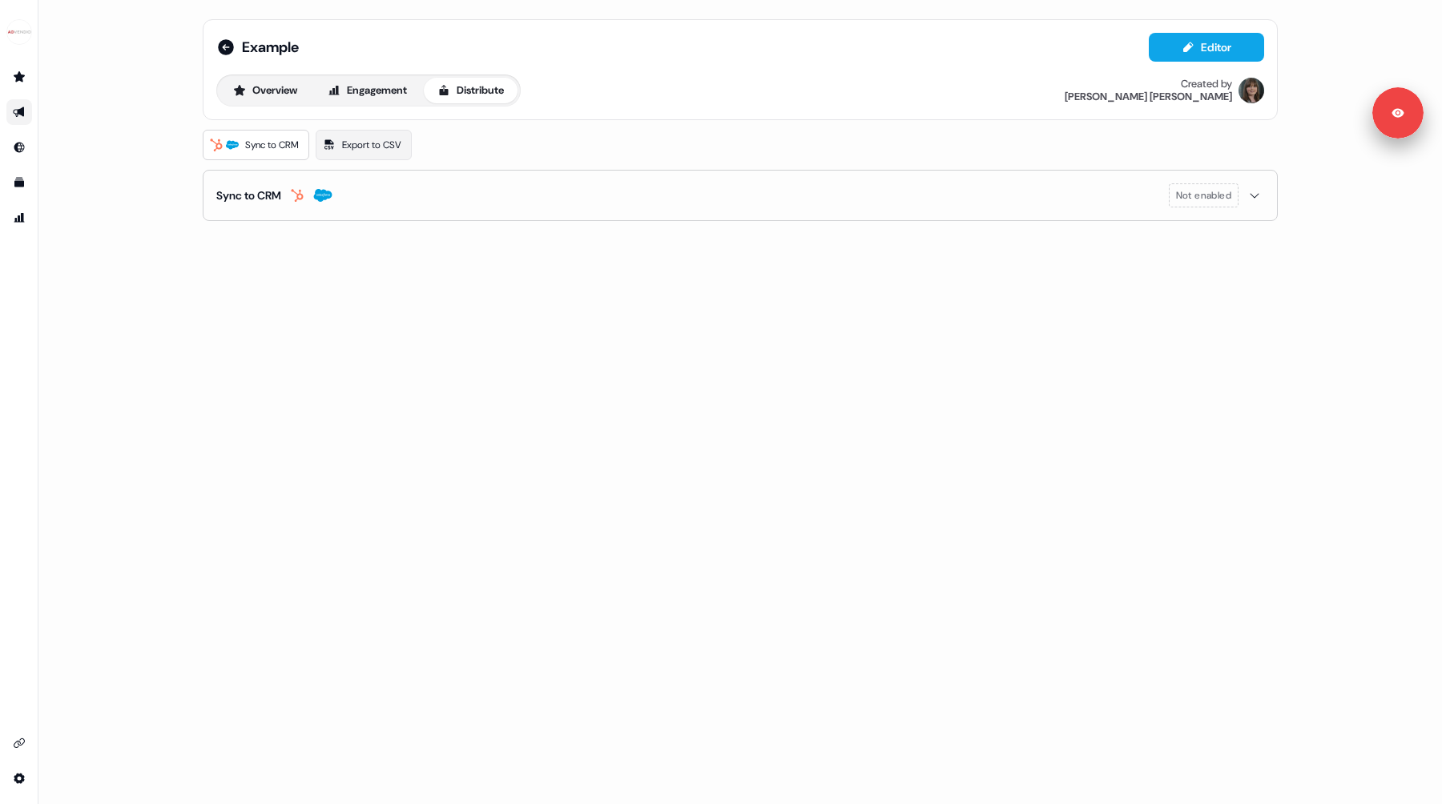
click at [1254, 192] on icon "button" at bounding box center [1254, 195] width 19 height 13
click at [229, 238] on button "enable-crm-asset-sync" at bounding box center [230, 236] width 29 height 16
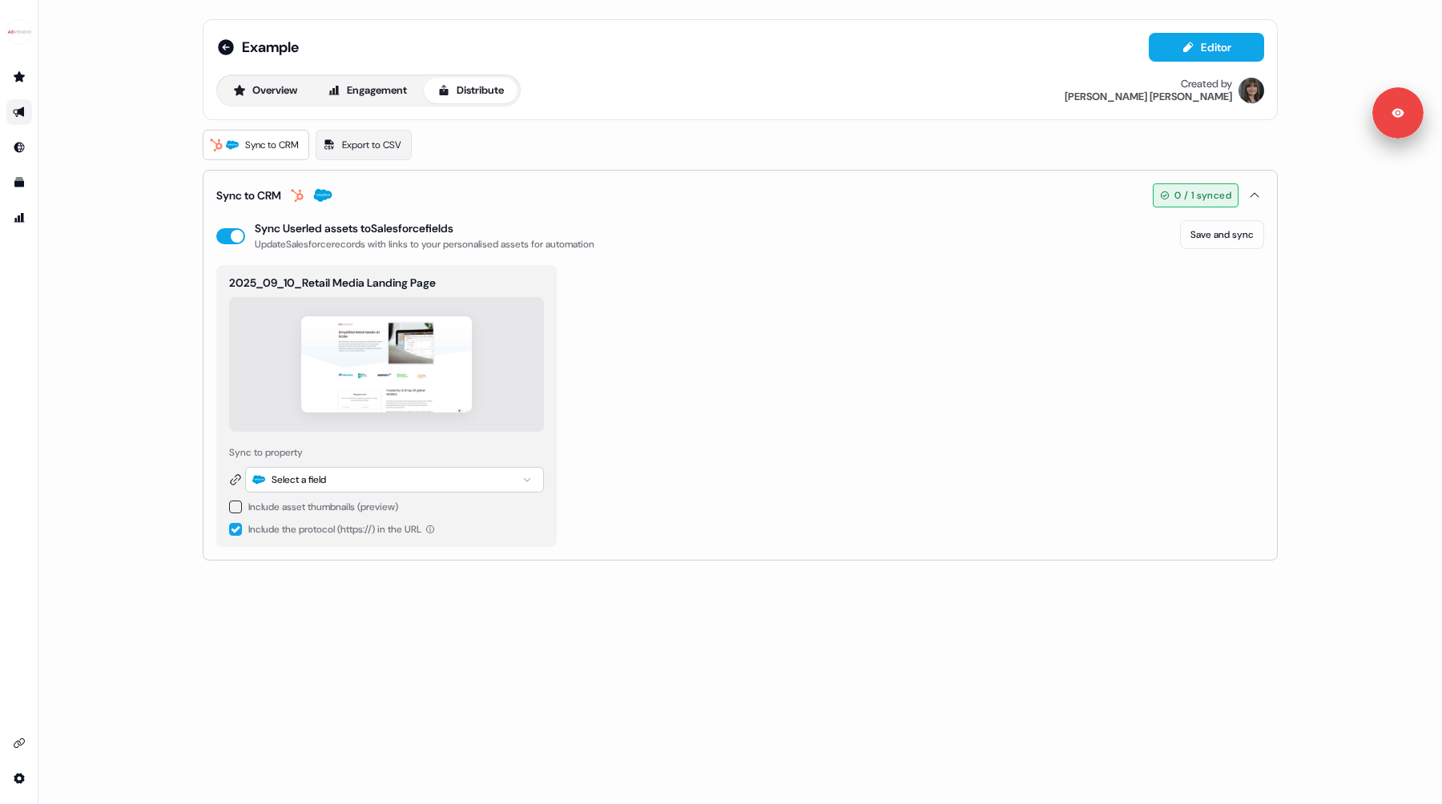
click at [326, 473] on div "Select a field" at bounding box center [299, 480] width 54 height 16
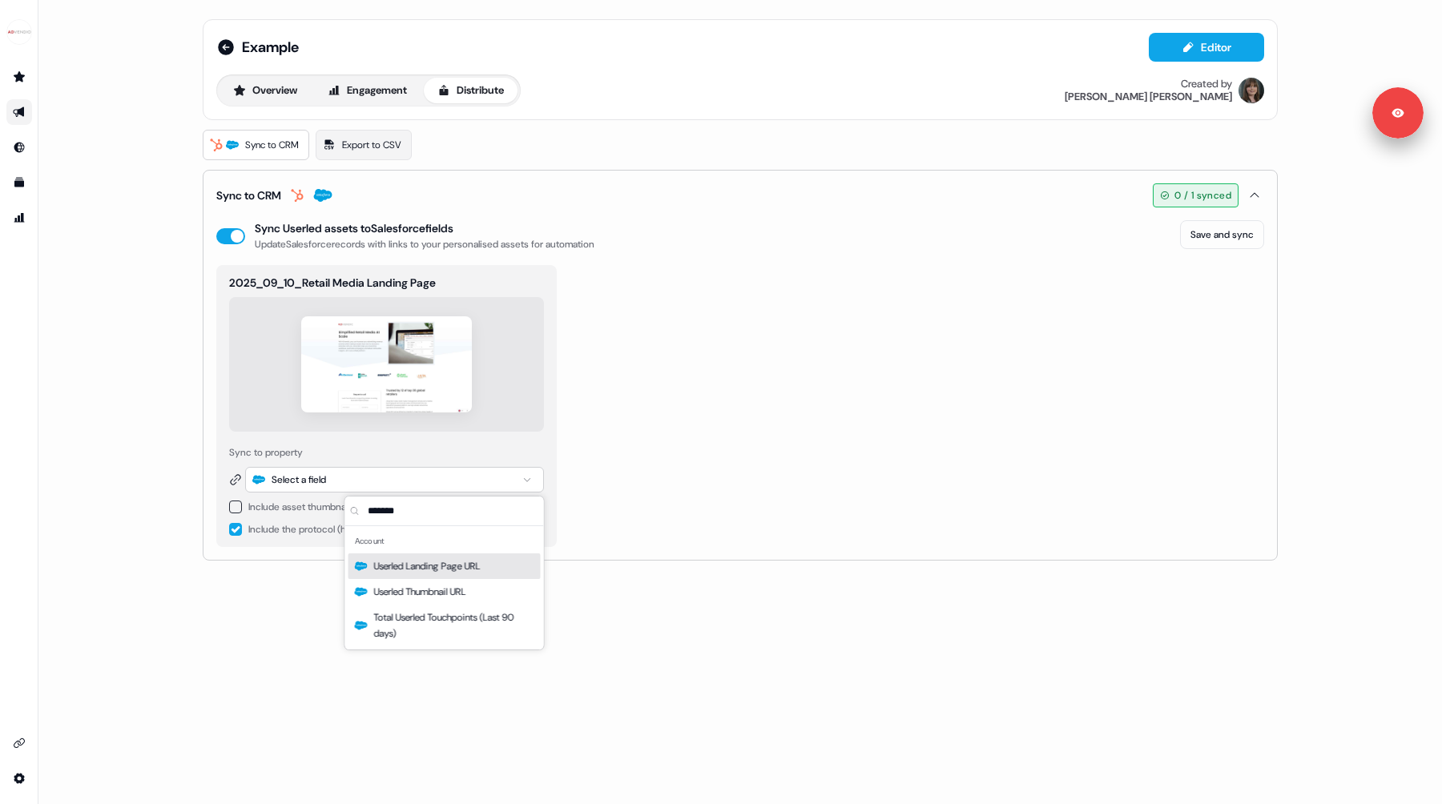
type input "*******"
click at [236, 508] on button "button" at bounding box center [235, 507] width 13 height 13
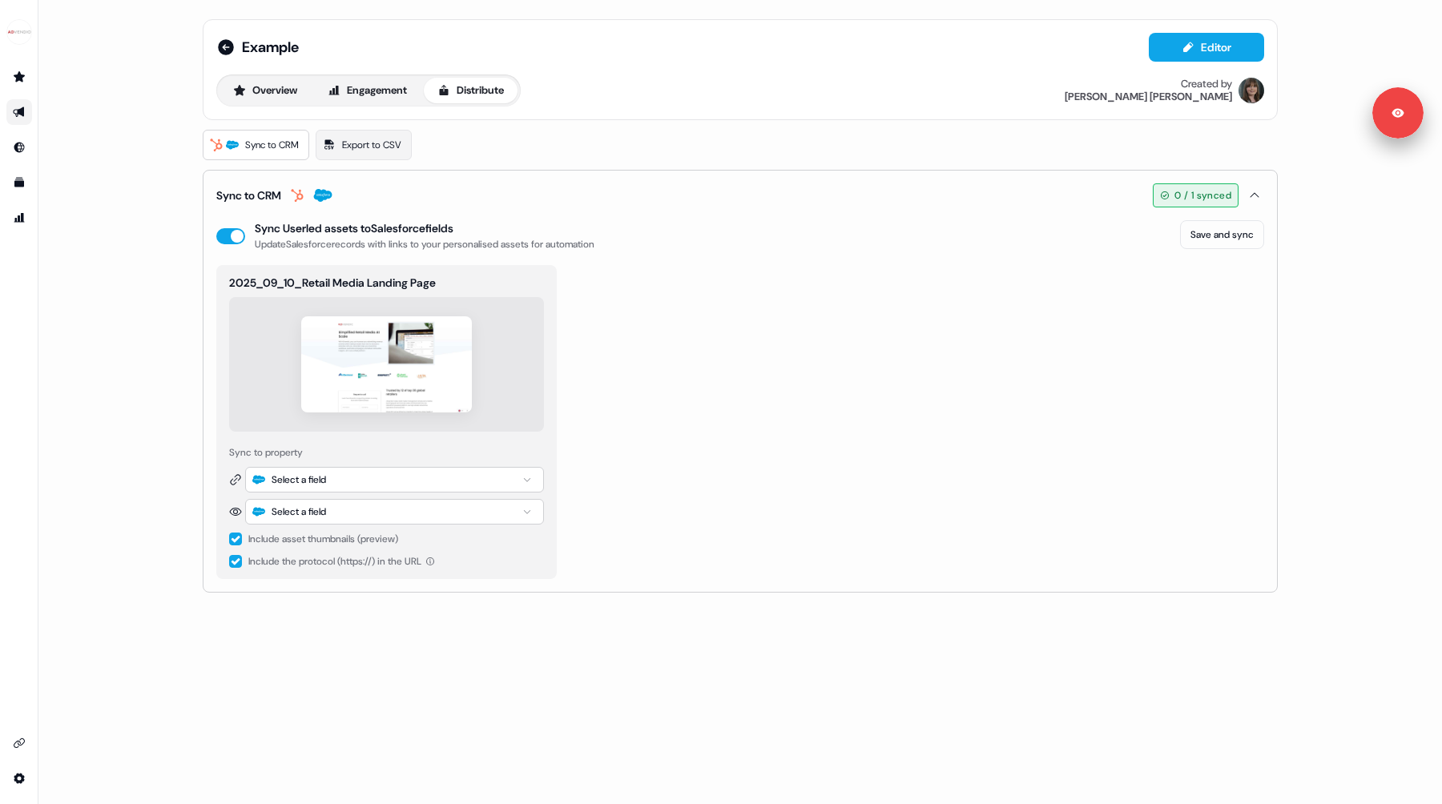
click at [346, 485] on div "Select a field" at bounding box center [394, 480] width 299 height 26
type input "*****"
click at [429, 568] on span "Userled Landing Page URL" at bounding box center [427, 566] width 107 height 16
click at [352, 517] on div "Select a field" at bounding box center [394, 512] width 299 height 26
type input "****"
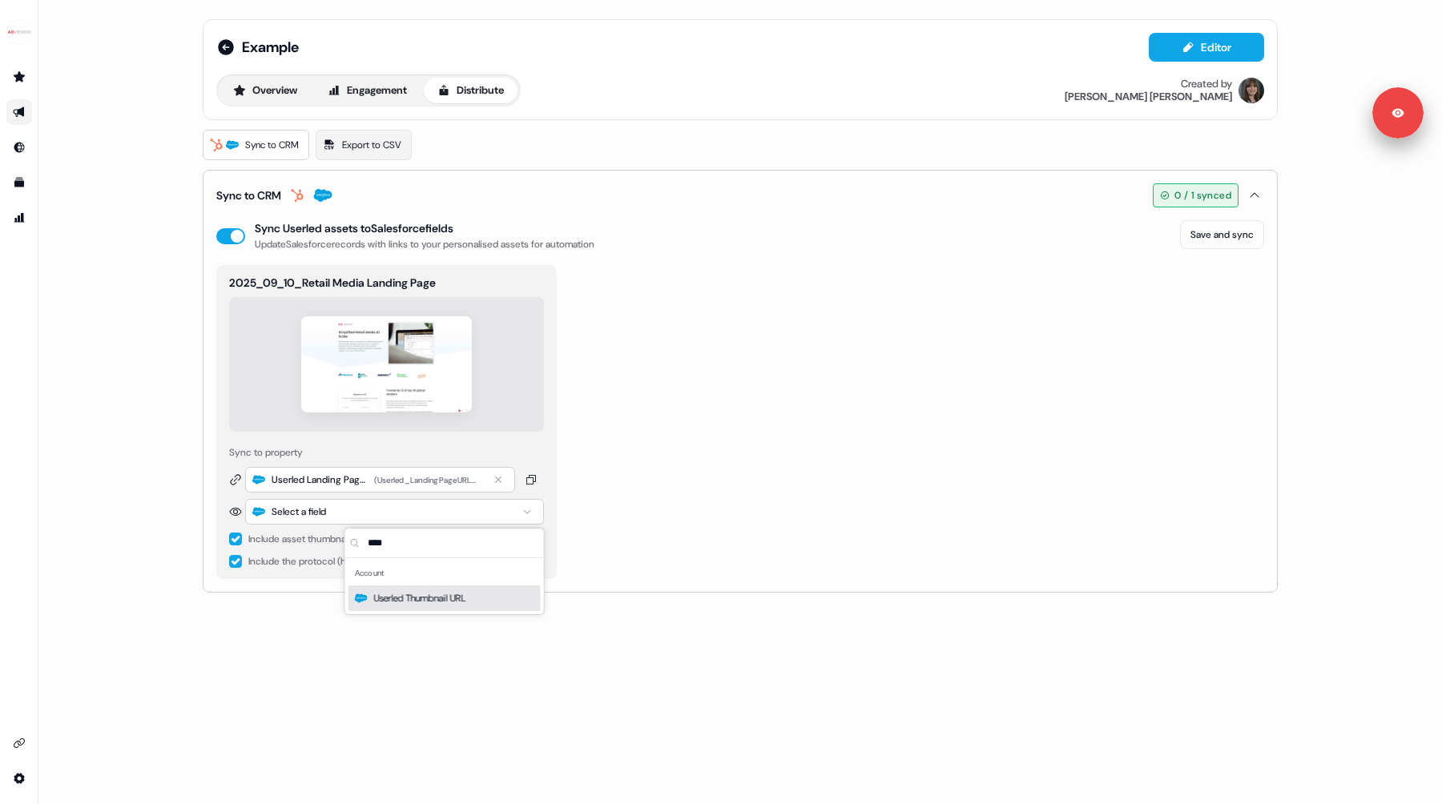
click at [381, 596] on span "Userled Thumbnail URL" at bounding box center [420, 598] width 92 height 16
click at [788, 462] on div "2025_09_10_Retail Media Landing Page Sync to property Userled Landing Page URL …" at bounding box center [740, 422] width 1048 height 314
click at [15, 117] on icon "Go to outbound experience" at bounding box center [19, 112] width 13 height 13
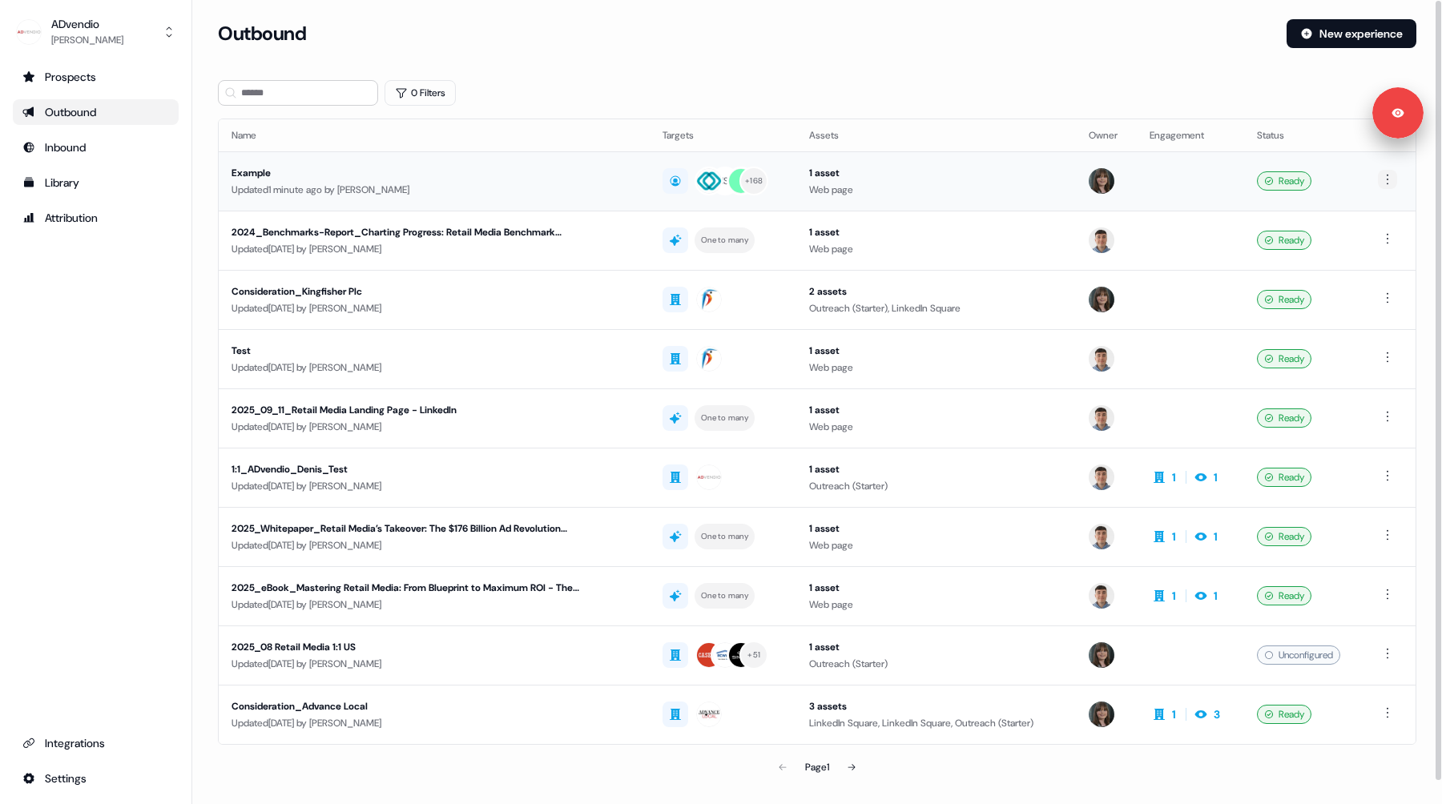
click at [1388, 182] on html "Signed in as [PERSON_NAME] Sign out For the best experience switch devices to a…" at bounding box center [721, 402] width 1442 height 804
click at [1368, 233] on span "Delete" at bounding box center [1361, 234] width 28 height 13
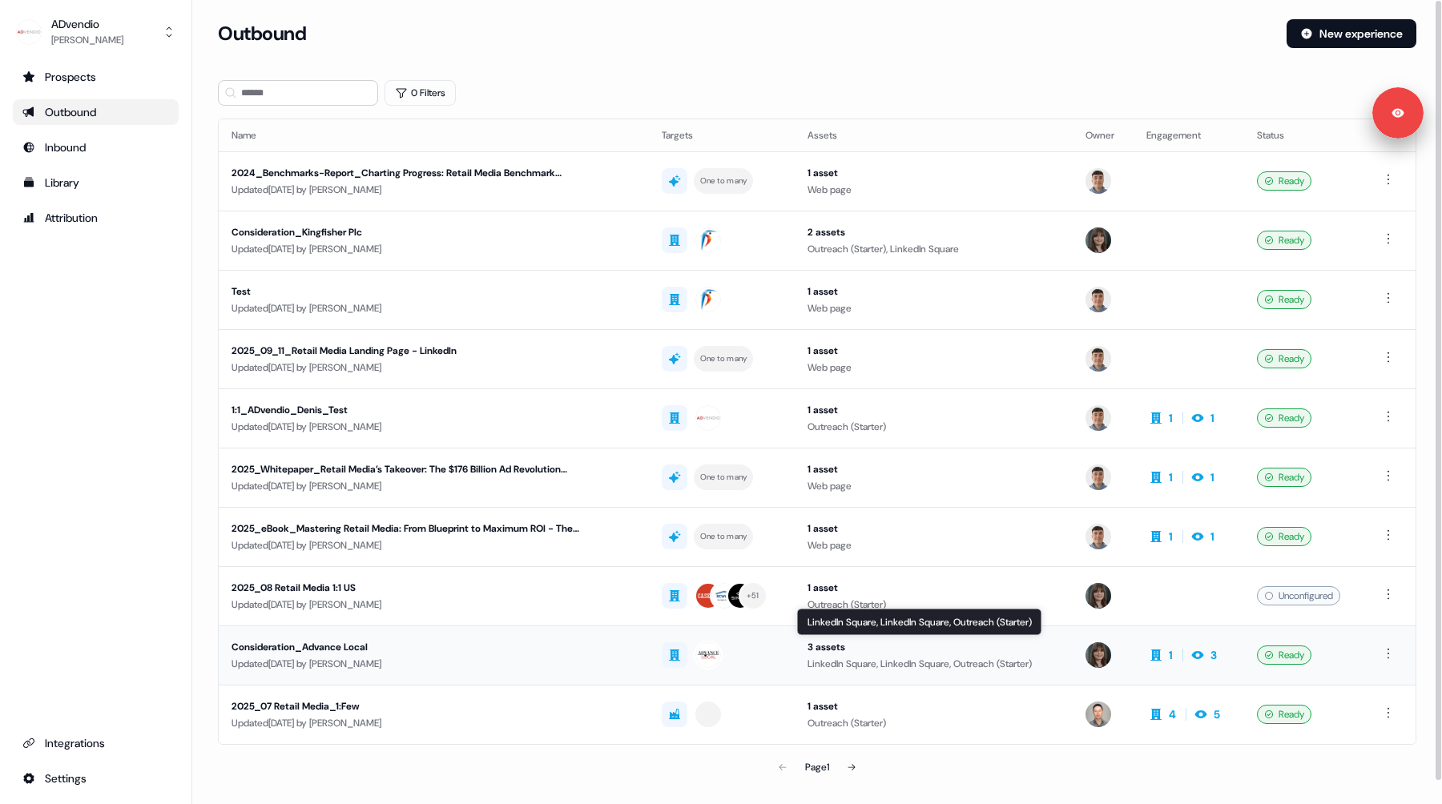
click at [856, 656] on div "LinkedIn Square, LinkedIn Square, Outreach (Starter)" at bounding box center [933, 664] width 252 height 16
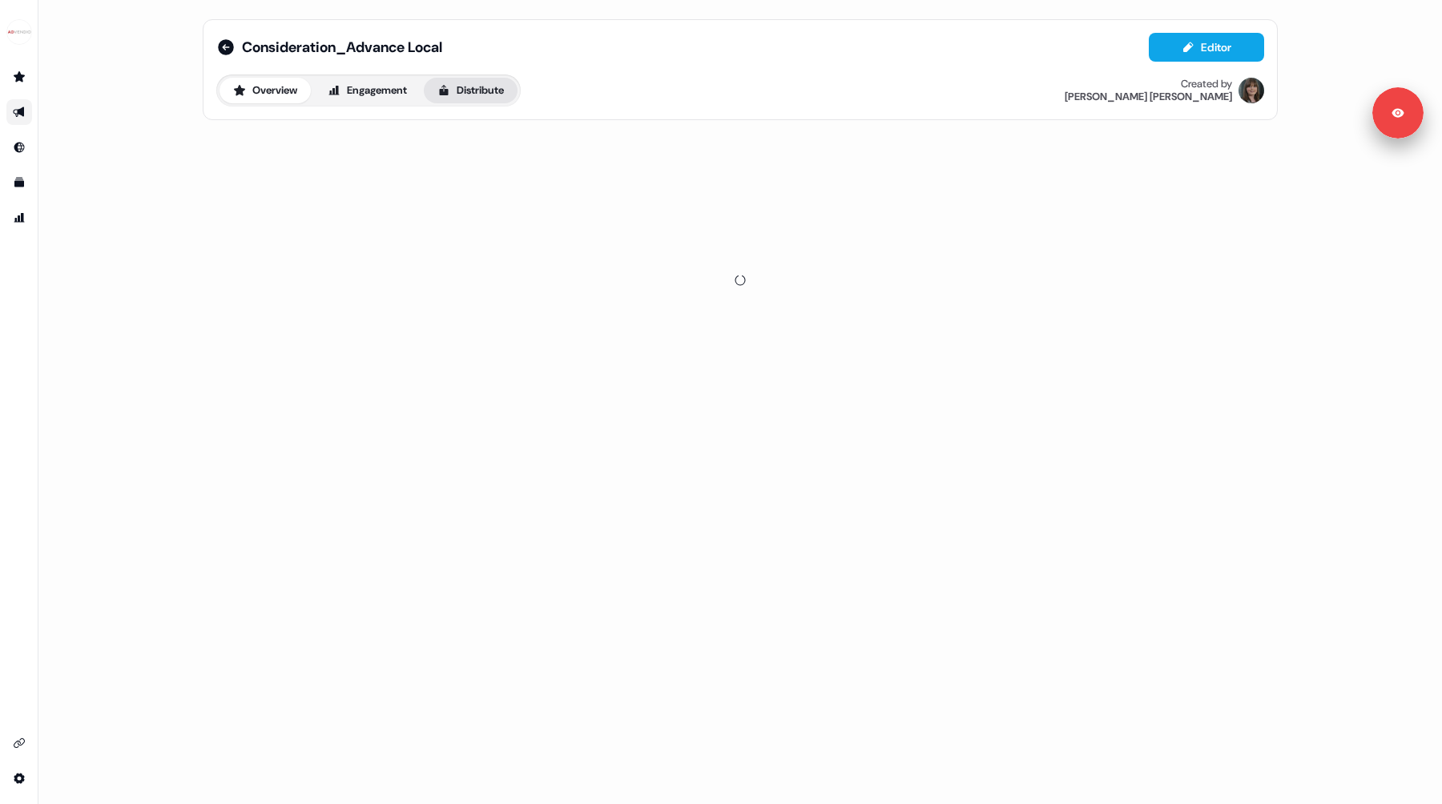
click at [477, 86] on button "Distribute" at bounding box center [471, 91] width 94 height 26
click at [348, 149] on span "LinkedIn Ads" at bounding box center [368, 145] width 52 height 16
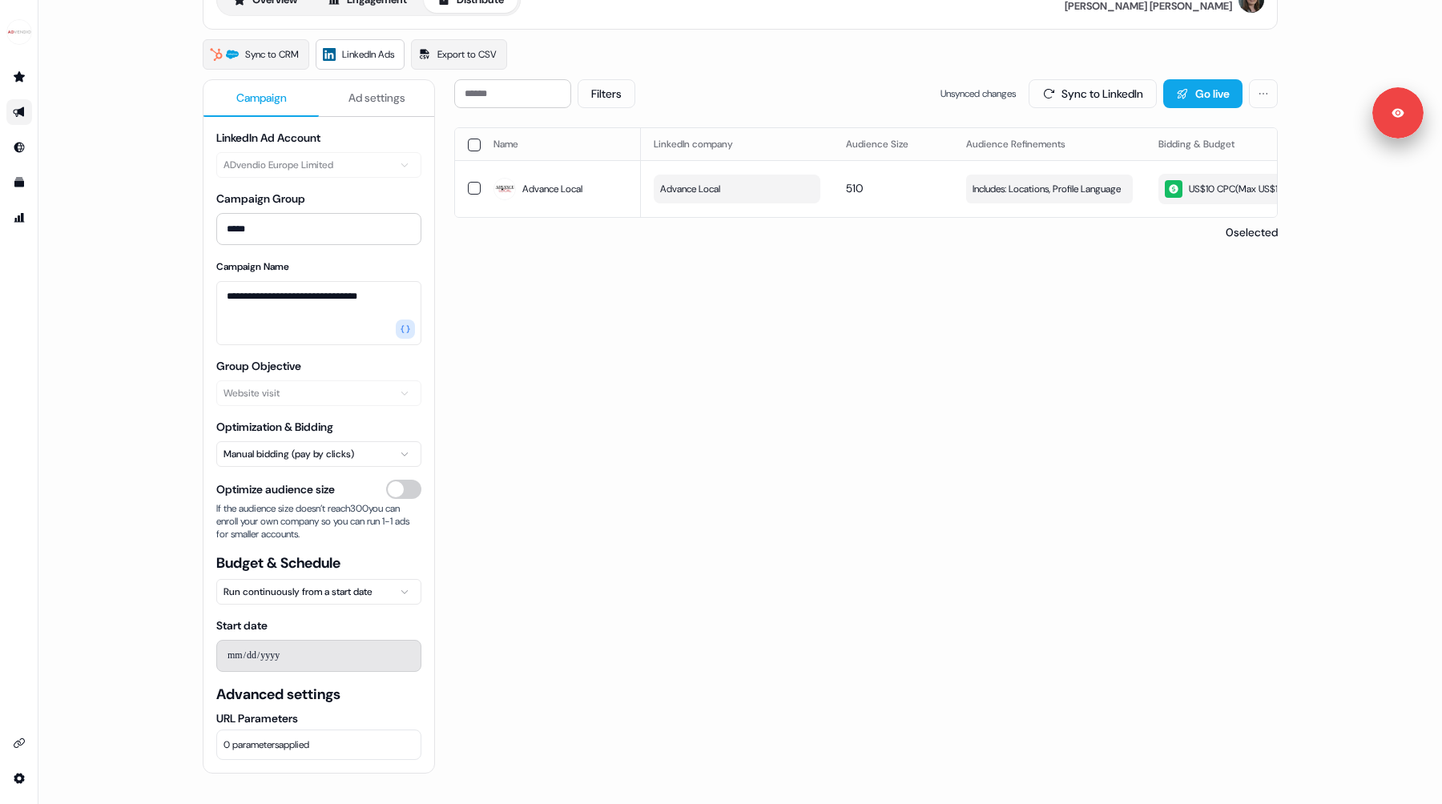
scroll to position [79, 0]
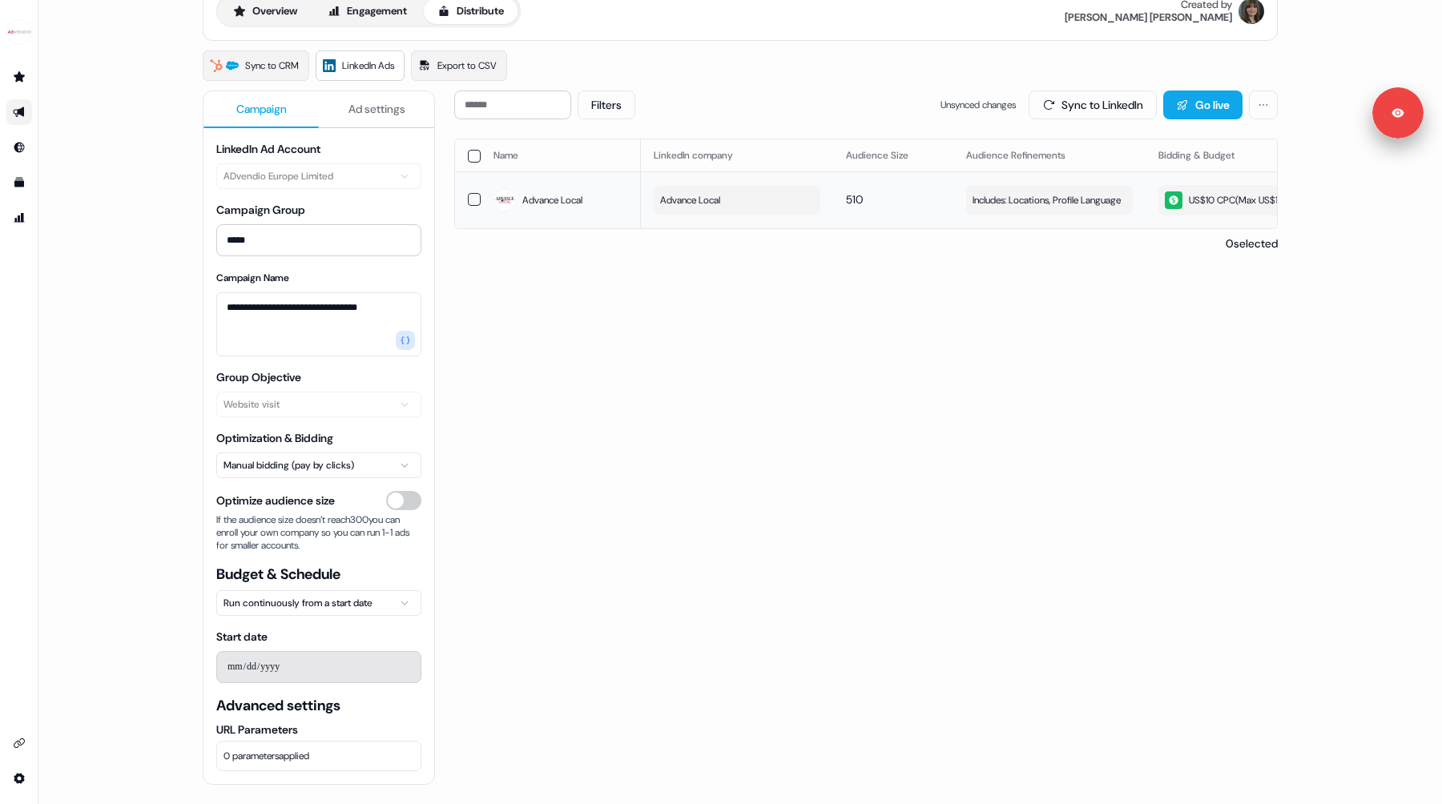
click at [473, 199] on button "button" at bounding box center [474, 199] width 13 height 13
click at [1125, 107] on button "Update Bidding & Budget" at bounding box center [1161, 105] width 169 height 29
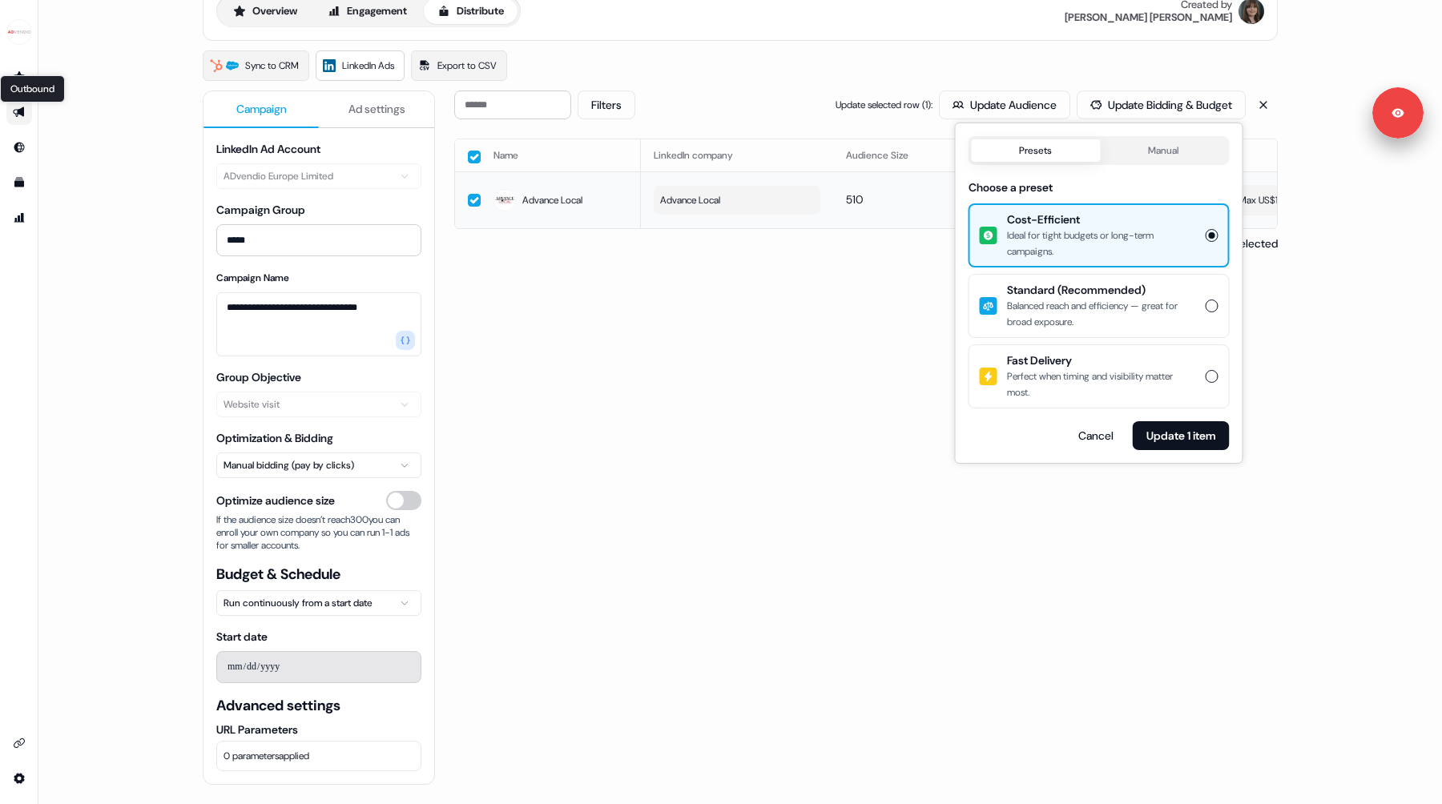
click at [18, 111] on icon "Go to outbound experience" at bounding box center [18, 112] width 11 height 10
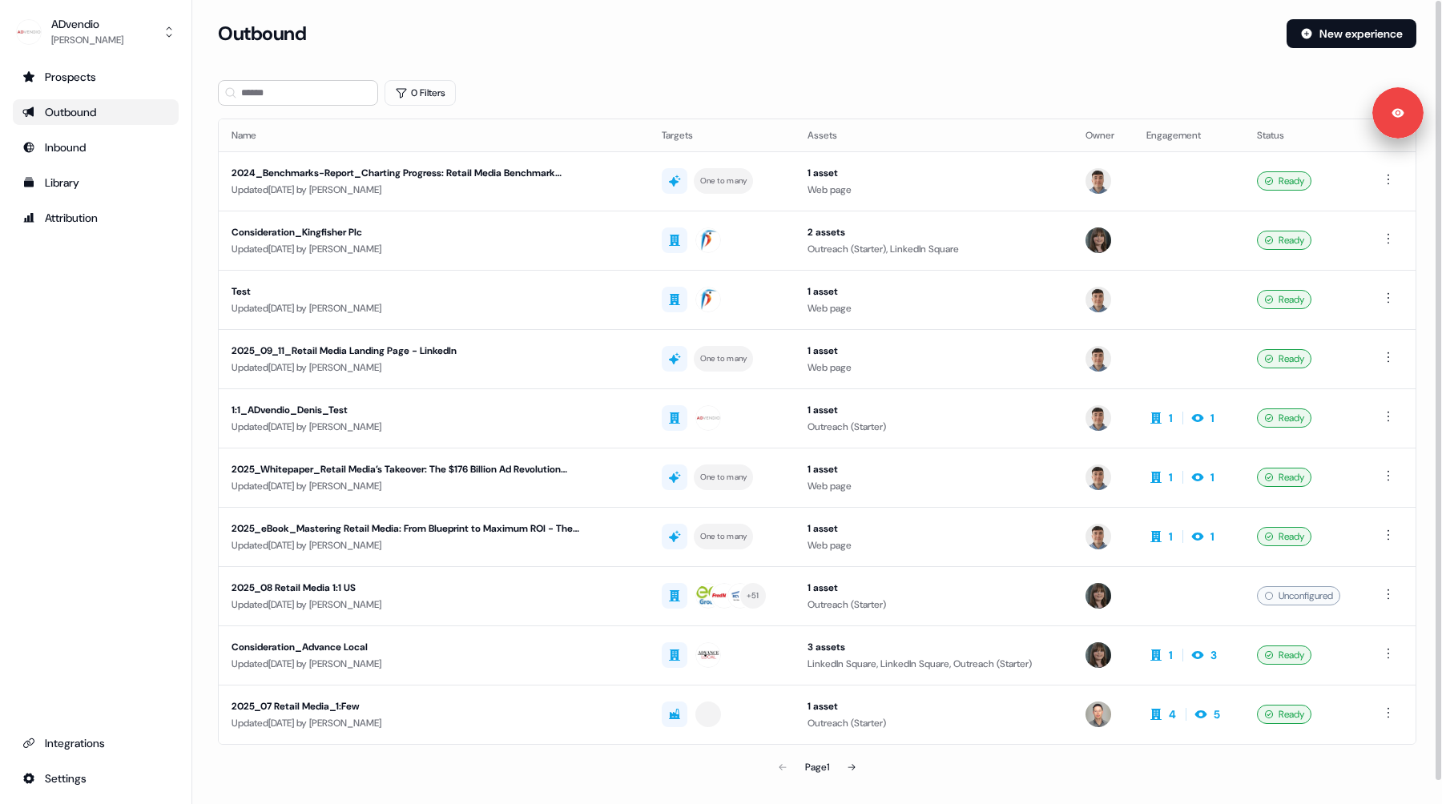
click at [499, 781] on div "Page 1" at bounding box center [817, 767] width 1198 height 32
click at [457, 252] on div "Updated [DATE] by [PERSON_NAME]" at bounding box center [433, 249] width 405 height 16
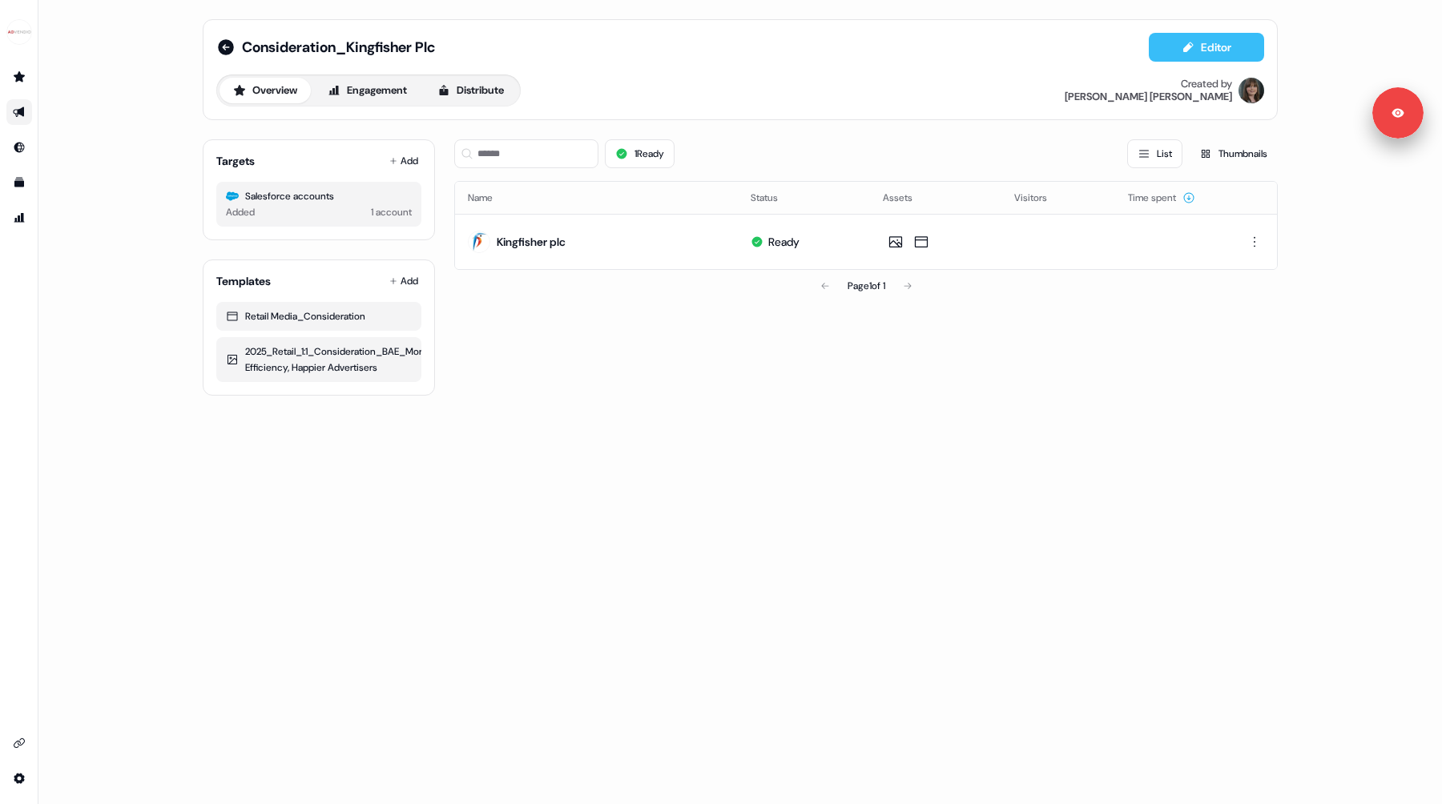
click at [1203, 44] on button "Editor" at bounding box center [1206, 47] width 115 height 29
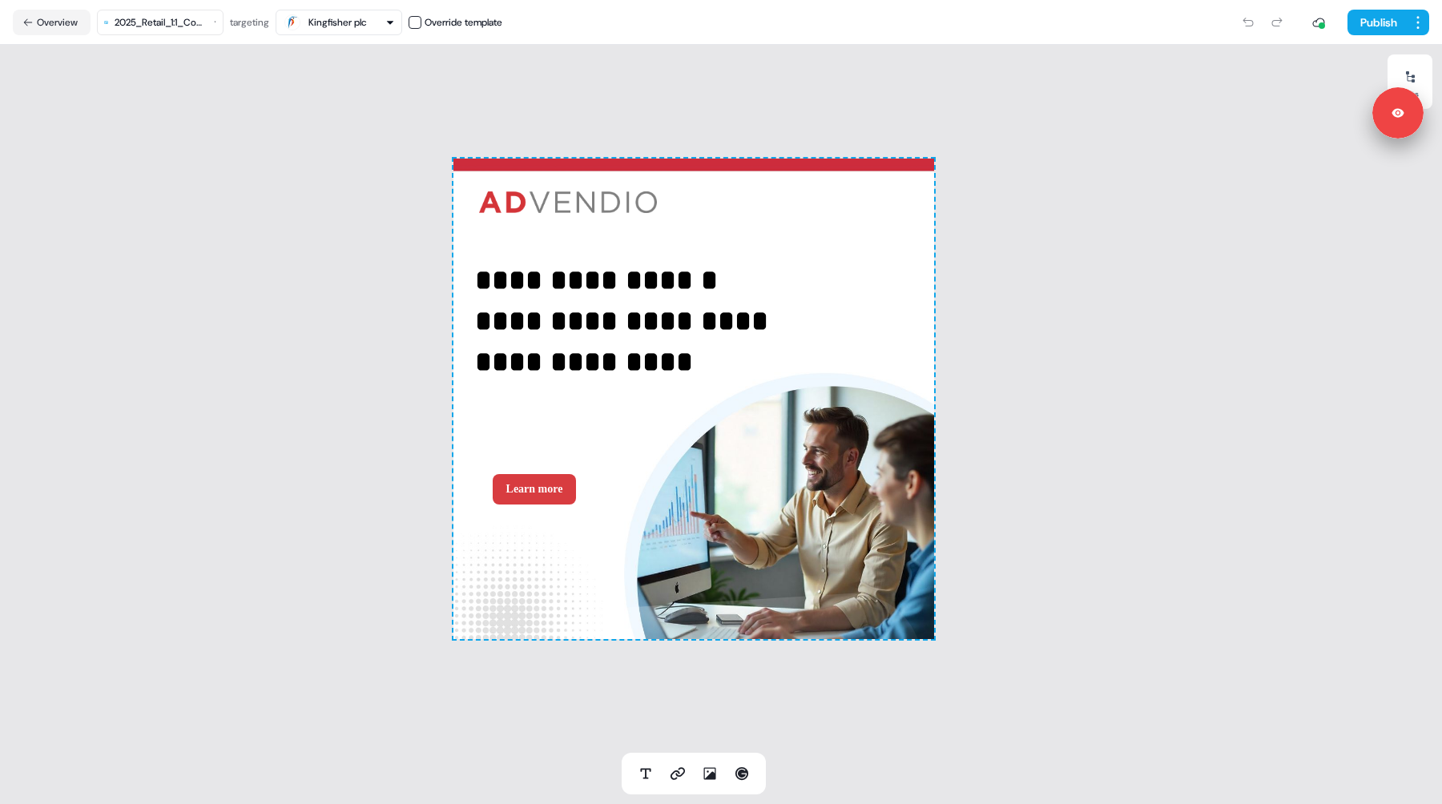
click at [164, 16] on html "**********" at bounding box center [721, 402] width 1442 height 804
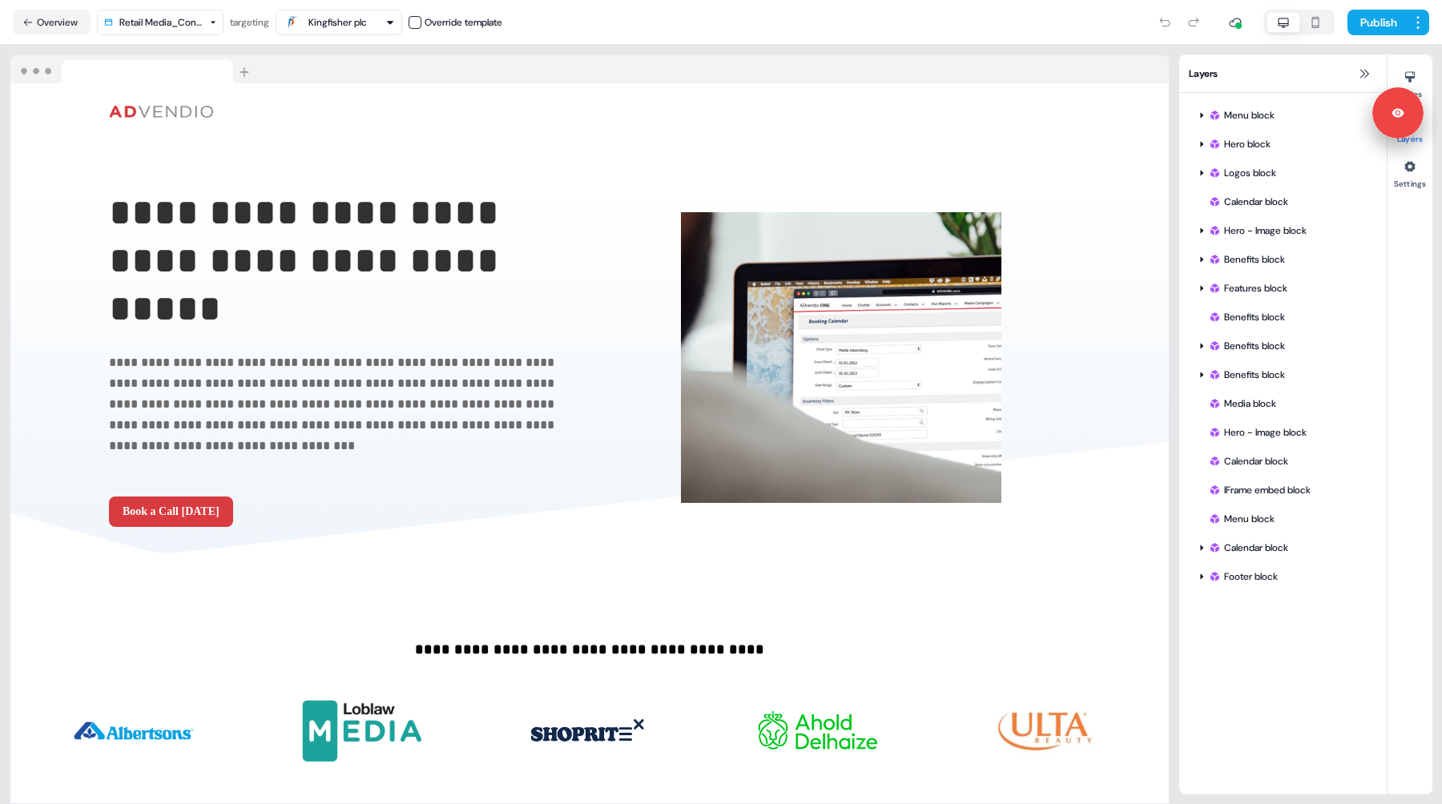
click at [492, 59] on div at bounding box center [589, 69] width 1158 height 29
click at [1410, 75] on icon at bounding box center [1409, 76] width 13 height 13
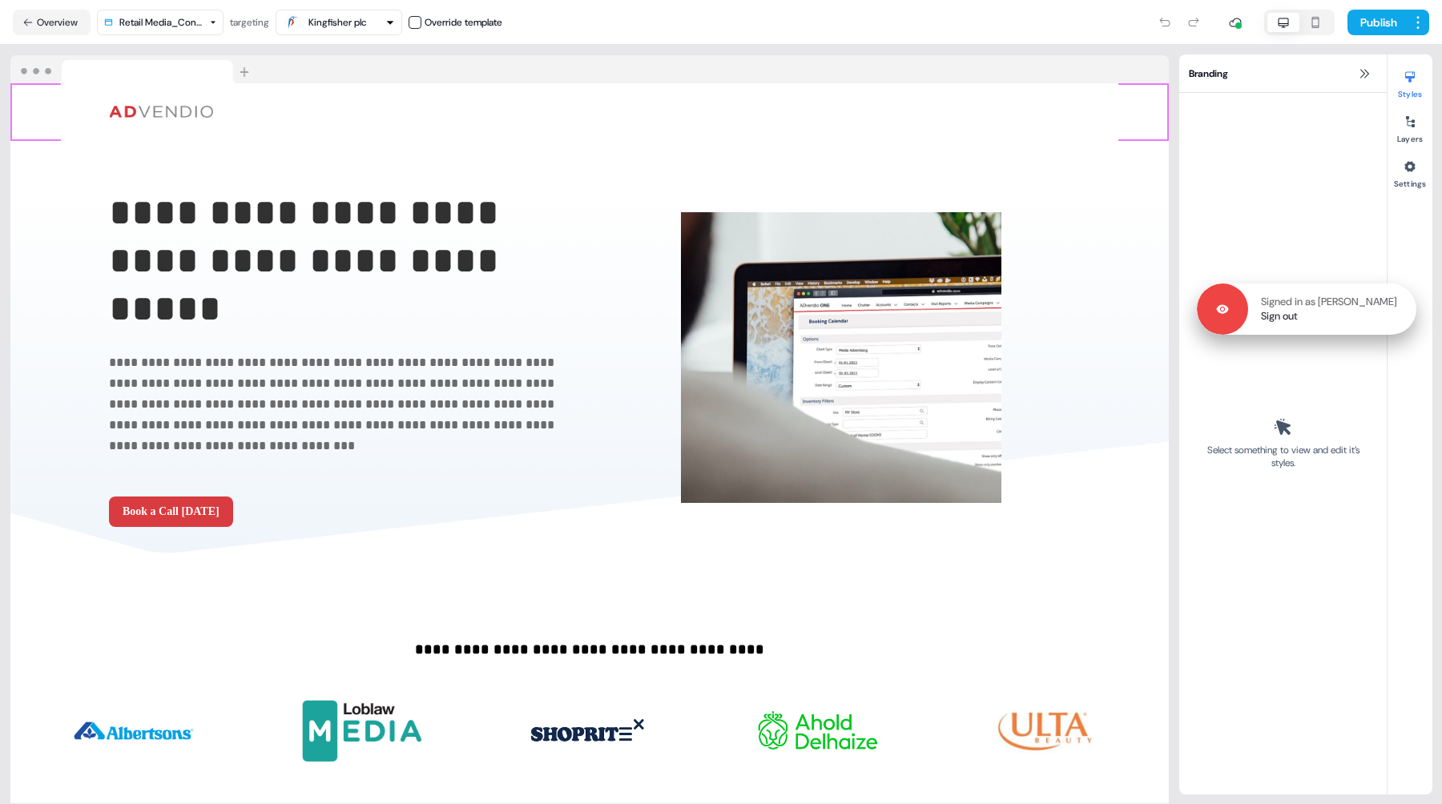
drag, startPoint x: 1409, startPoint y: 118, endPoint x: 1399, endPoint y: 340, distance: 222.1
click at [1399, 324] on div "Signed in as [PERSON_NAME] Sign out" at bounding box center [1332, 309] width 168 height 29
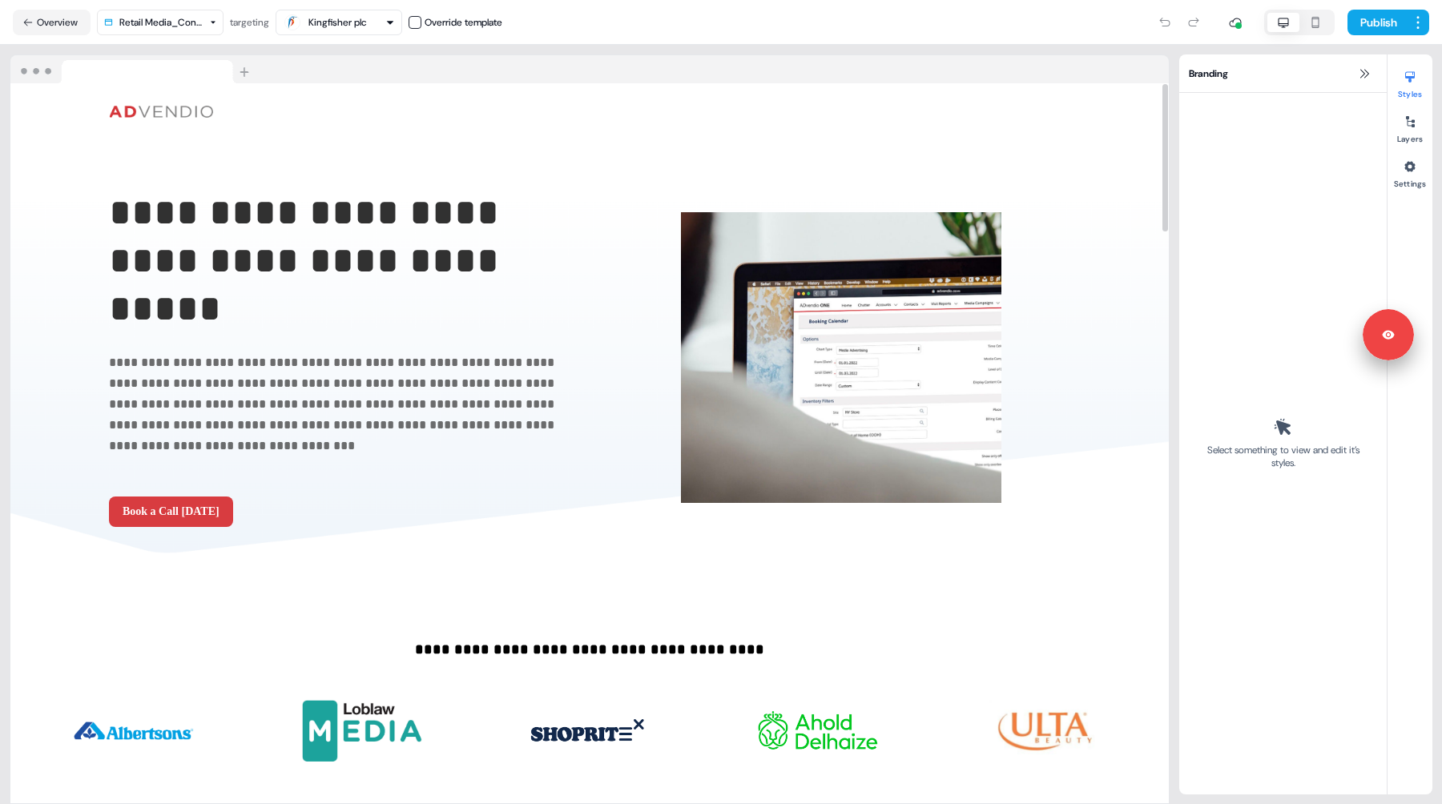
click at [334, 26] on div "Kingfisher plc" at bounding box center [337, 22] width 58 height 16
click at [549, 66] on div at bounding box center [589, 69] width 1158 height 29
click at [1411, 183] on button "Settings" at bounding box center [1409, 171] width 45 height 35
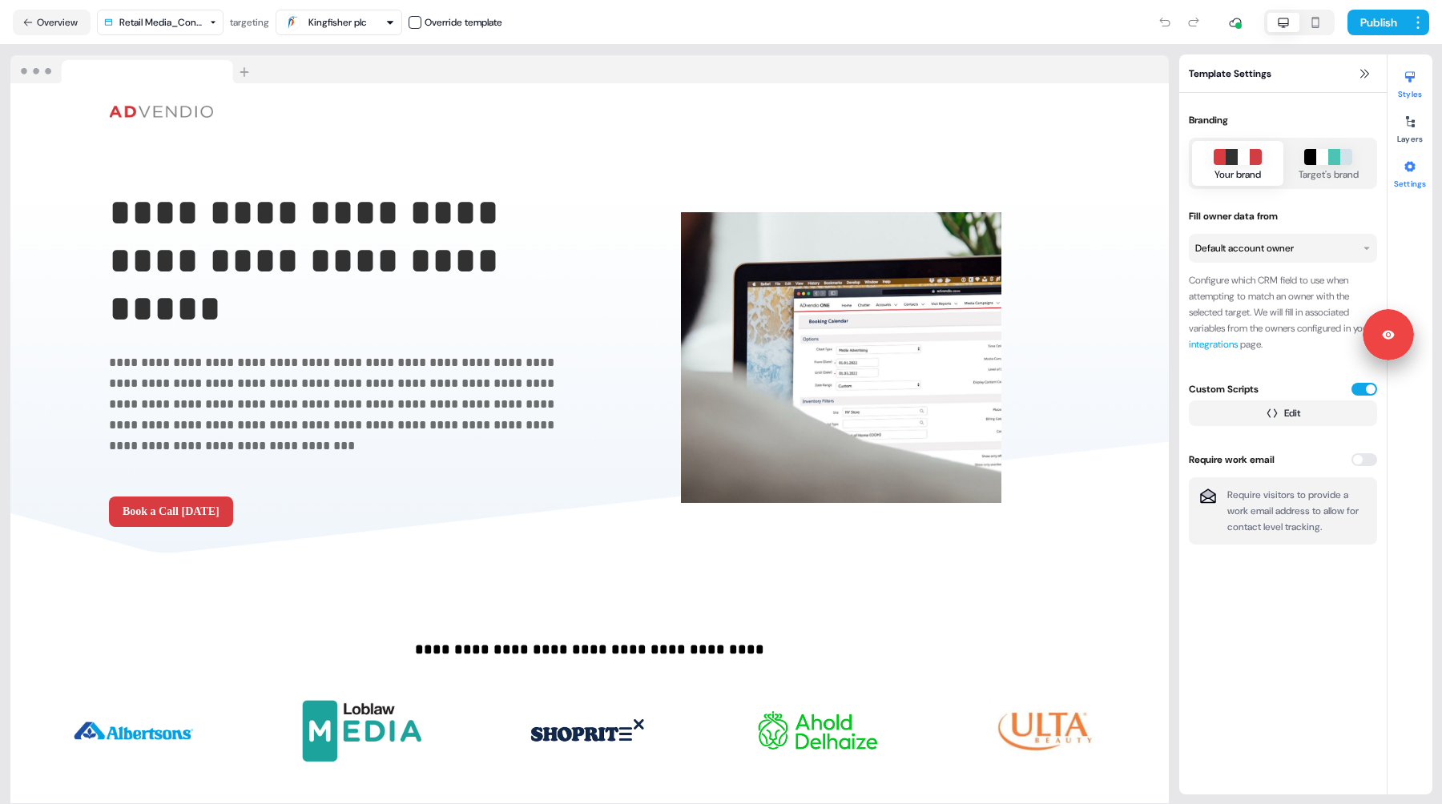
click at [1413, 88] on div at bounding box center [1410, 77] width 26 height 26
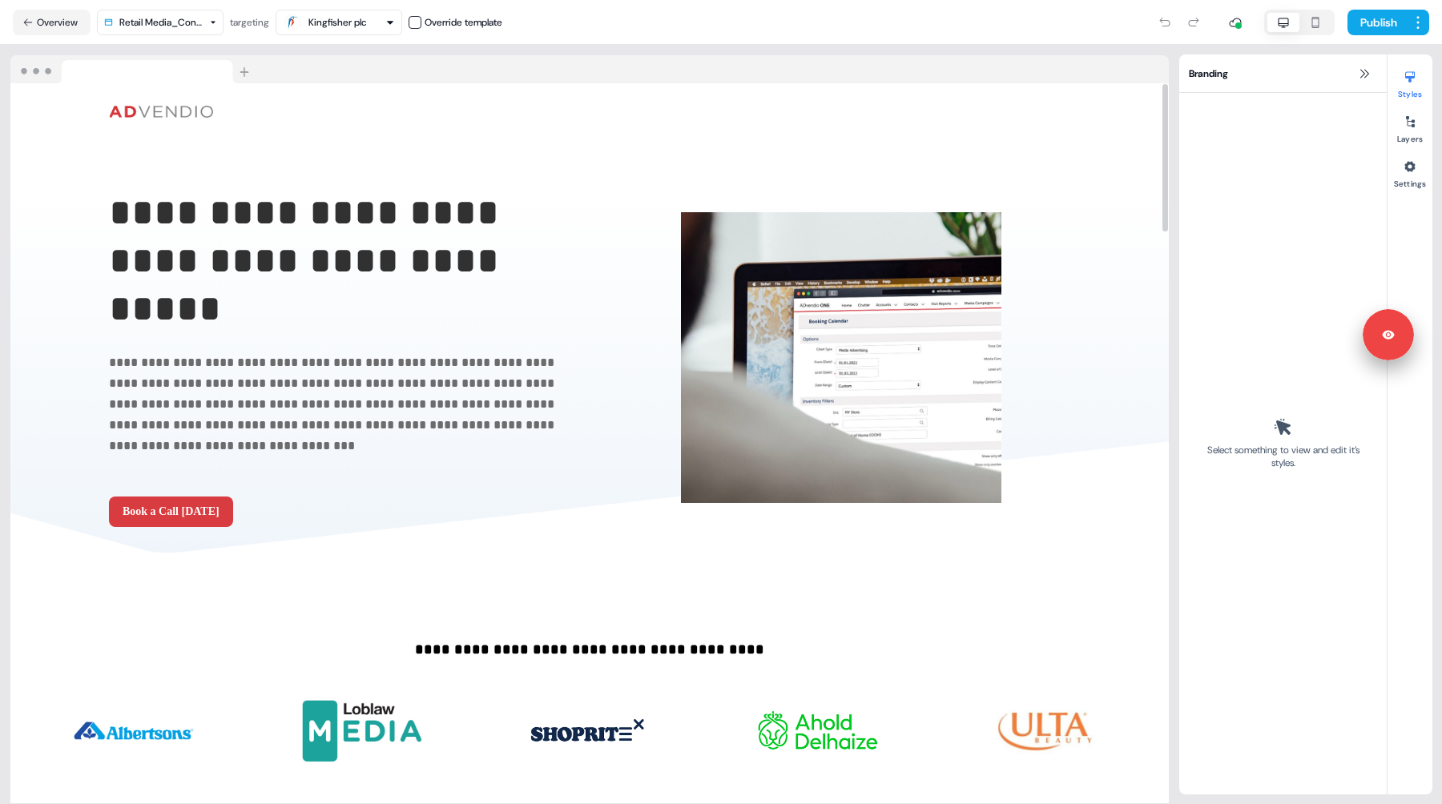
click at [908, 63] on div at bounding box center [589, 69] width 1158 height 29
click at [892, 50] on div "**********" at bounding box center [589, 424] width 1179 height 759
click at [52, 24] on button "Overview" at bounding box center [52, 23] width 78 height 26
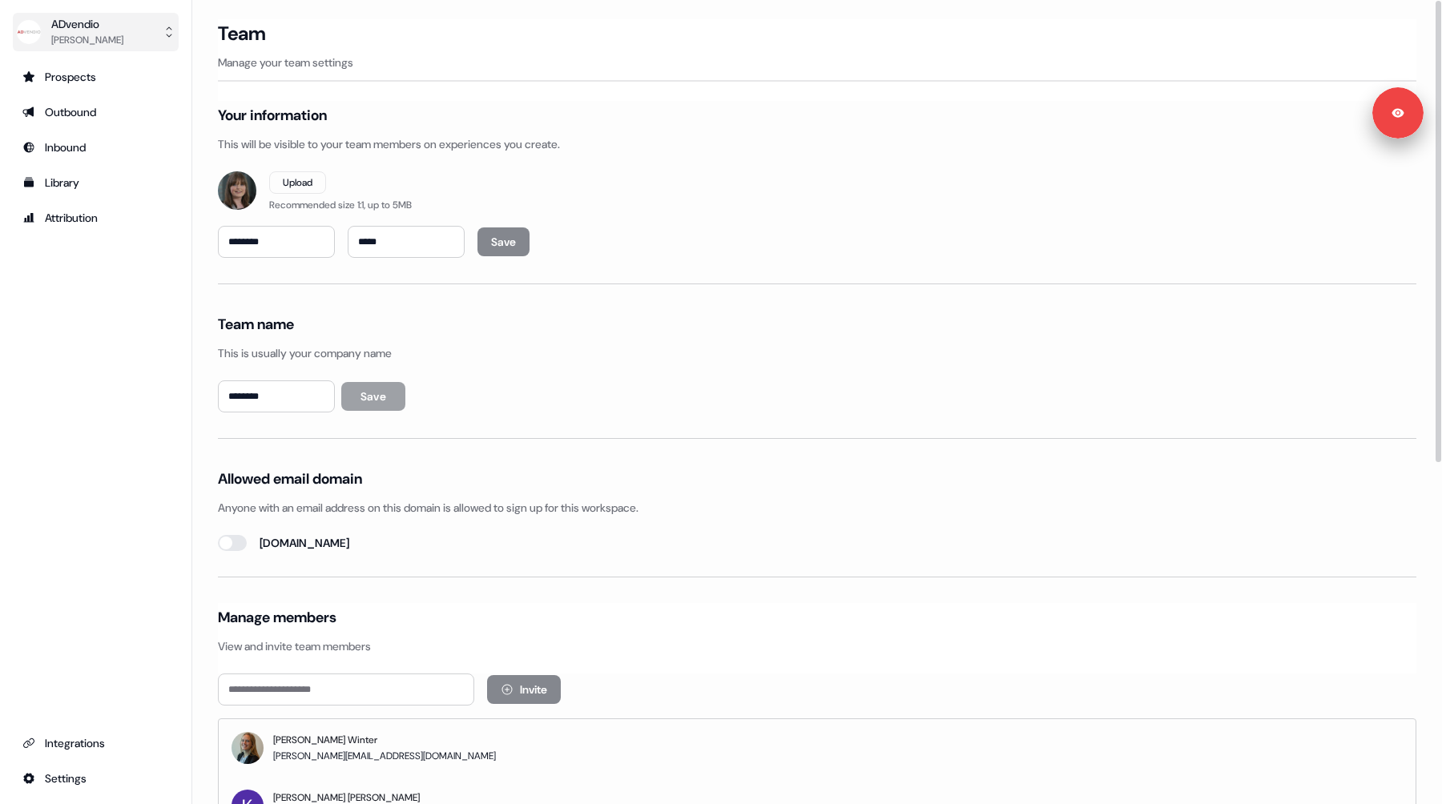
click at [83, 40] on div "[PERSON_NAME]" at bounding box center [87, 40] width 72 height 16
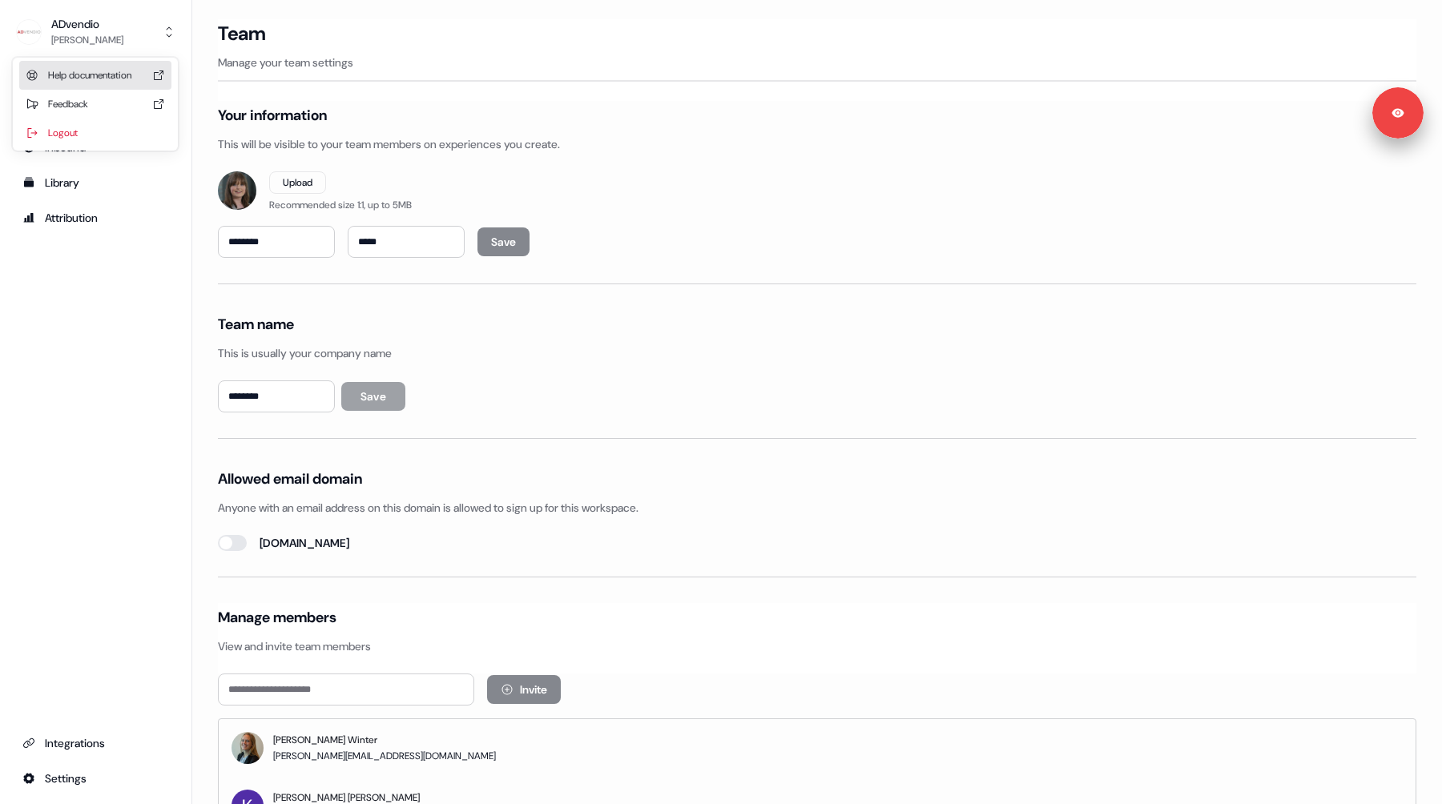
click at [84, 78] on div "Help documentation" at bounding box center [95, 75] width 152 height 29
click at [68, 111] on div "Outbound" at bounding box center [95, 112] width 147 height 16
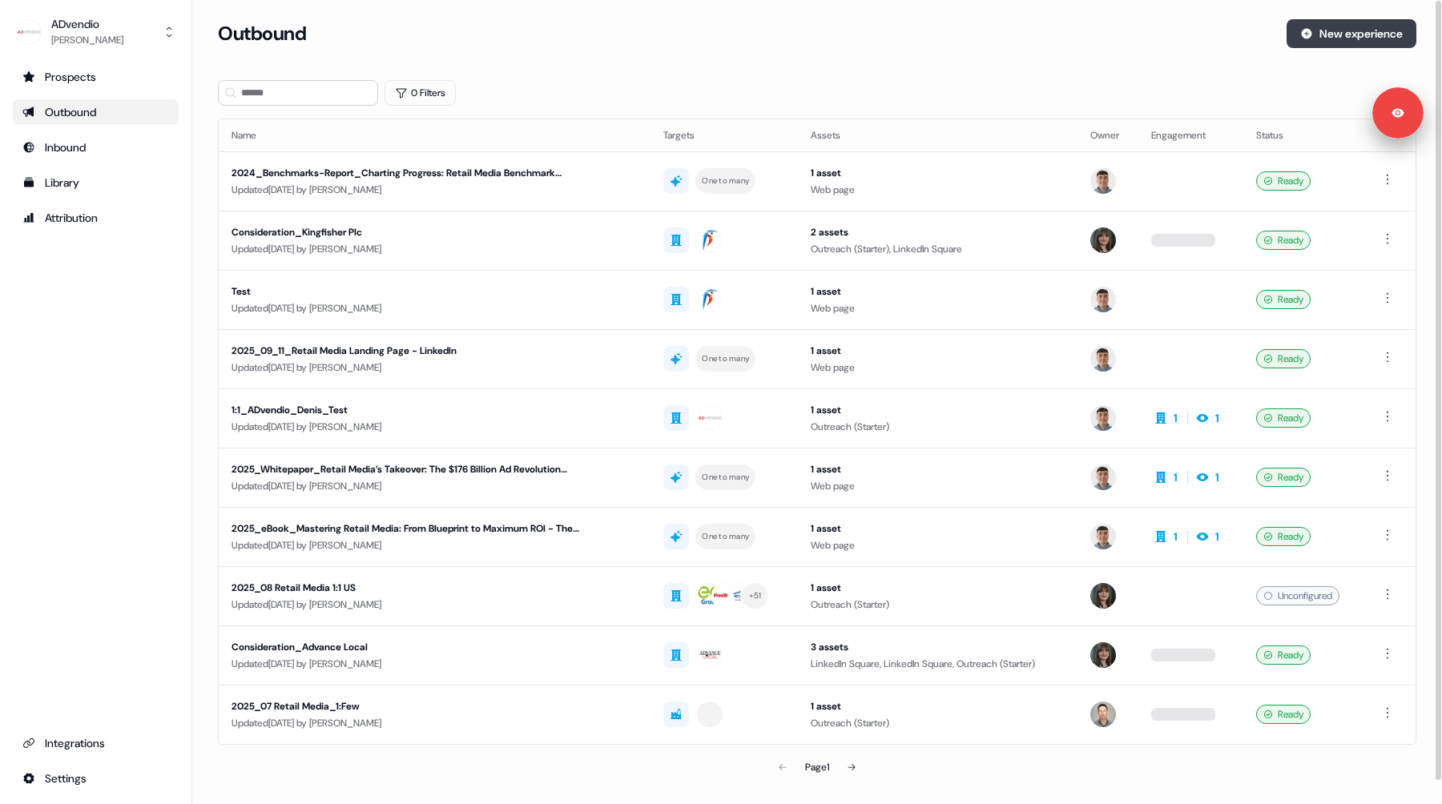
click at [1306, 34] on icon at bounding box center [1307, 34] width 10 height 10
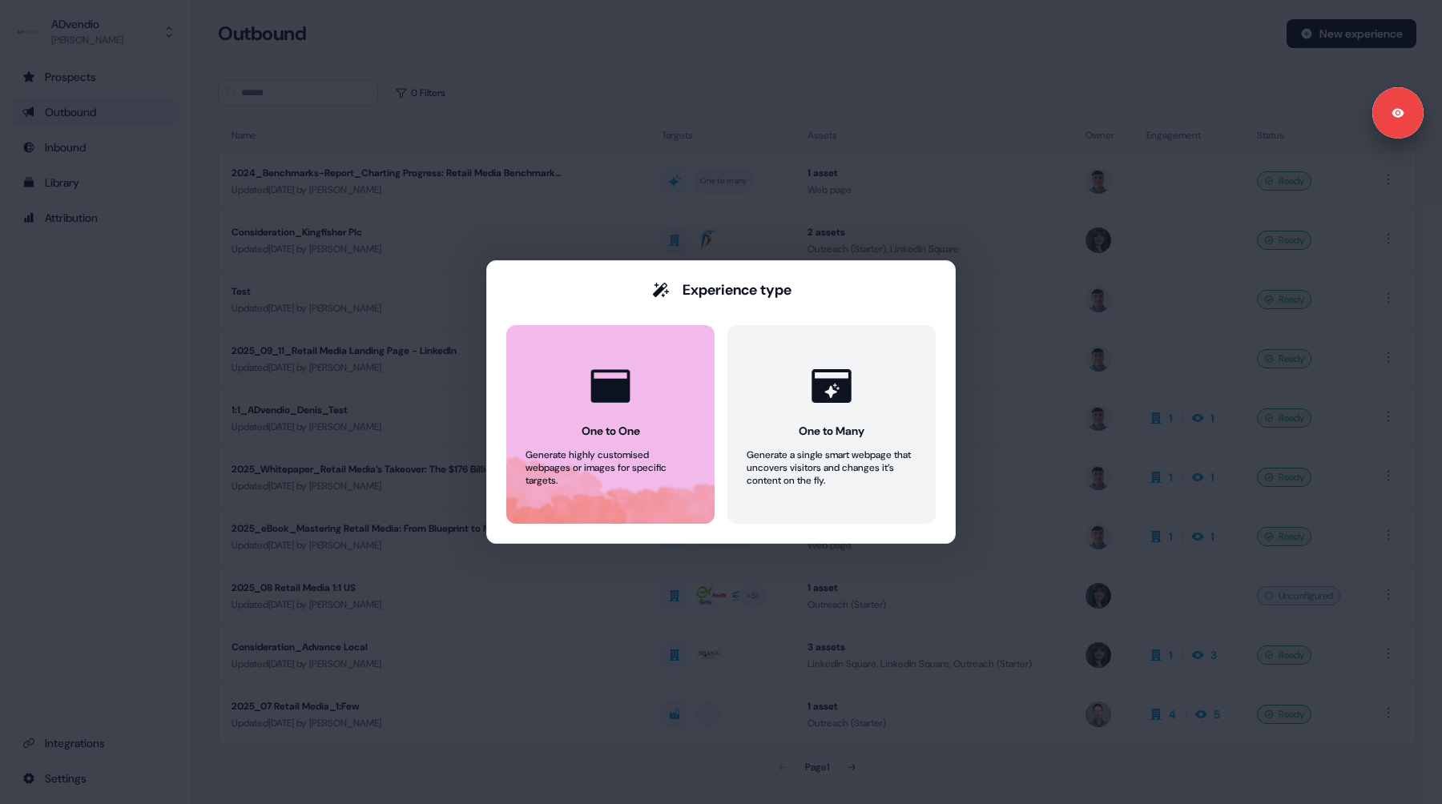
click at [618, 391] on icon at bounding box center [610, 385] width 39 height 33
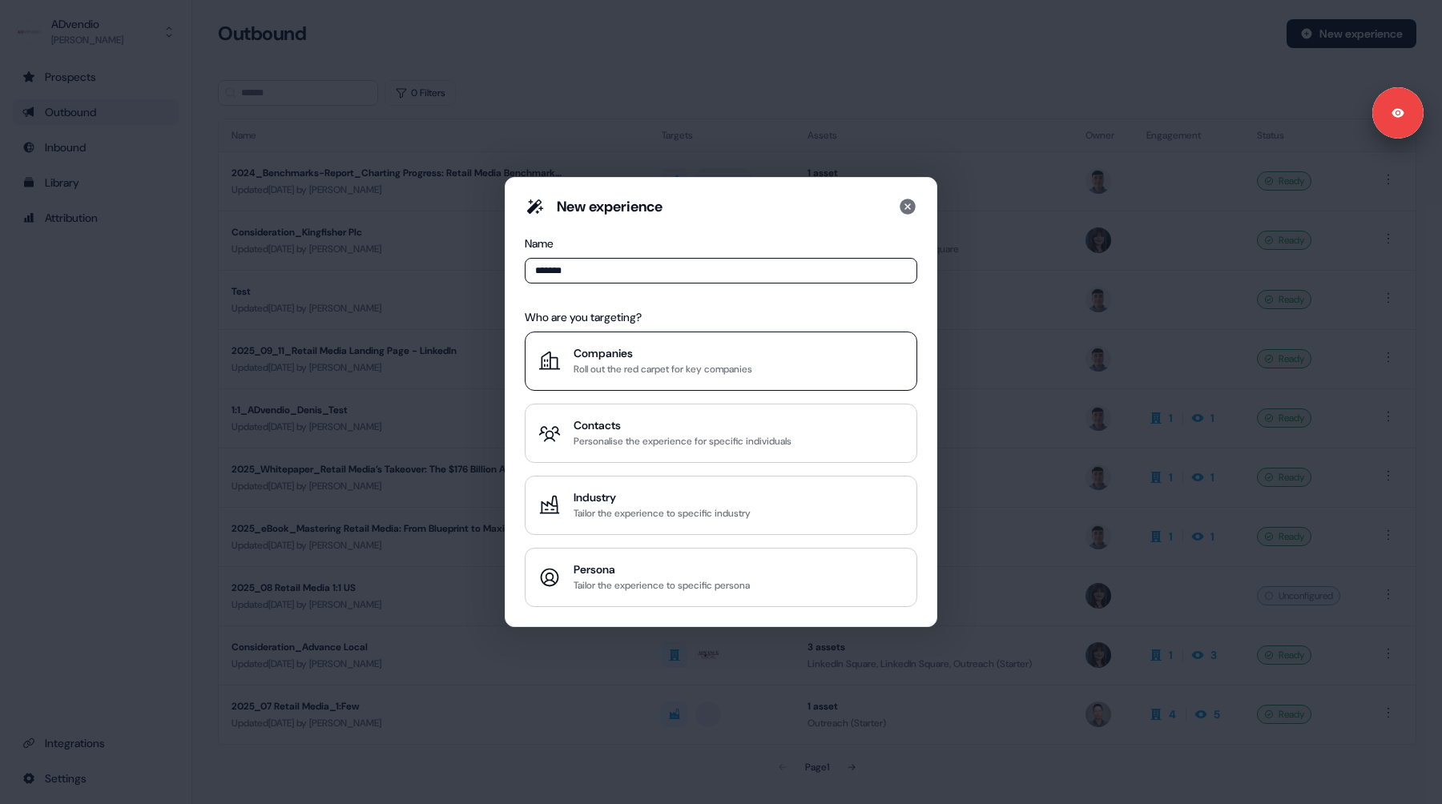
type input "*******"
click at [906, 202] on icon at bounding box center [908, 207] width 16 height 16
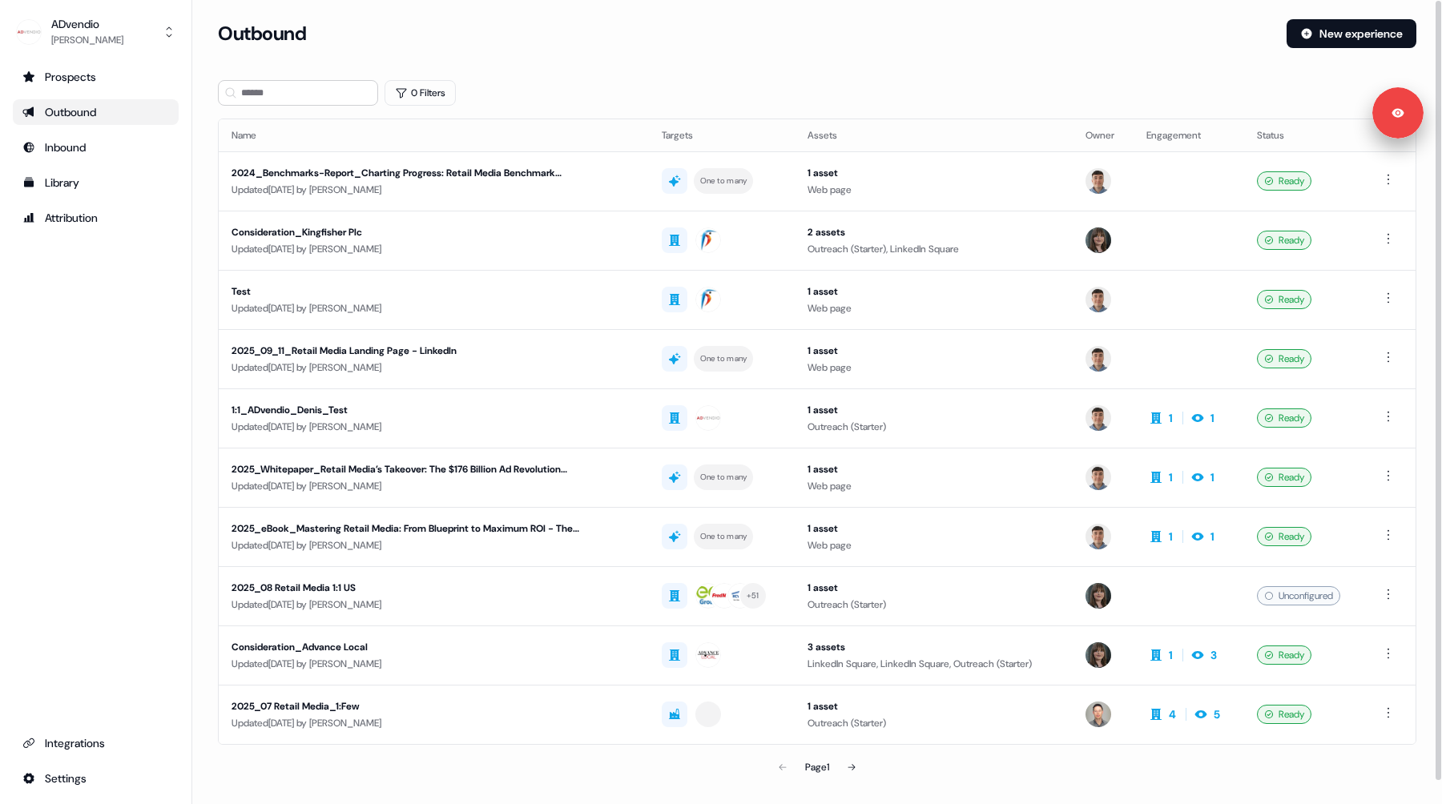
click at [689, 49] on div "Outbound New experience" at bounding box center [817, 43] width 1198 height 48
click at [700, 52] on div "Outbound New experience" at bounding box center [817, 43] width 1198 height 48
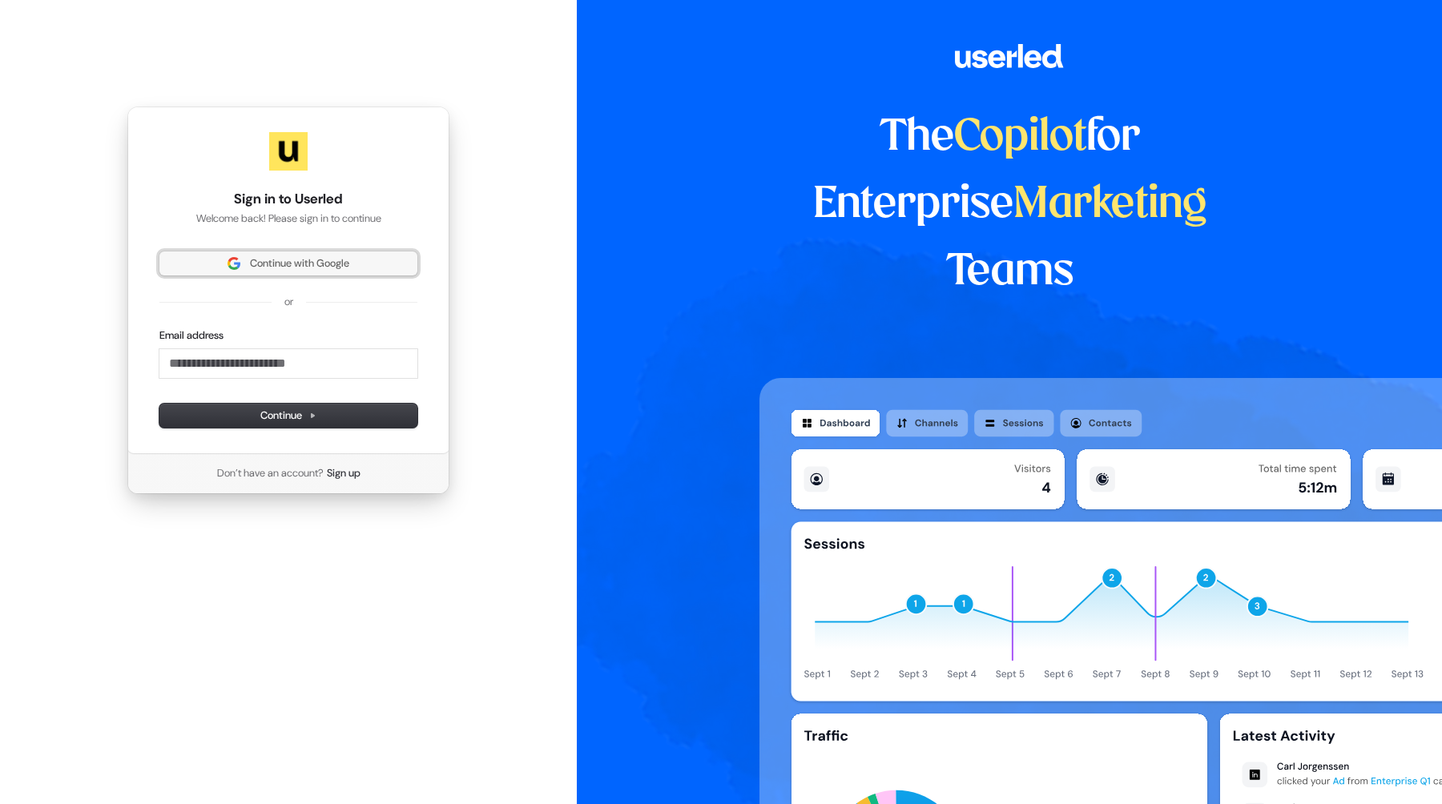
click at [264, 260] on span "Continue with Google" at bounding box center [299, 263] width 99 height 14
